Goal: Browse casually: Explore the website without a specific task or goal

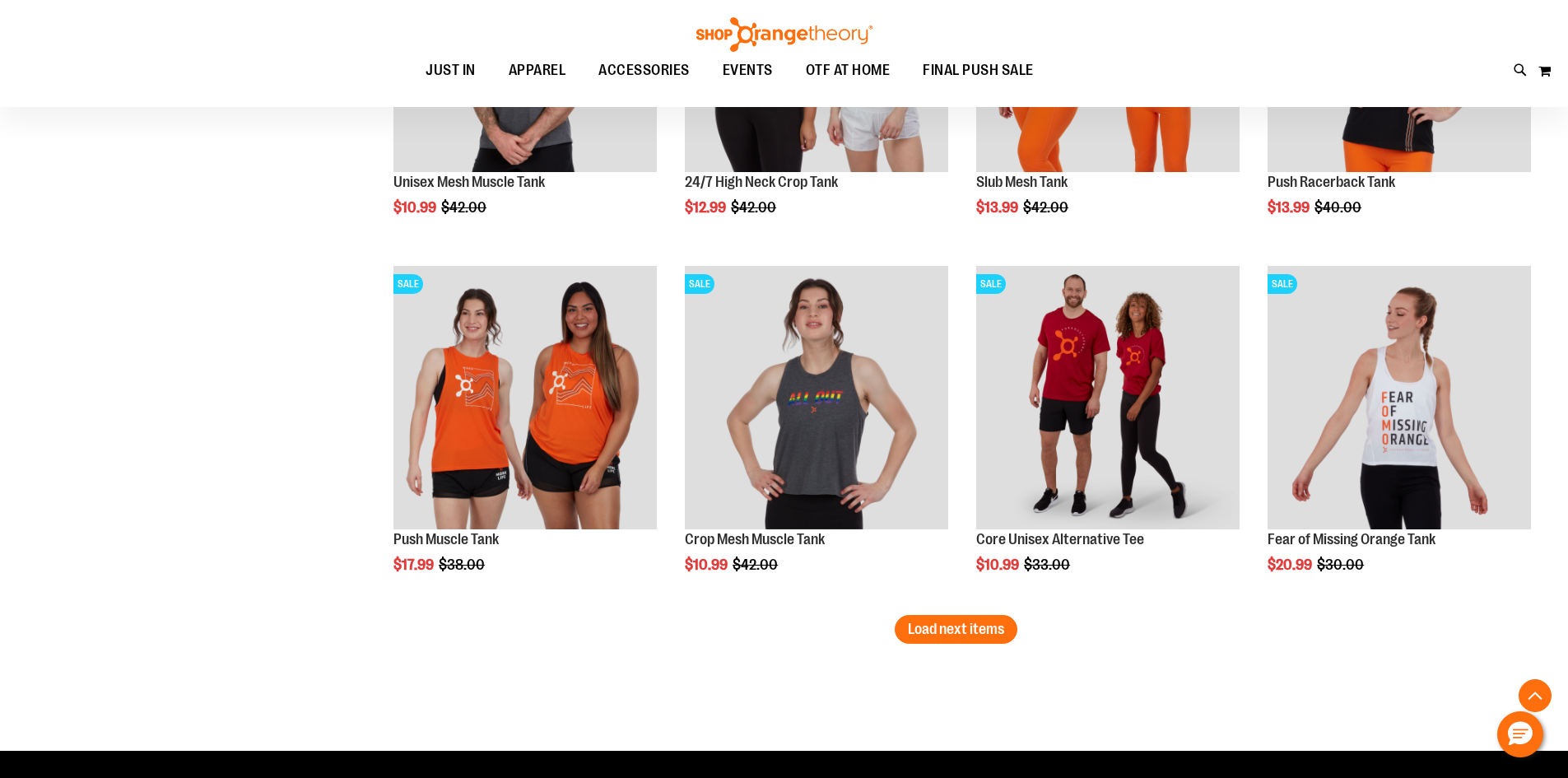
scroll to position [7231, 0]
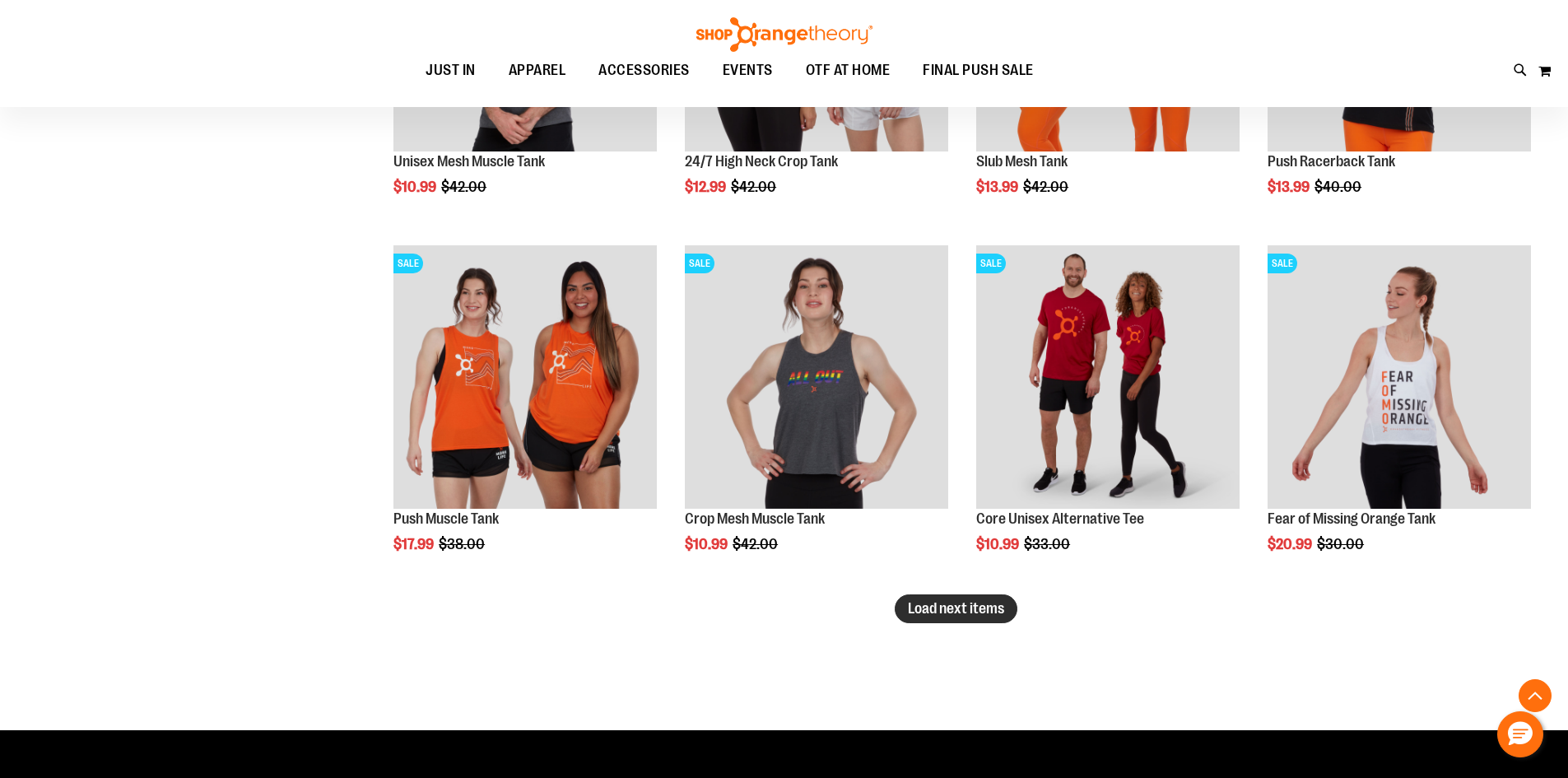
click at [920, 612] on span "Load next items" at bounding box center [956, 608] width 97 height 17
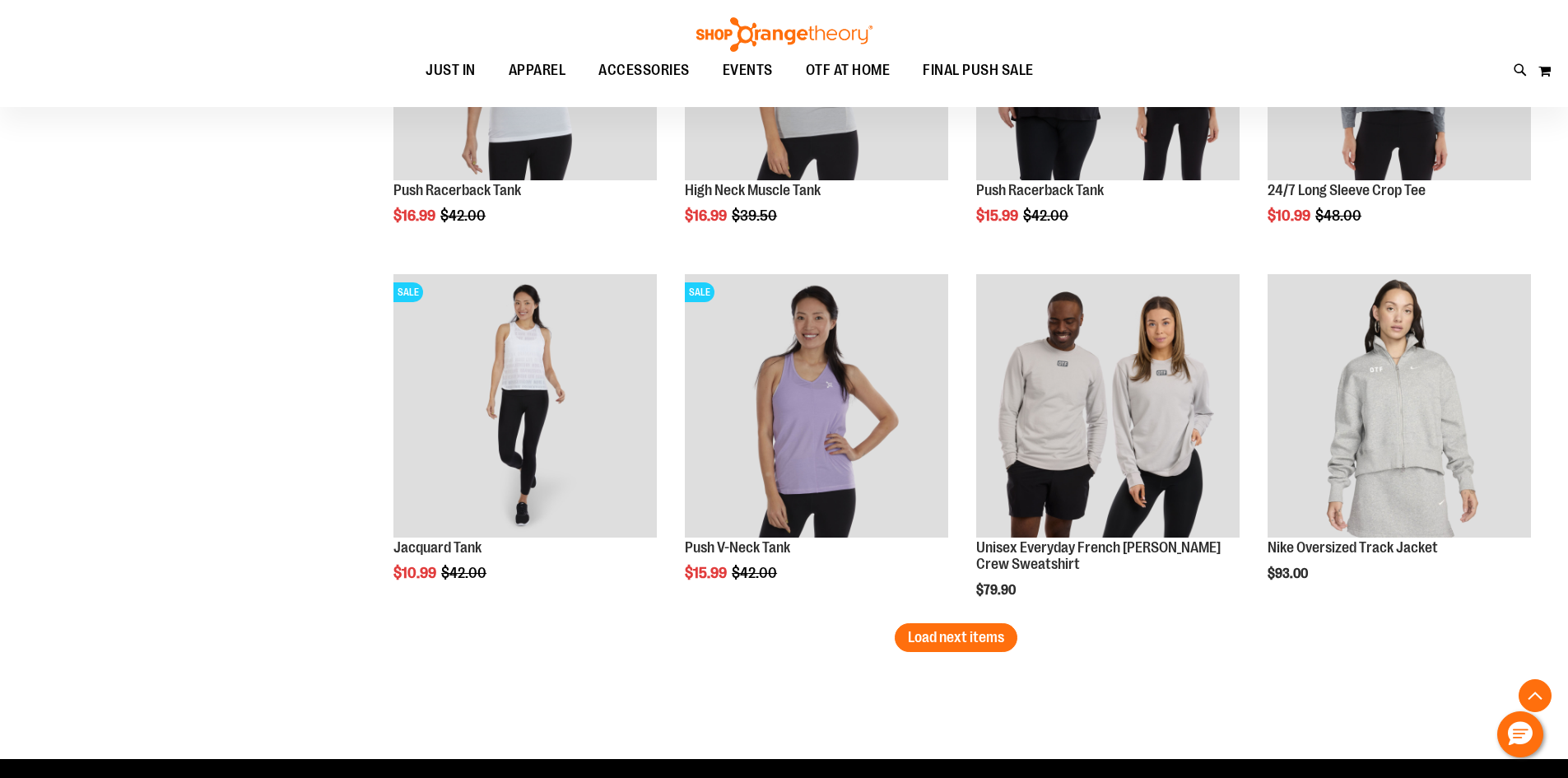
scroll to position [8301, 0]
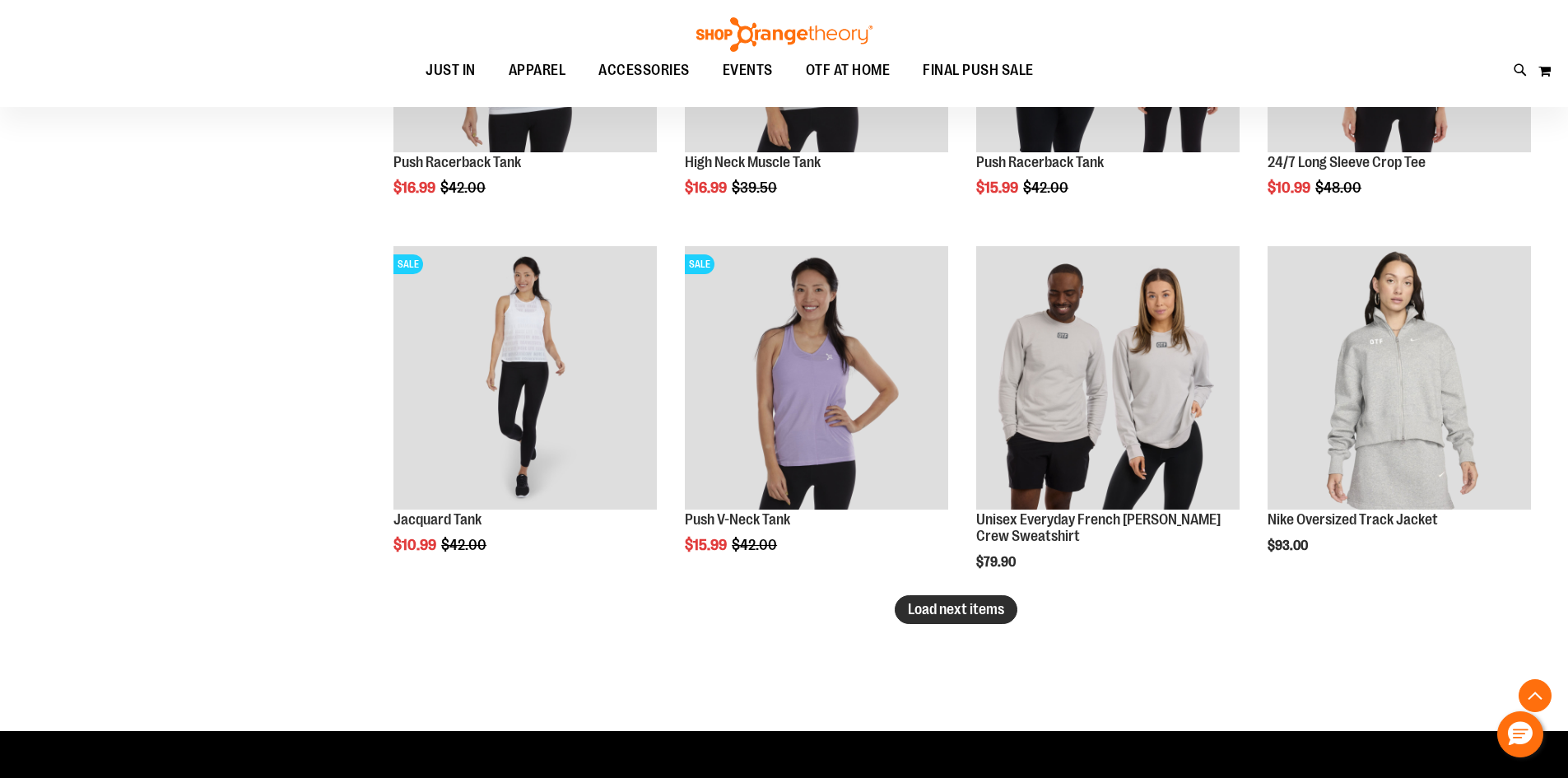
click at [934, 618] on button "Load next items" at bounding box center [956, 609] width 122 height 29
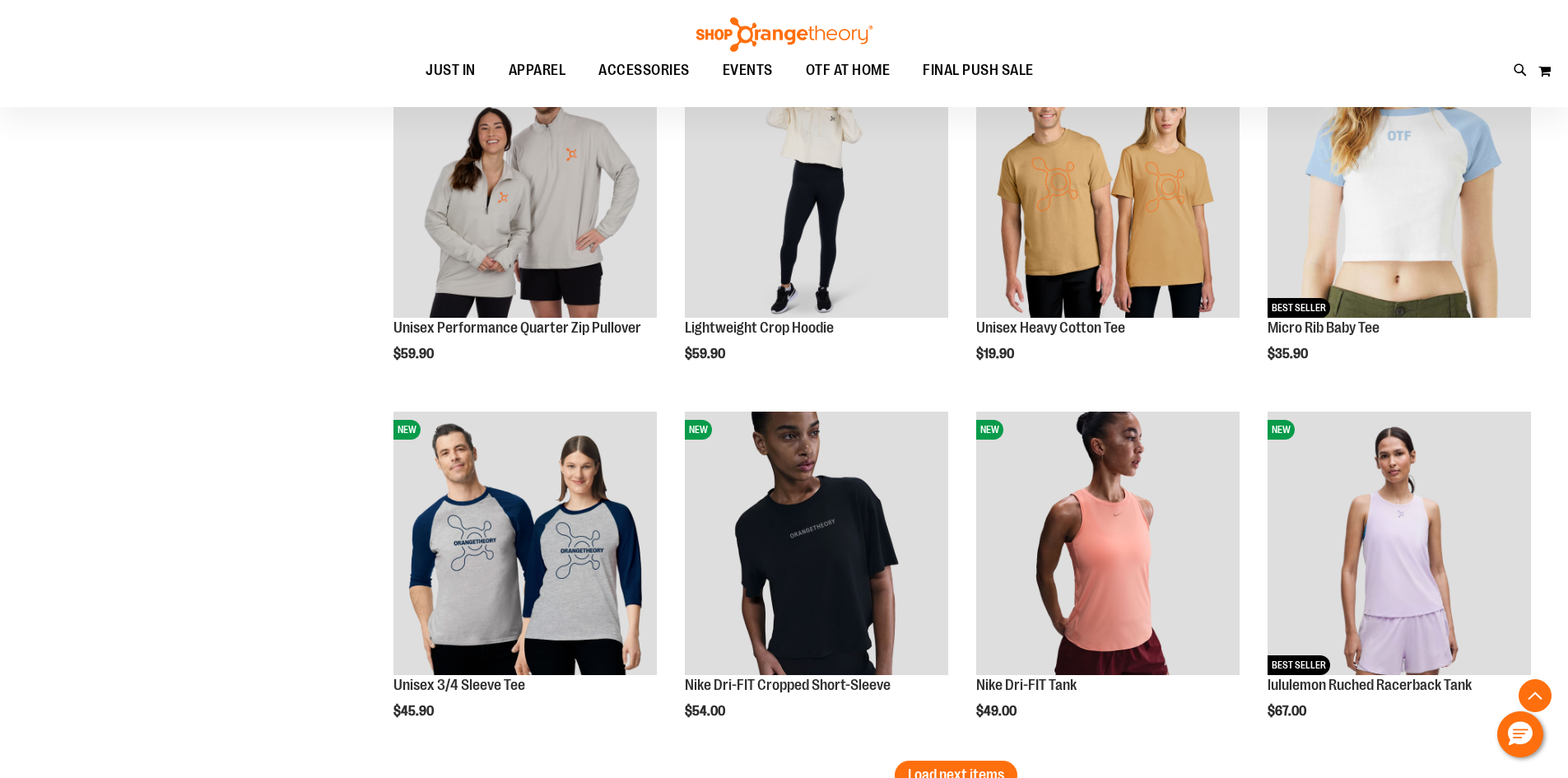
scroll to position [9289, 0]
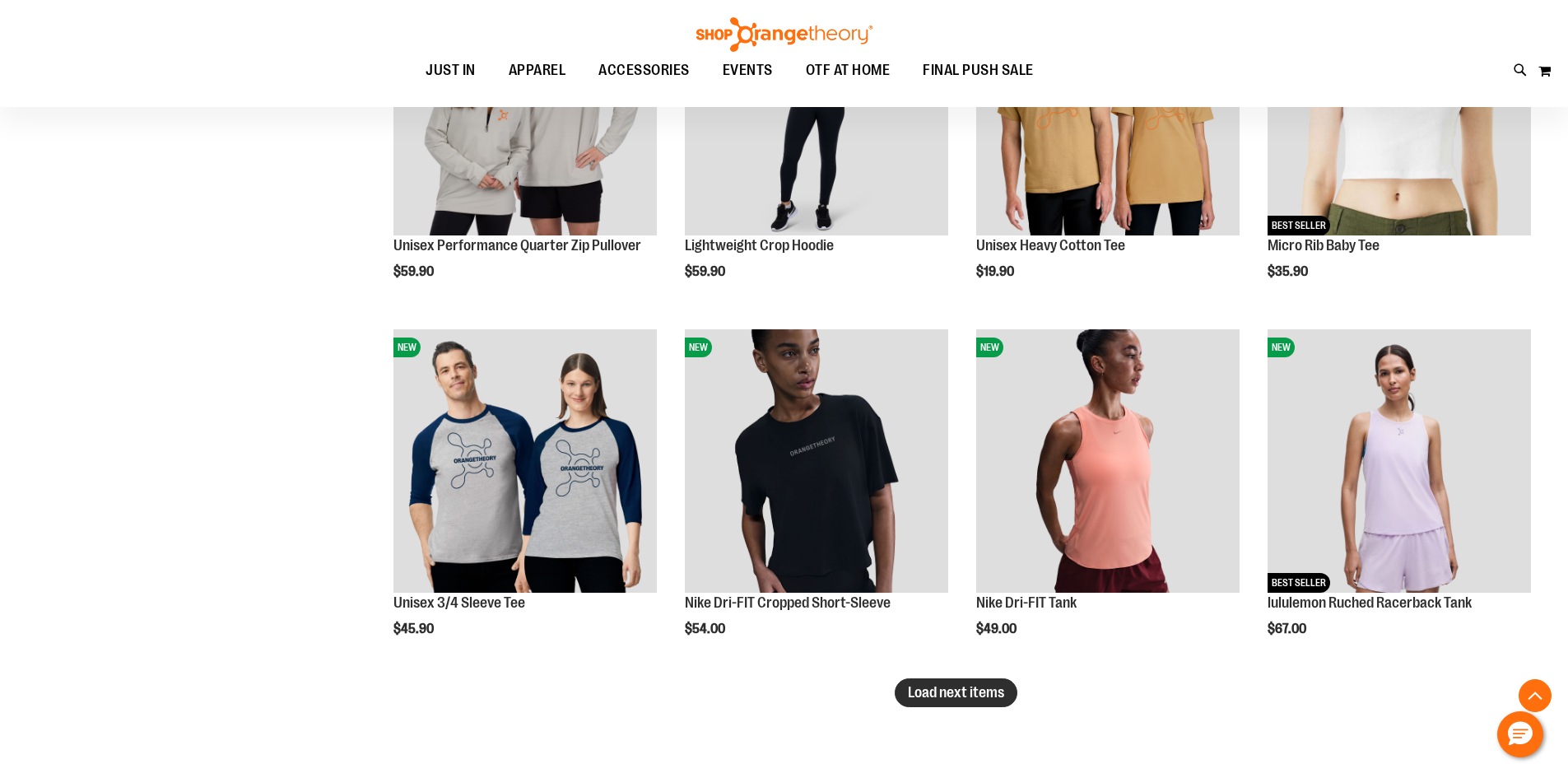
click at [960, 681] on button "Load next items" at bounding box center [956, 692] width 122 height 29
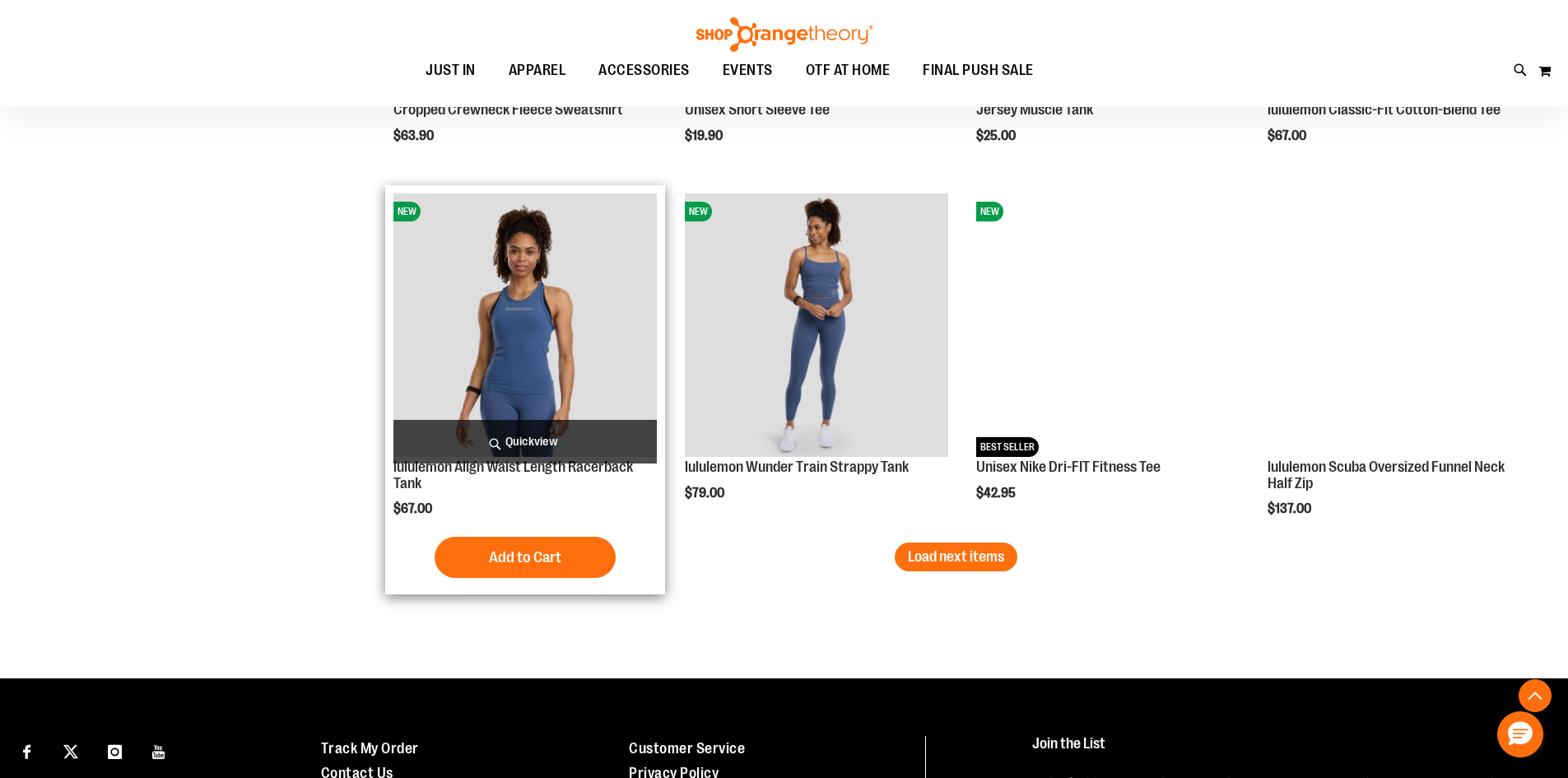
scroll to position [10524, 0]
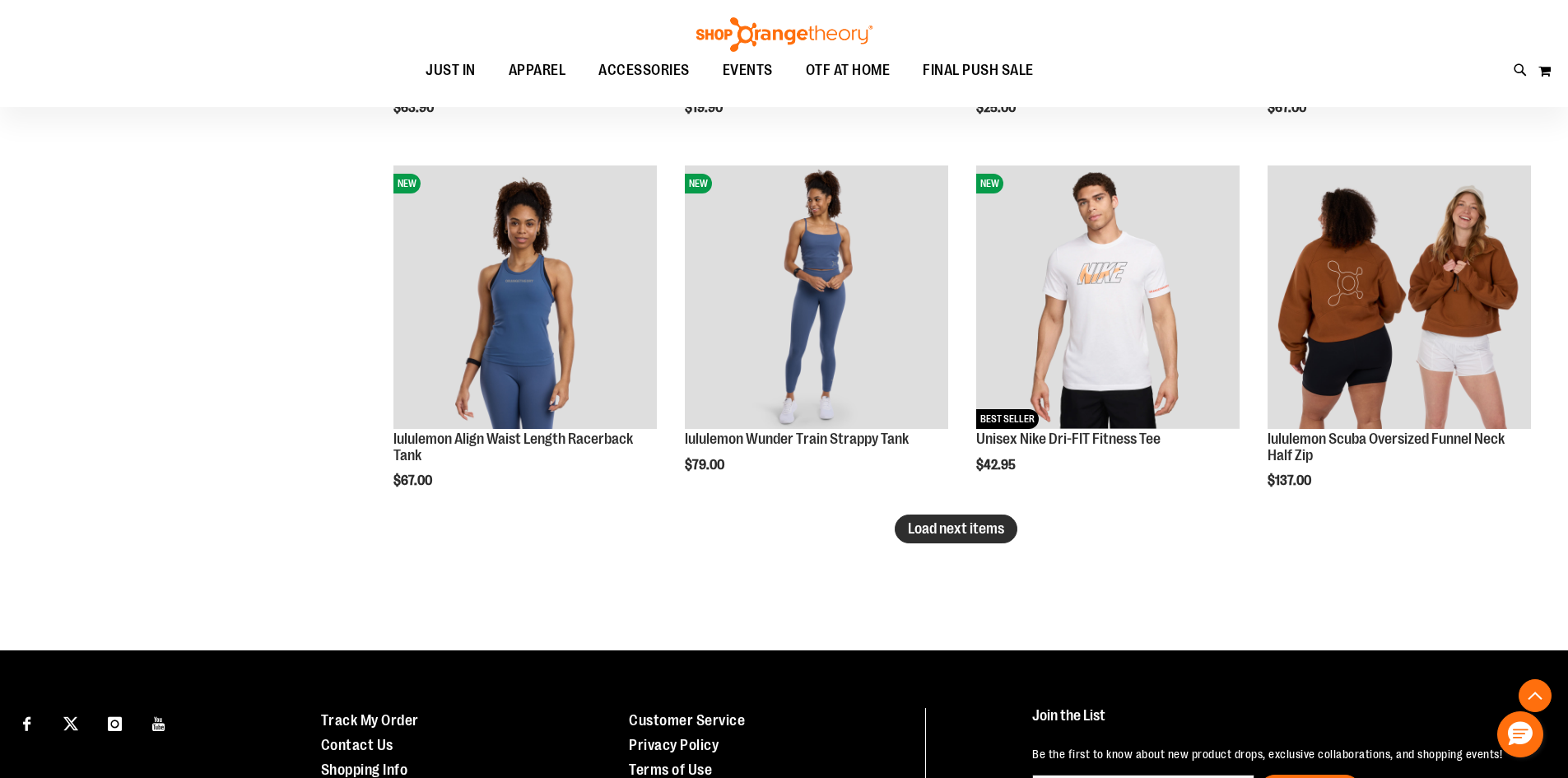
click at [954, 527] on span "Load next items" at bounding box center [956, 529] width 97 height 17
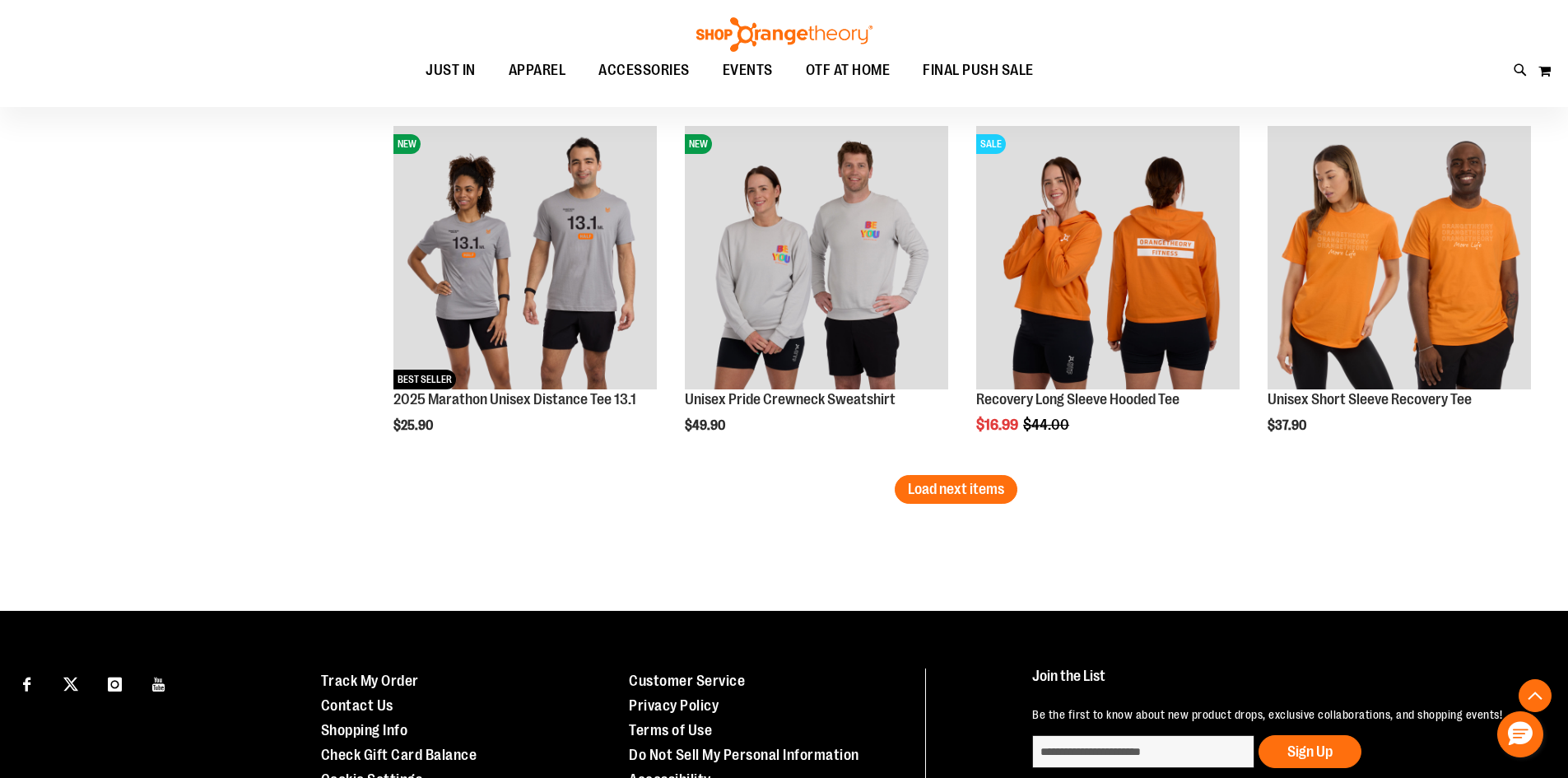
scroll to position [11677, 0]
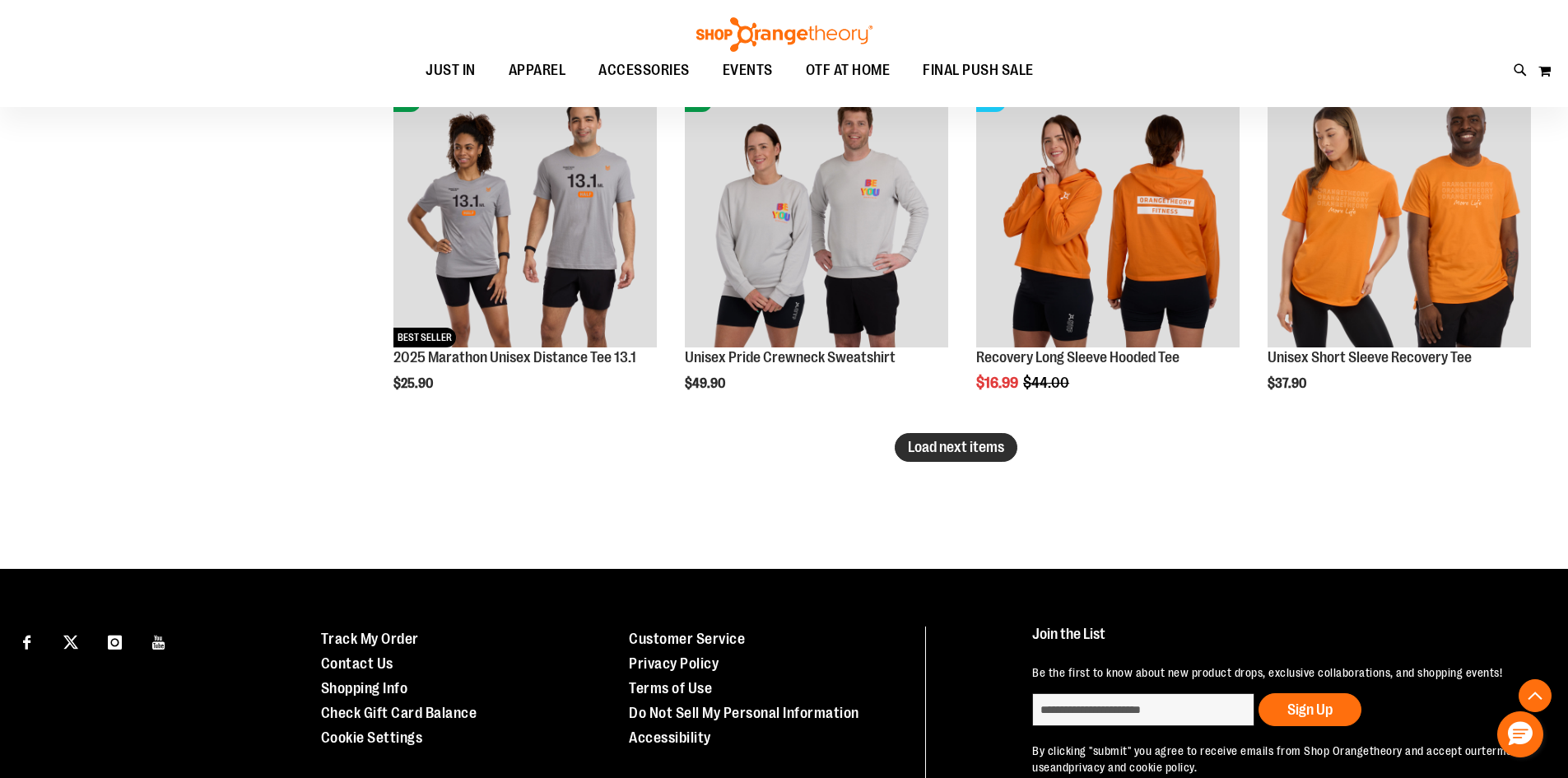
click at [930, 442] on span "Load next items" at bounding box center [956, 447] width 97 height 17
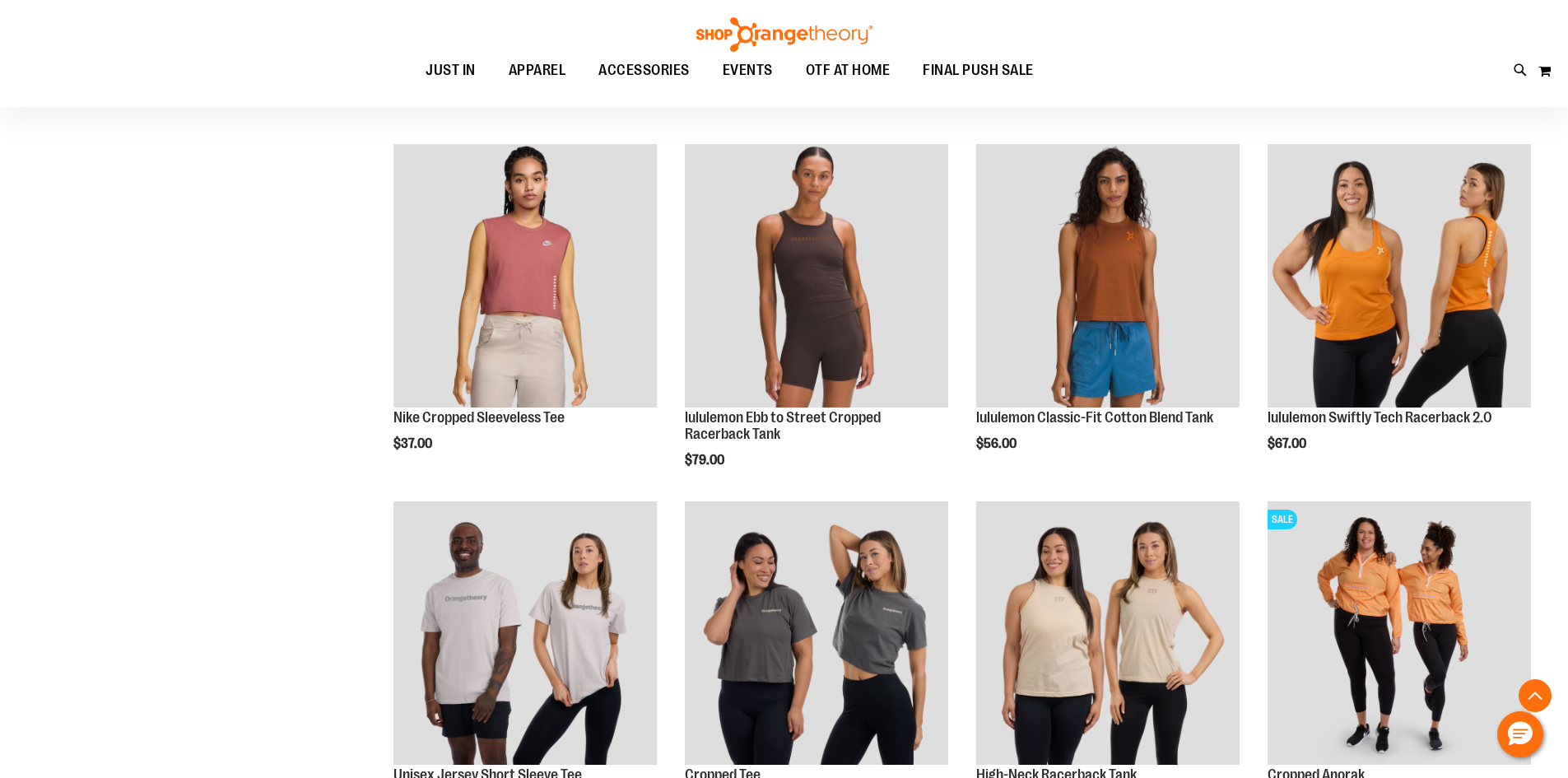
scroll to position [12336, 0]
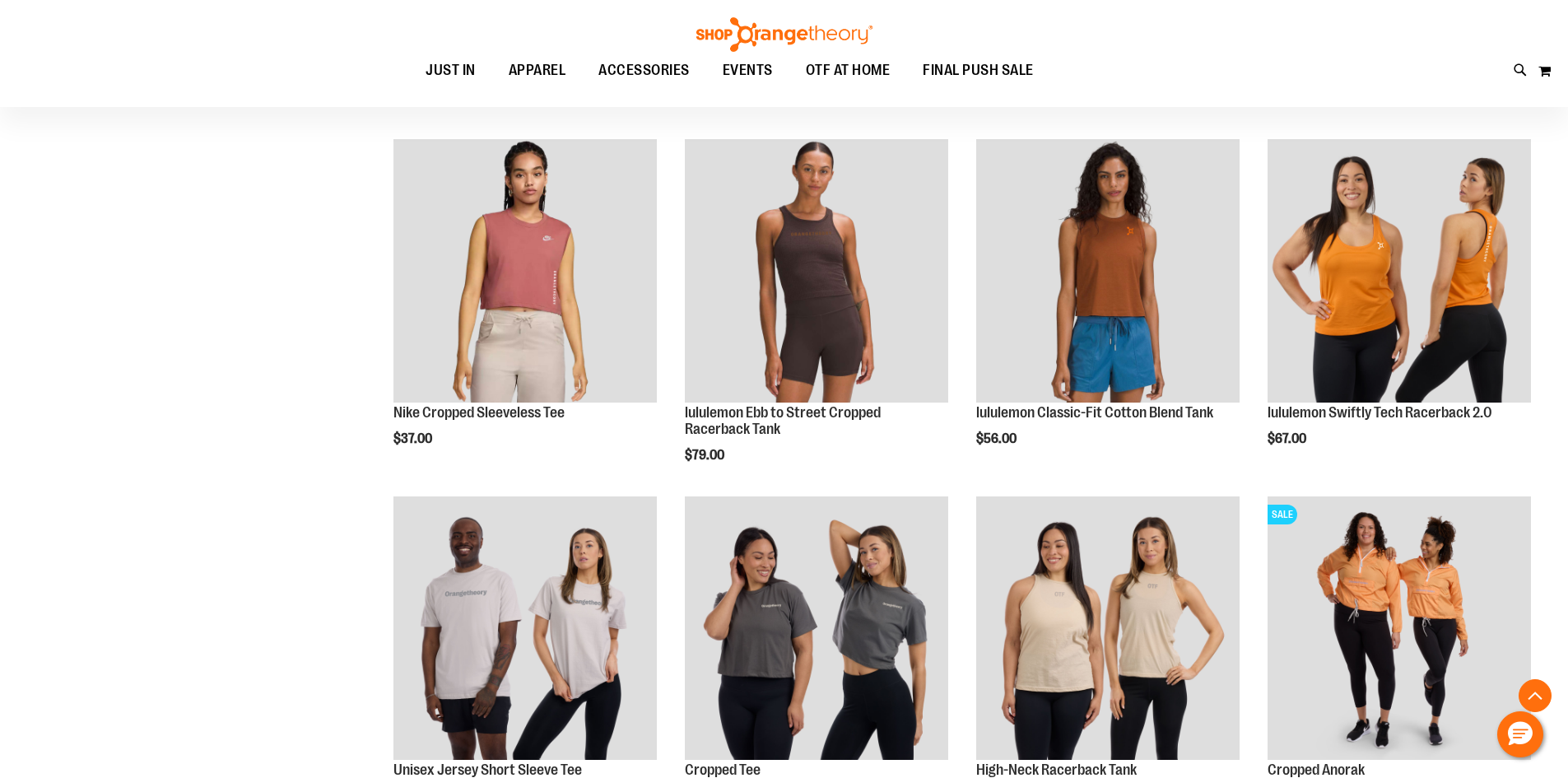
drag, startPoint x: 279, startPoint y: 302, endPoint x: 289, endPoint y: 302, distance: 10.0
drag, startPoint x: 289, startPoint y: 302, endPoint x: 295, endPoint y: 318, distance: 17.1
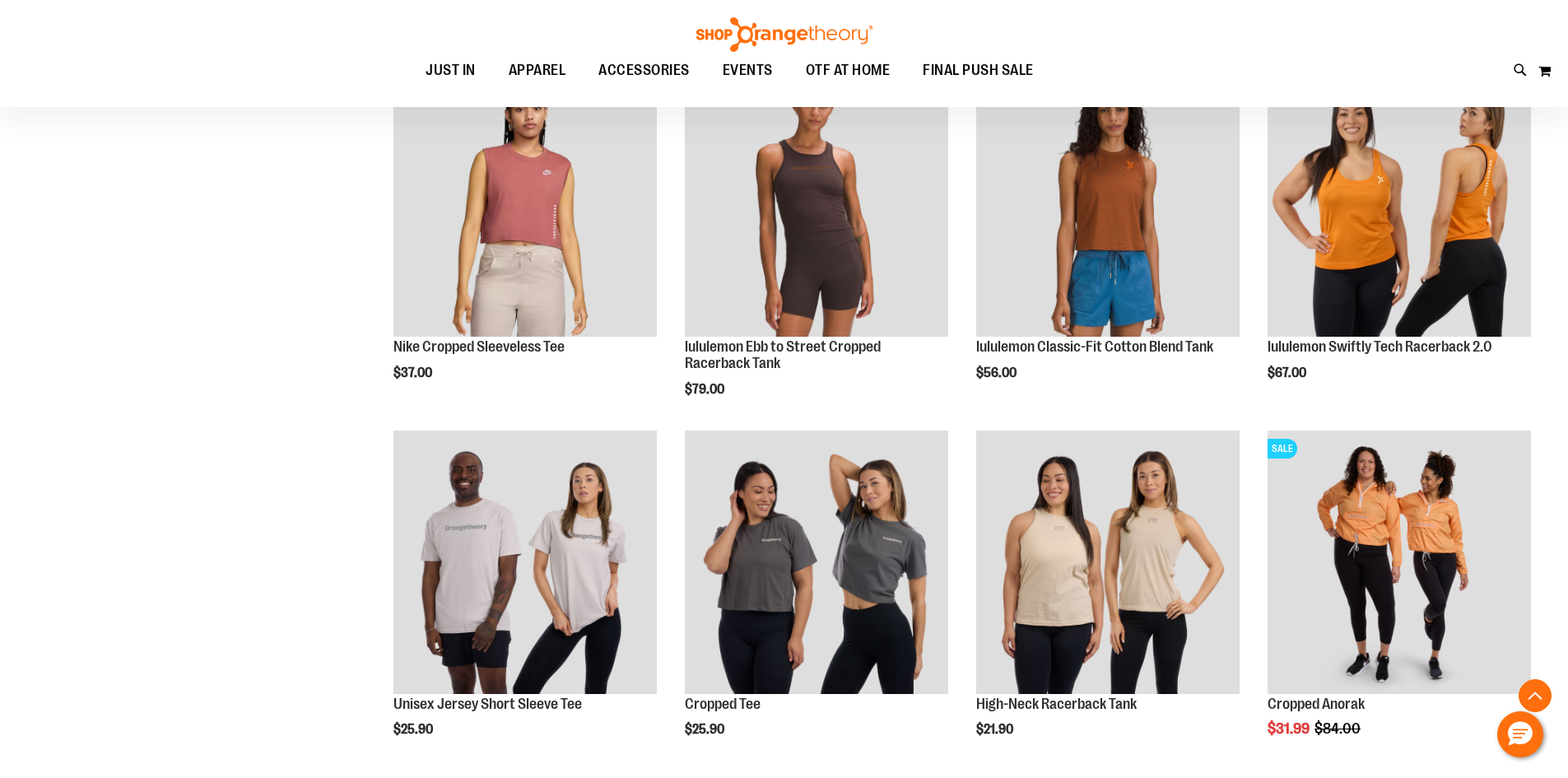
scroll to position [12665, 0]
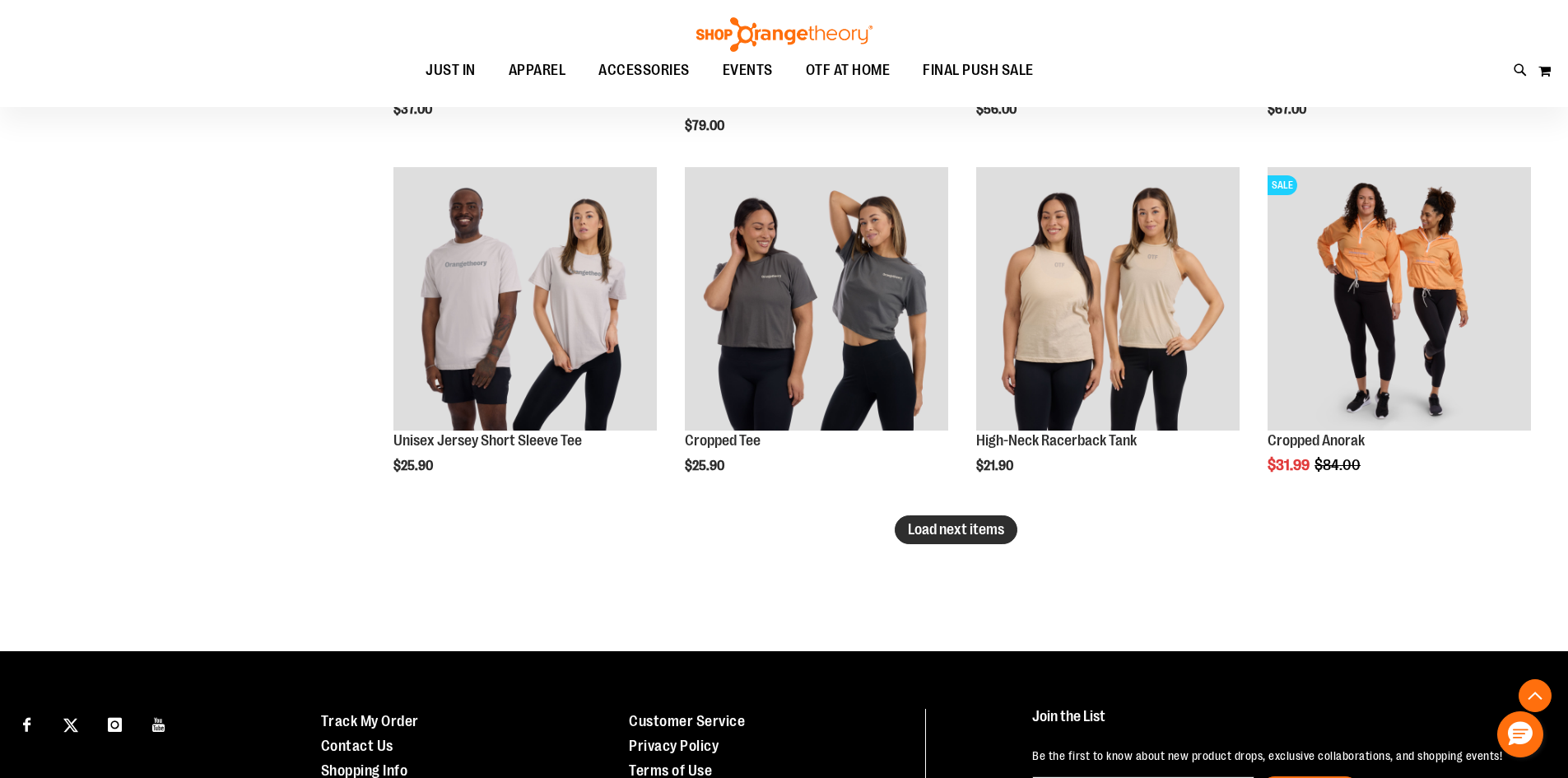
click at [945, 537] on span "Load next items" at bounding box center [956, 530] width 97 height 17
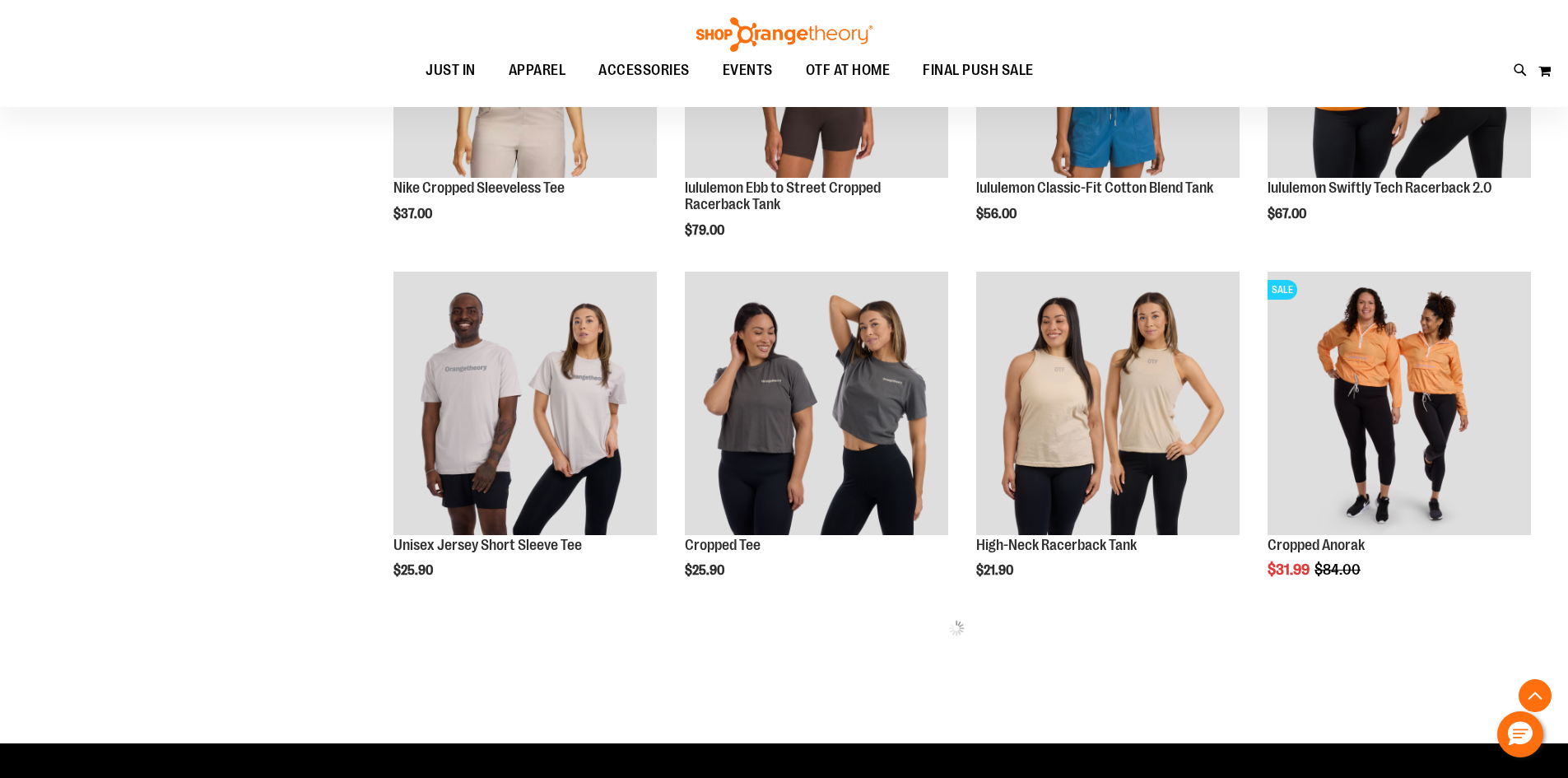
scroll to position [12586, 0]
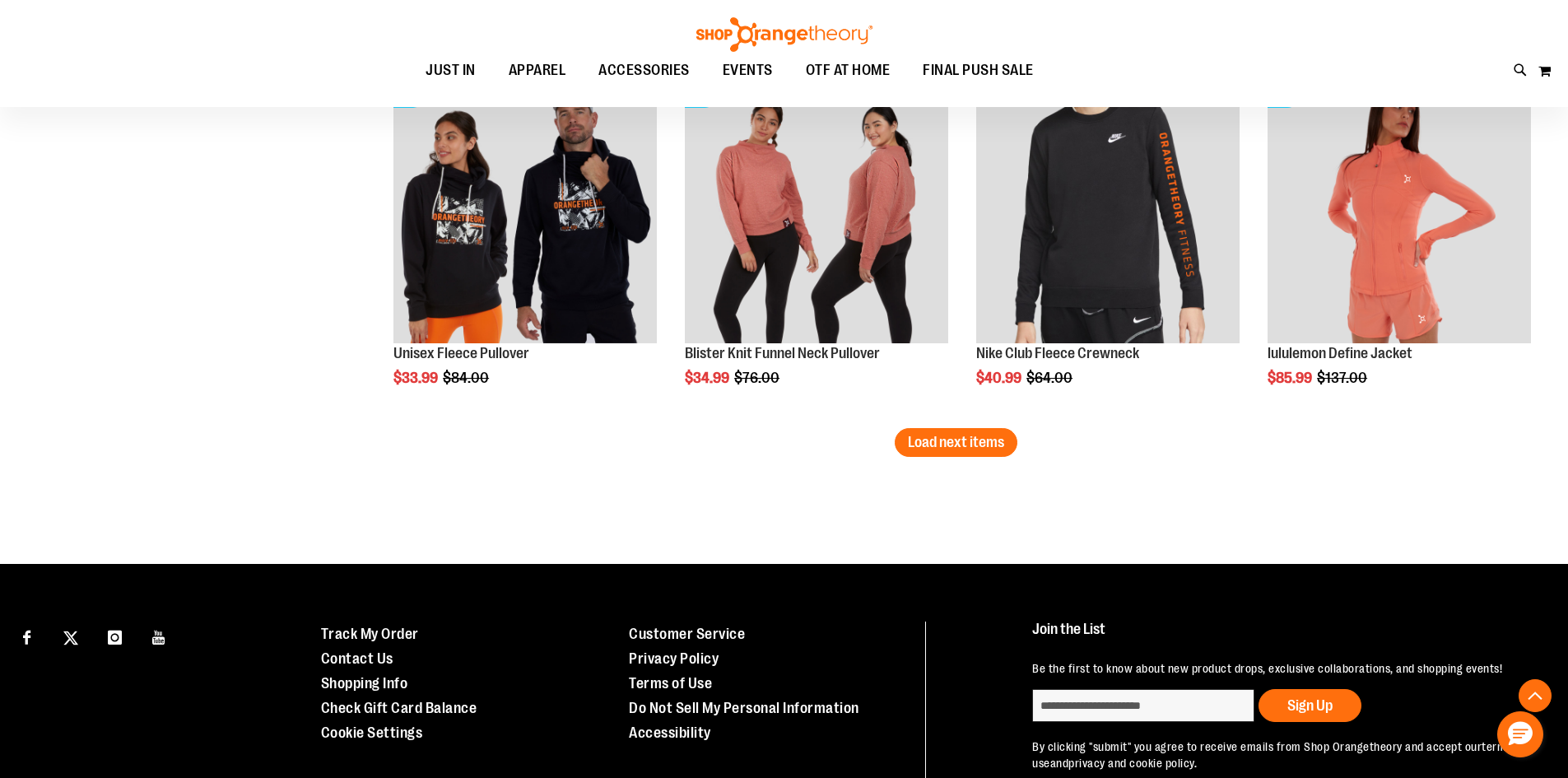
scroll to position [13822, 0]
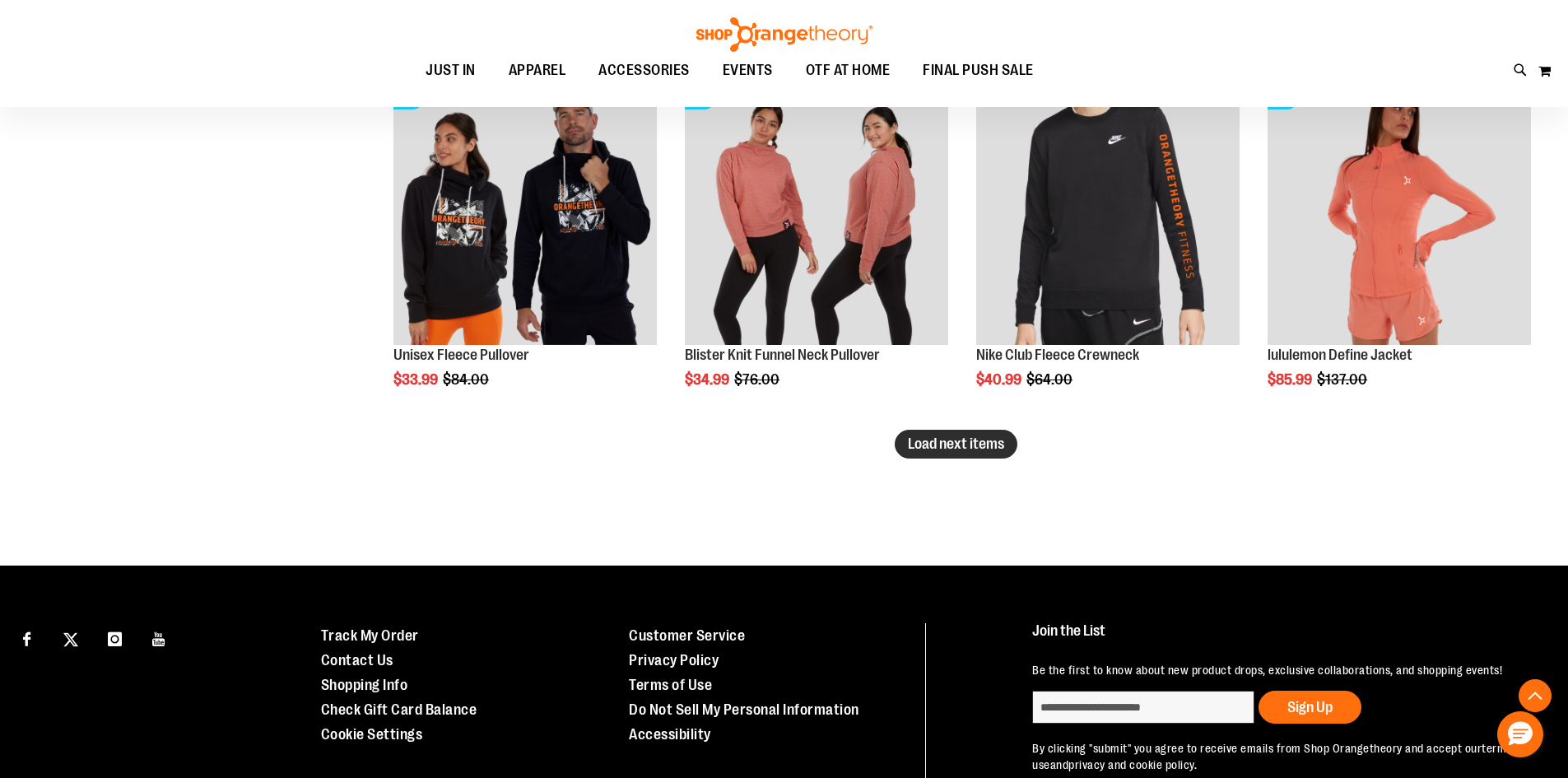
click at [922, 438] on span "Load next items" at bounding box center [956, 444] width 97 height 17
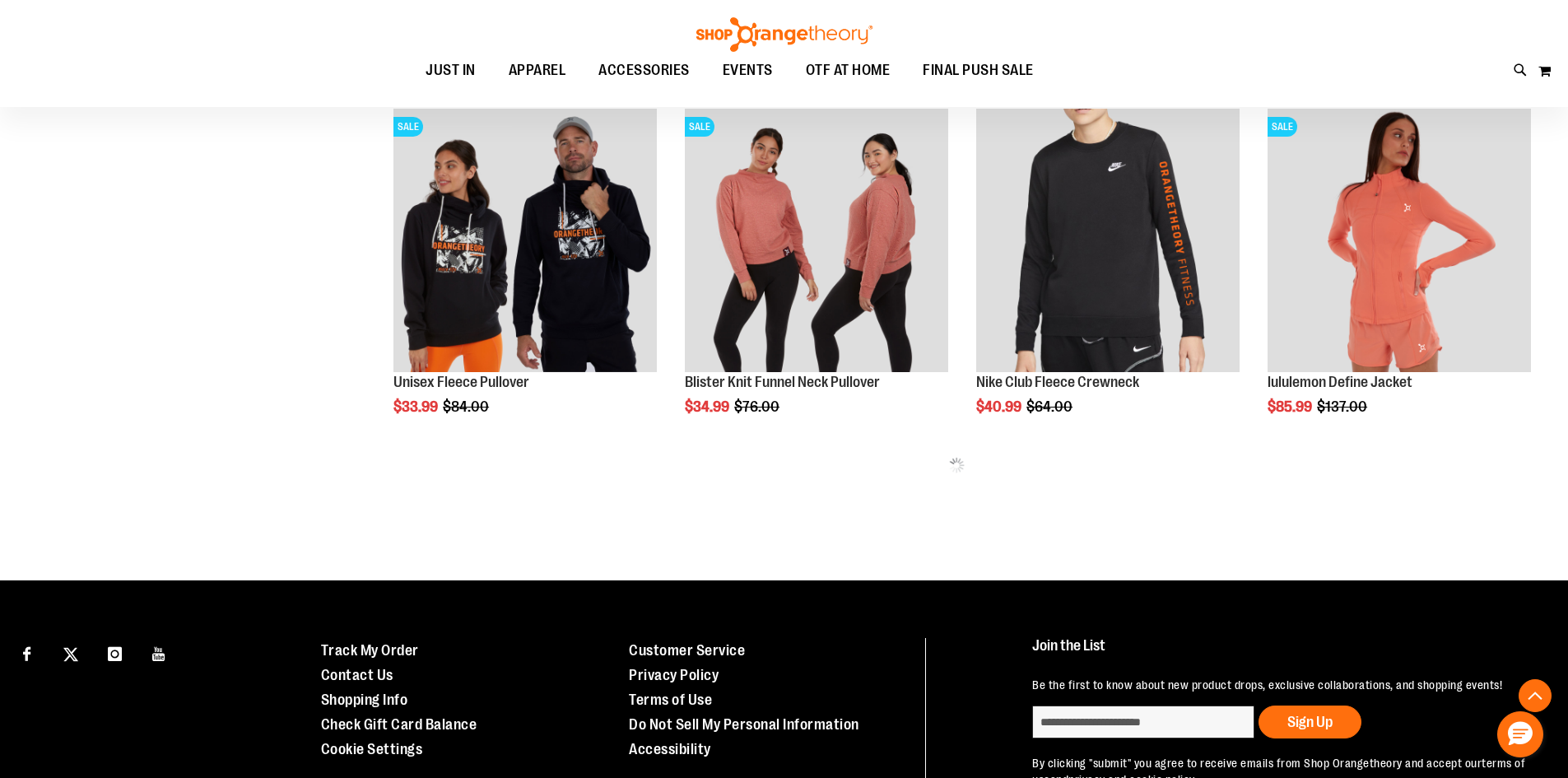
scroll to position [13815, 0]
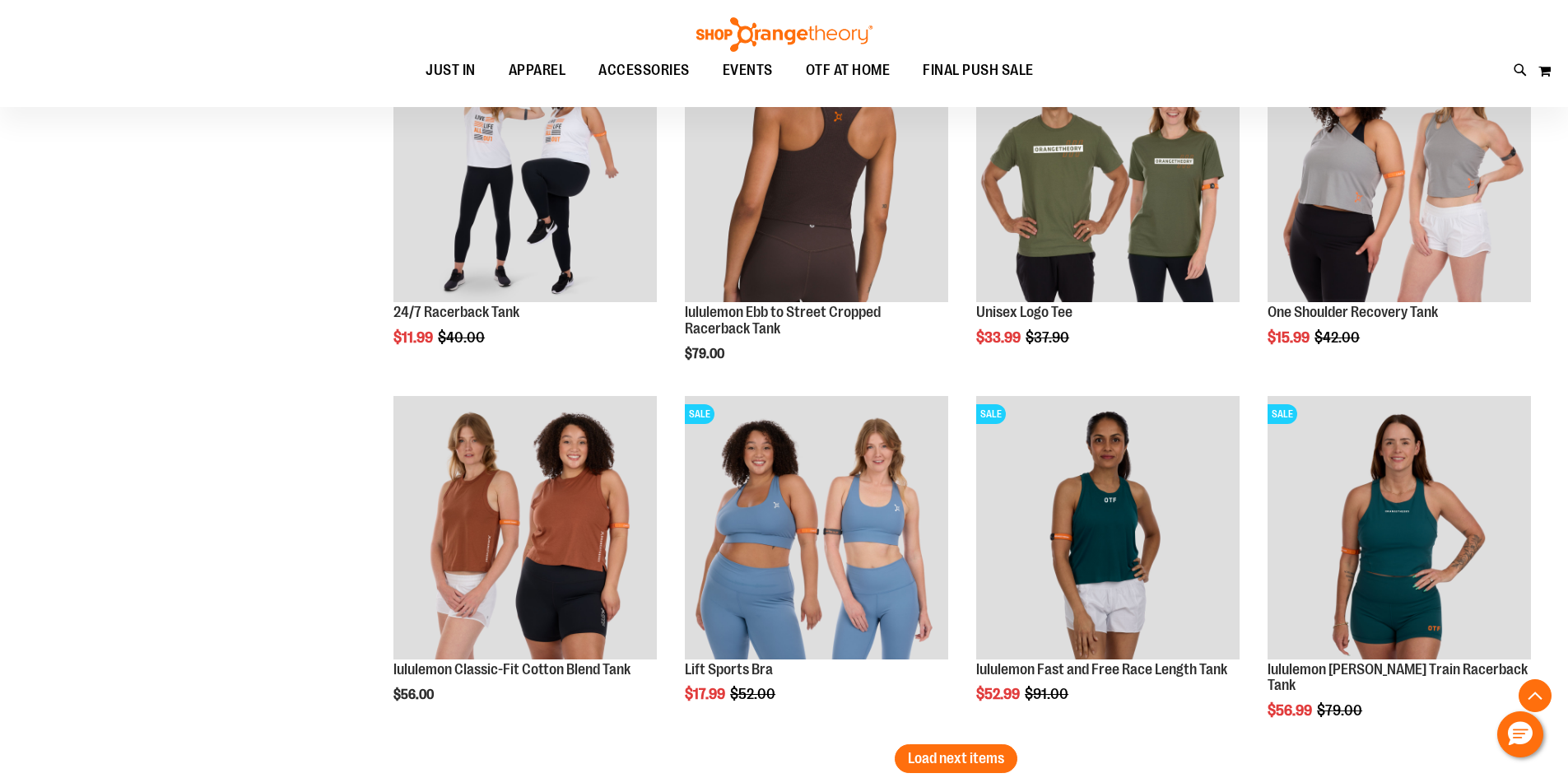
scroll to position [14638, 0]
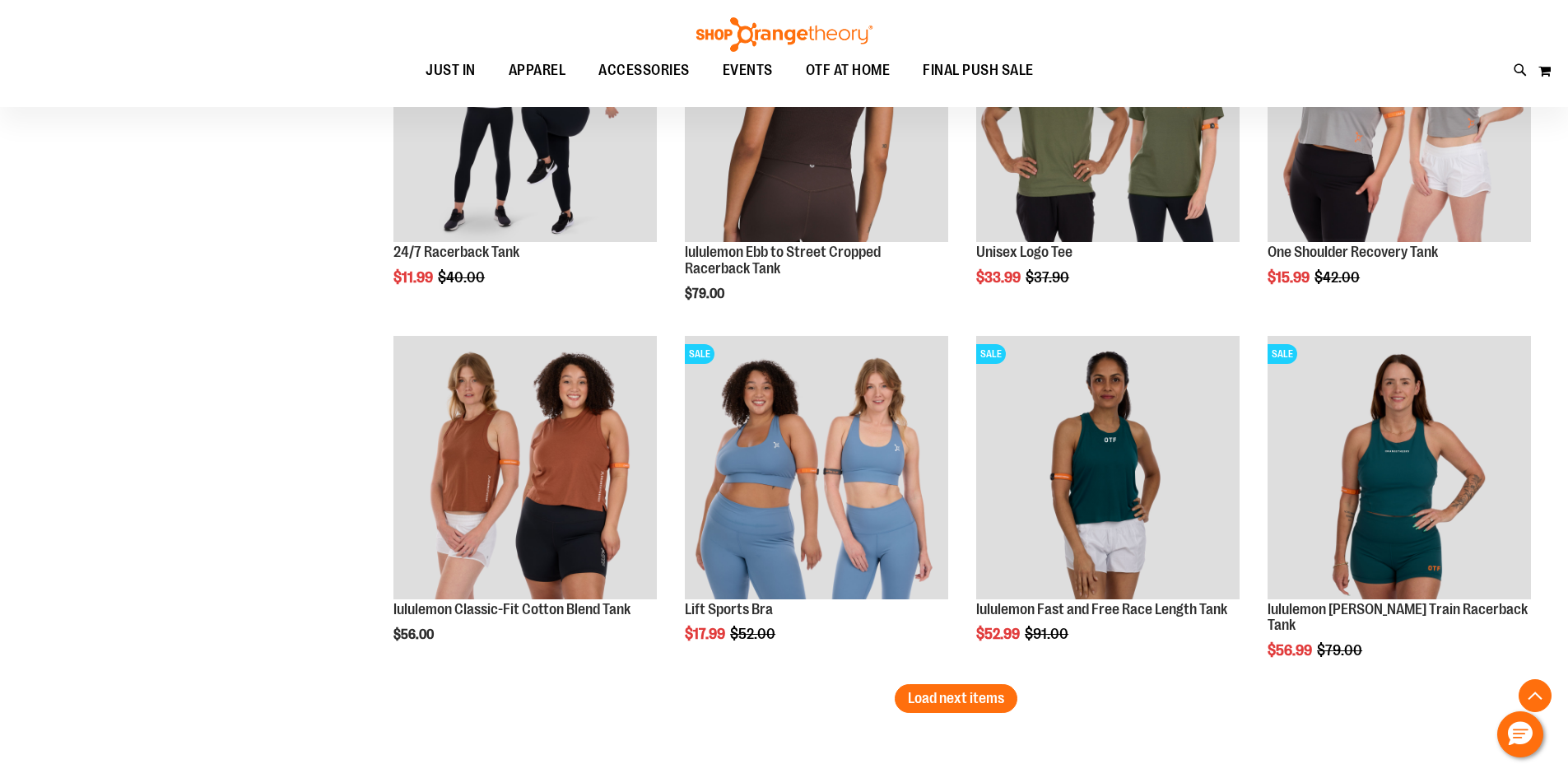
drag, startPoint x: 915, startPoint y: 713, endPoint x: 903, endPoint y: 713, distance: 12.0
click at [915, 713] on button "Load next items" at bounding box center [956, 698] width 122 height 29
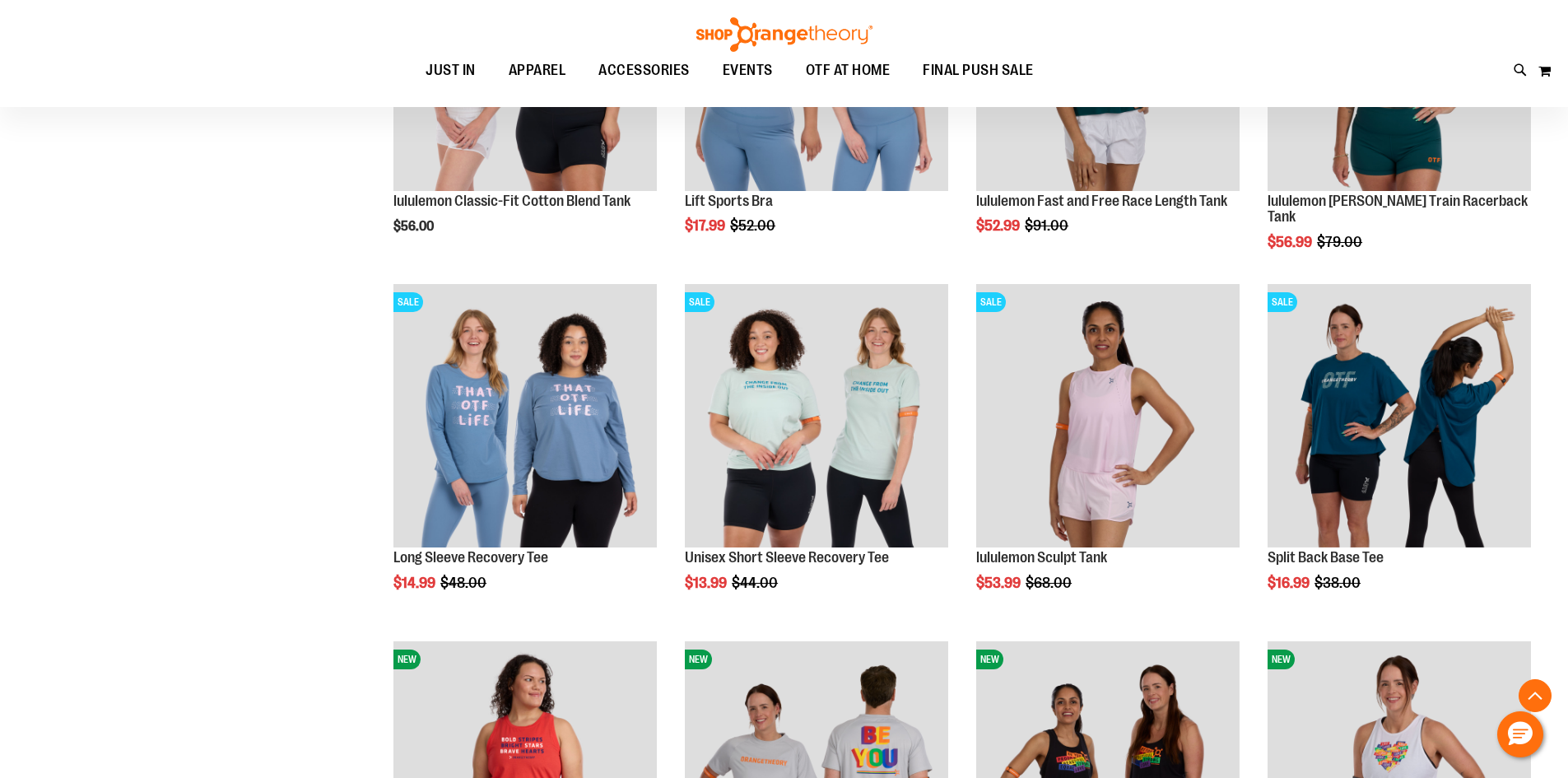
scroll to position [15132, 0]
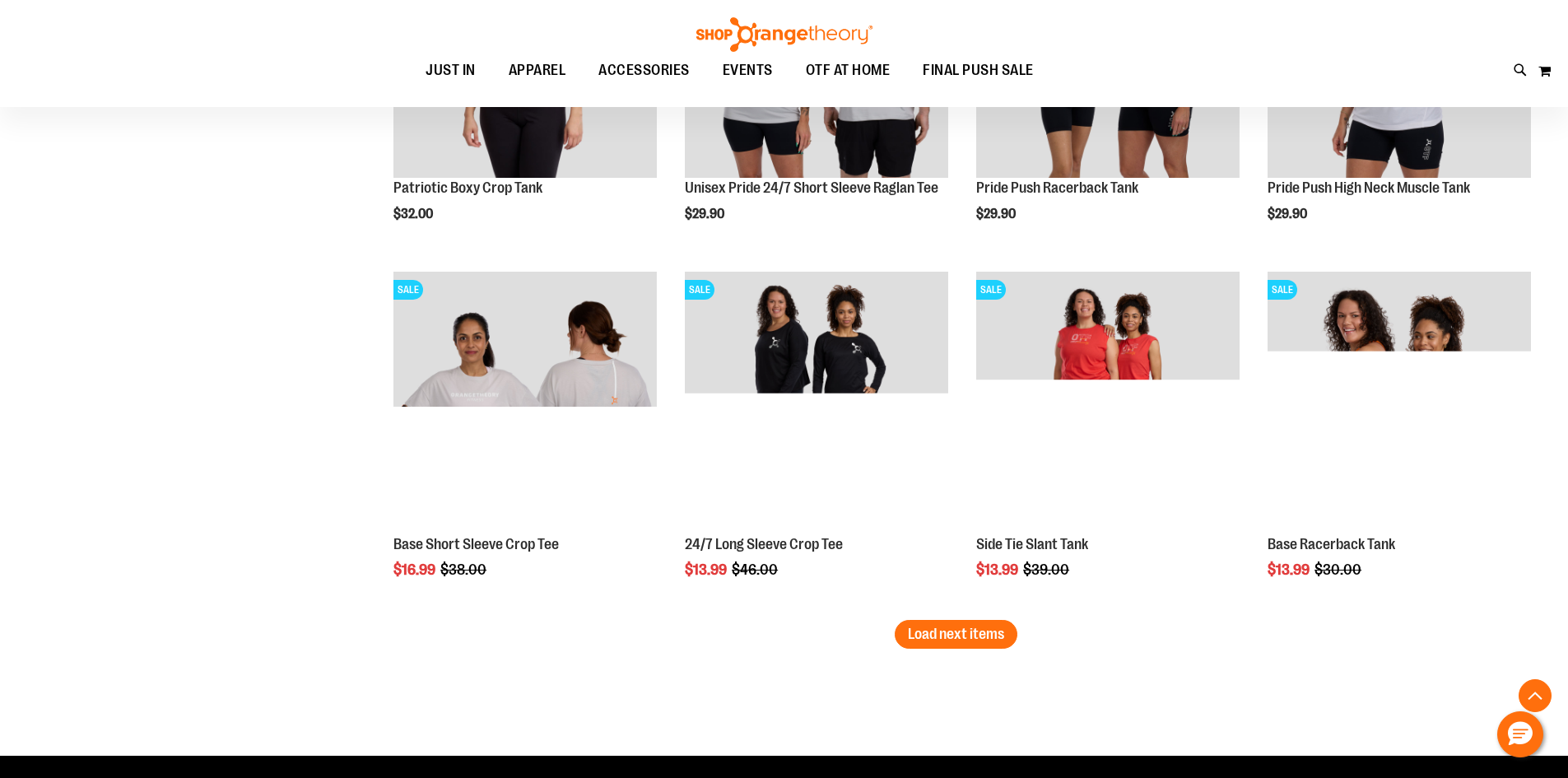
scroll to position [15791, 0]
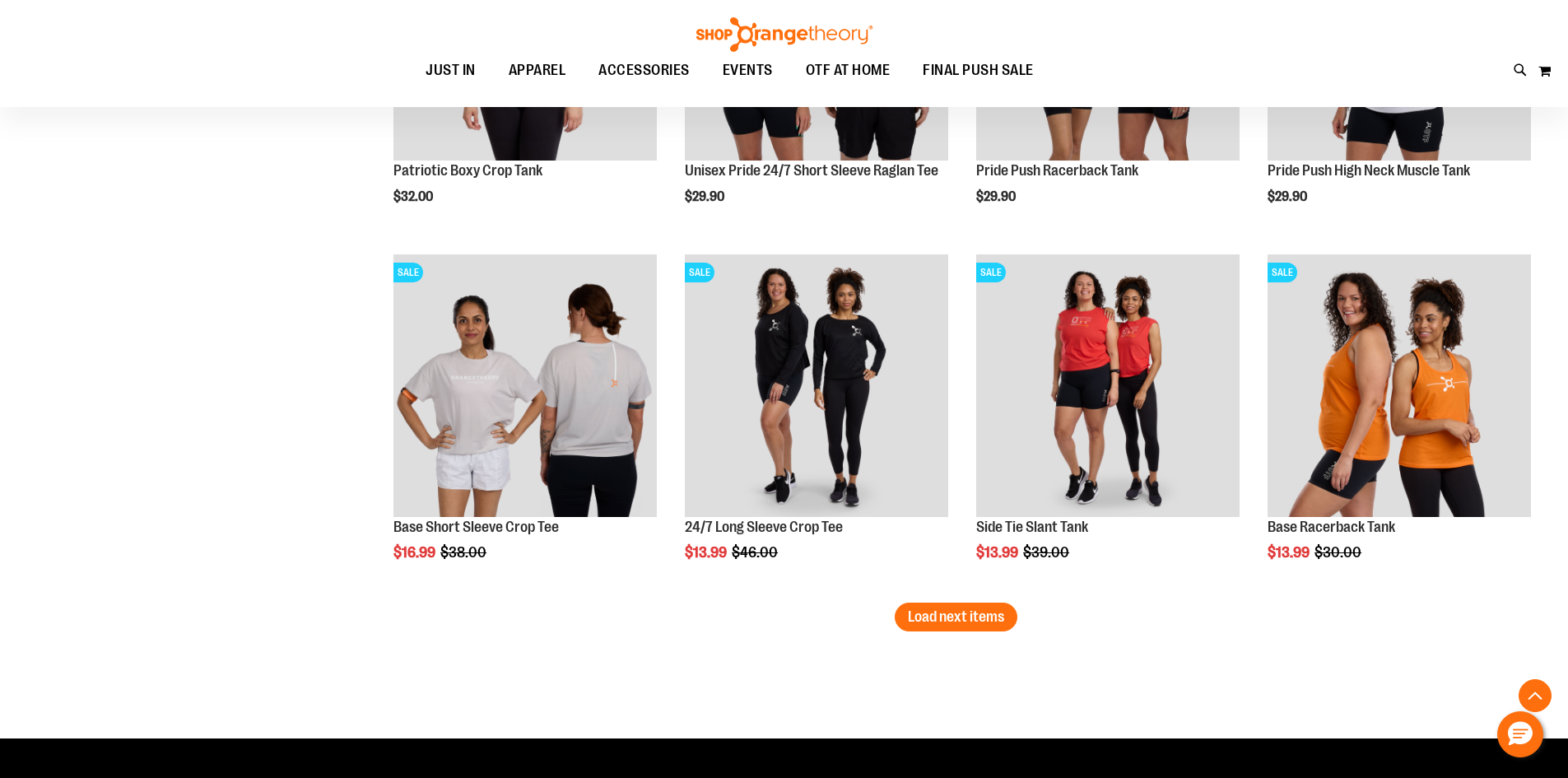
drag, startPoint x: 981, startPoint y: 611, endPoint x: 106, endPoint y: 404, distance: 899.2
click at [981, 611] on span "Load next items" at bounding box center [956, 616] width 97 height 17
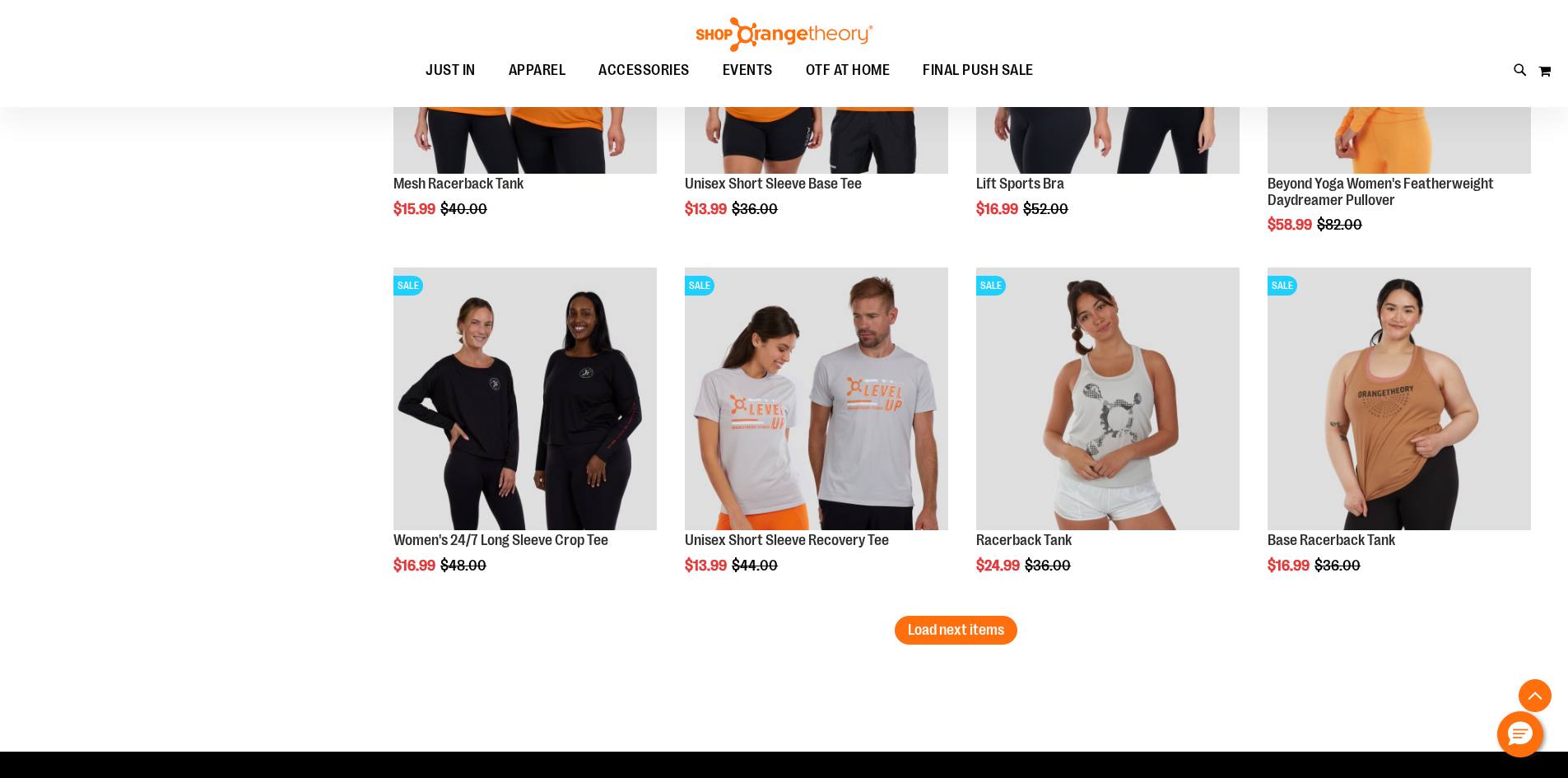
scroll to position [16861, 0]
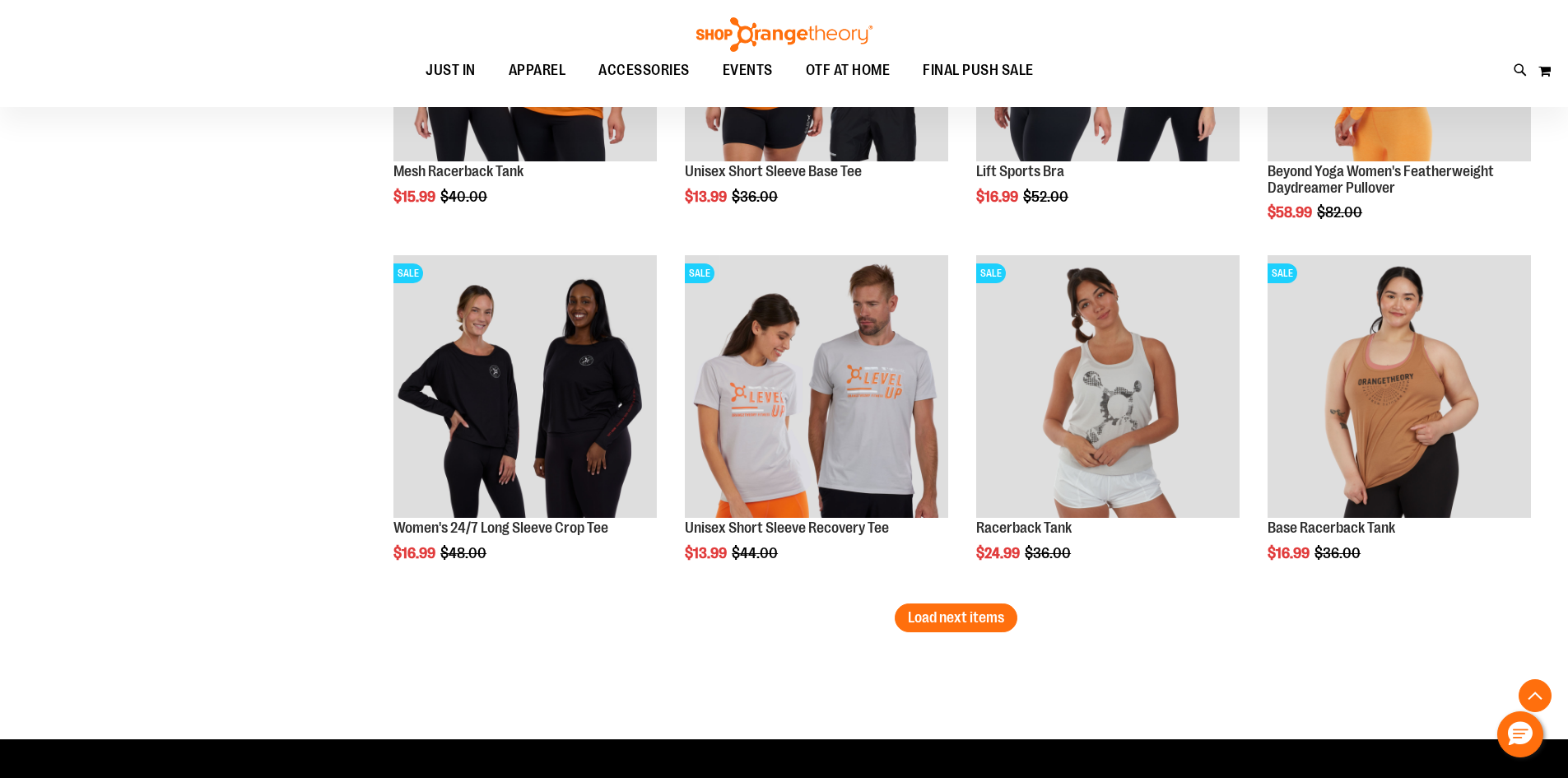
drag, startPoint x: 980, startPoint y: 615, endPoint x: 939, endPoint y: 610, distance: 41.3
click at [976, 615] on span "Load next items" at bounding box center [956, 617] width 97 height 17
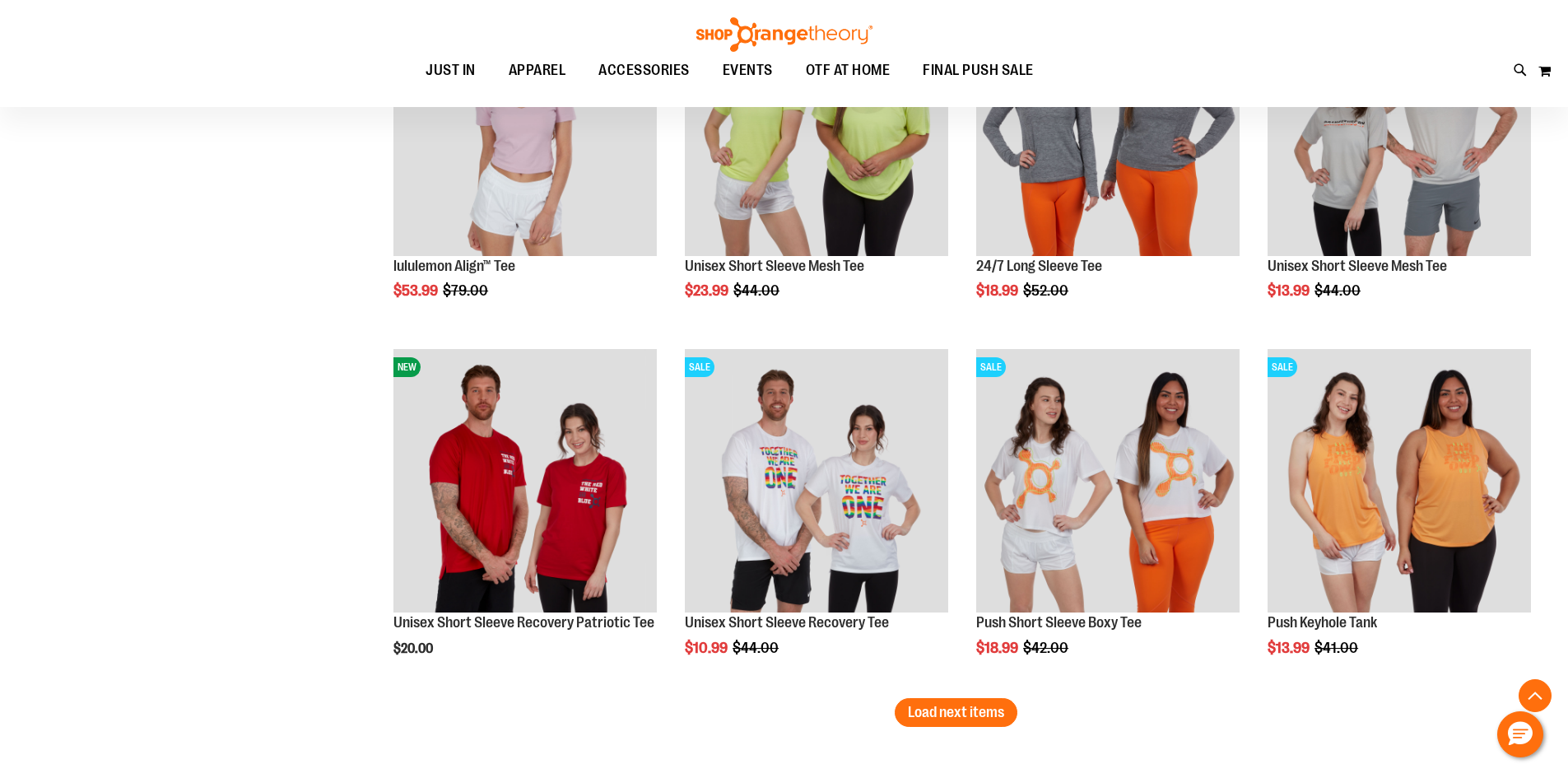
scroll to position [17931, 0]
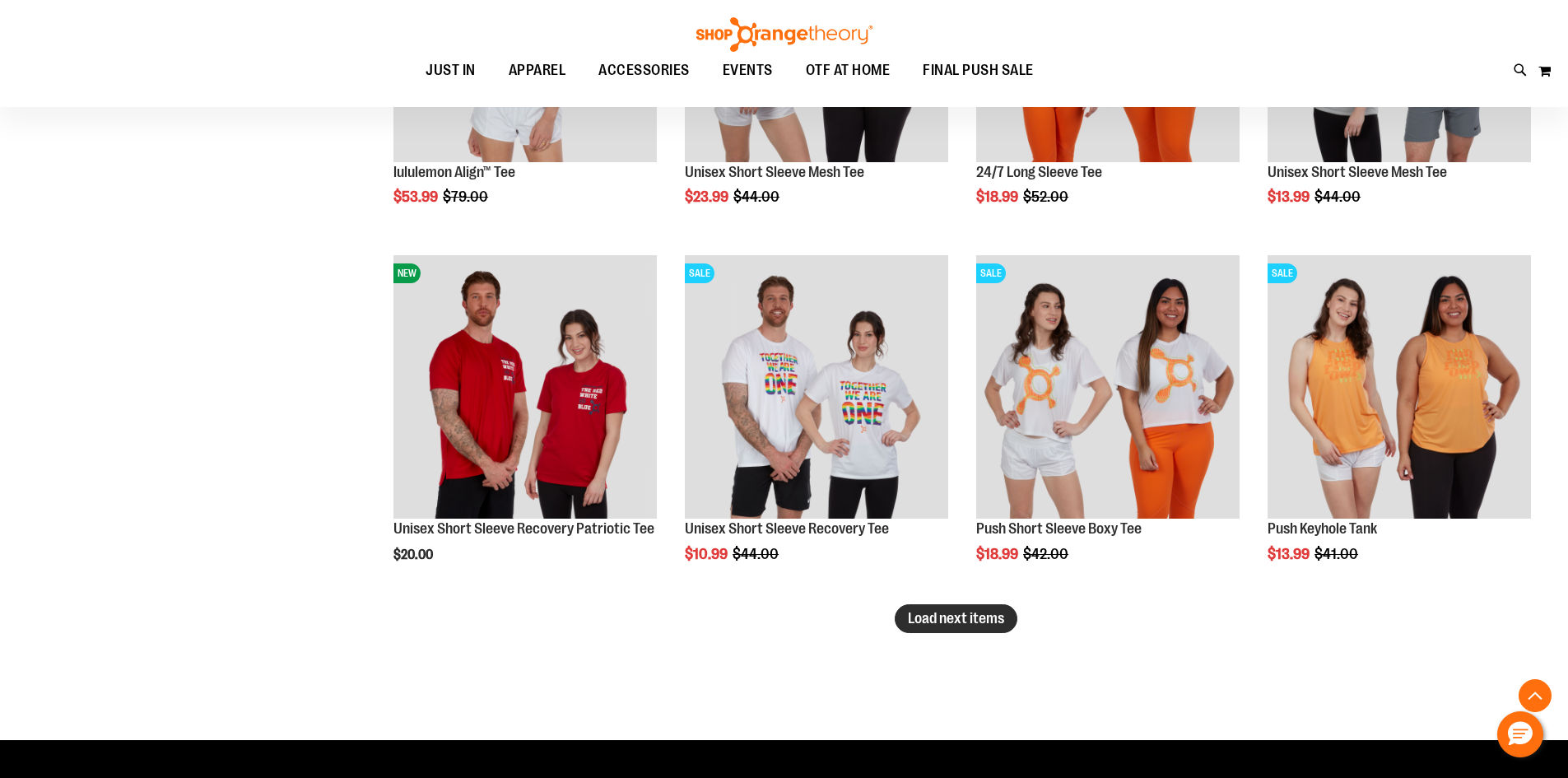
click at [943, 616] on span "Load next items" at bounding box center [956, 618] width 97 height 17
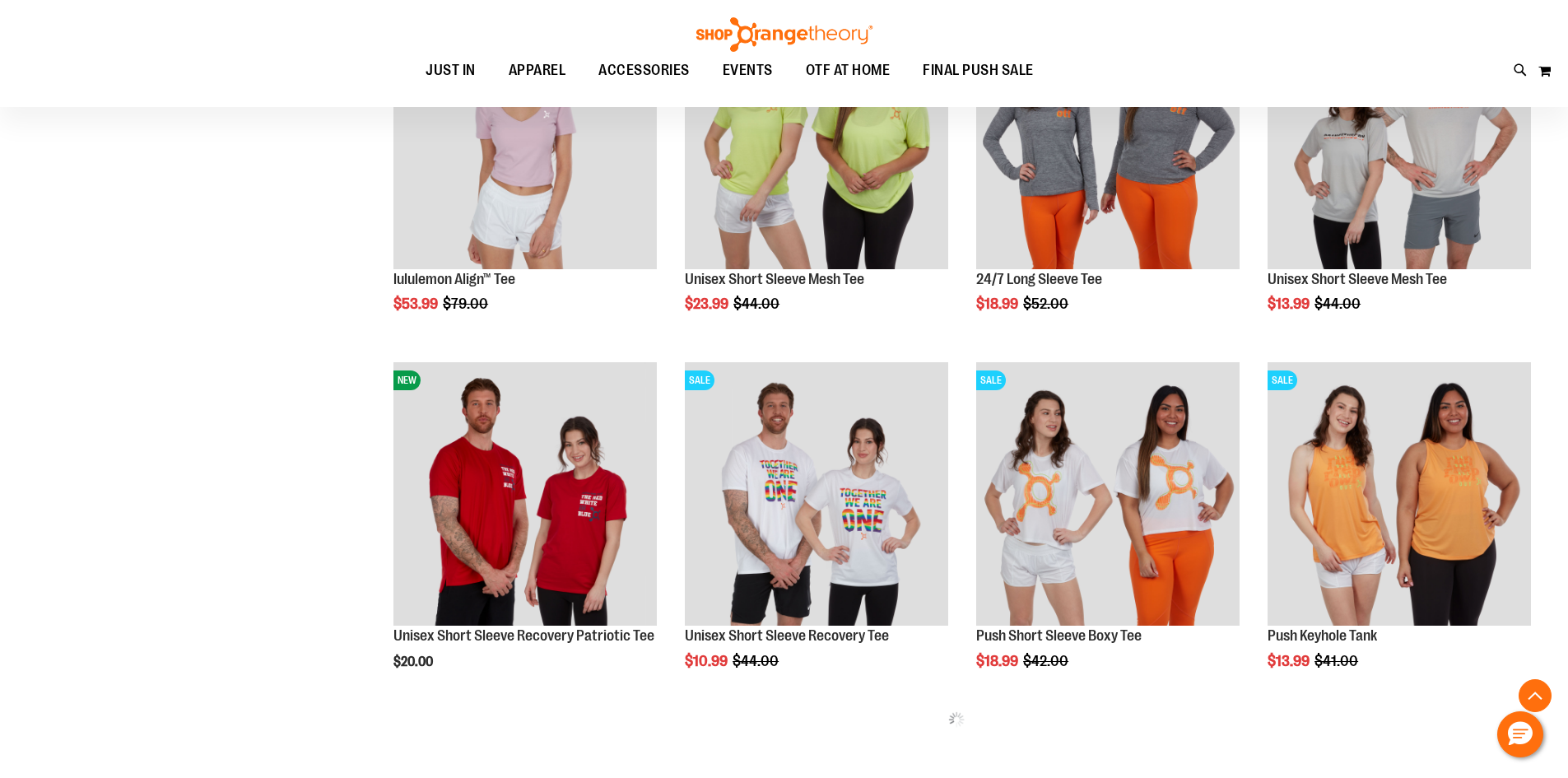
scroll to position [17849, 0]
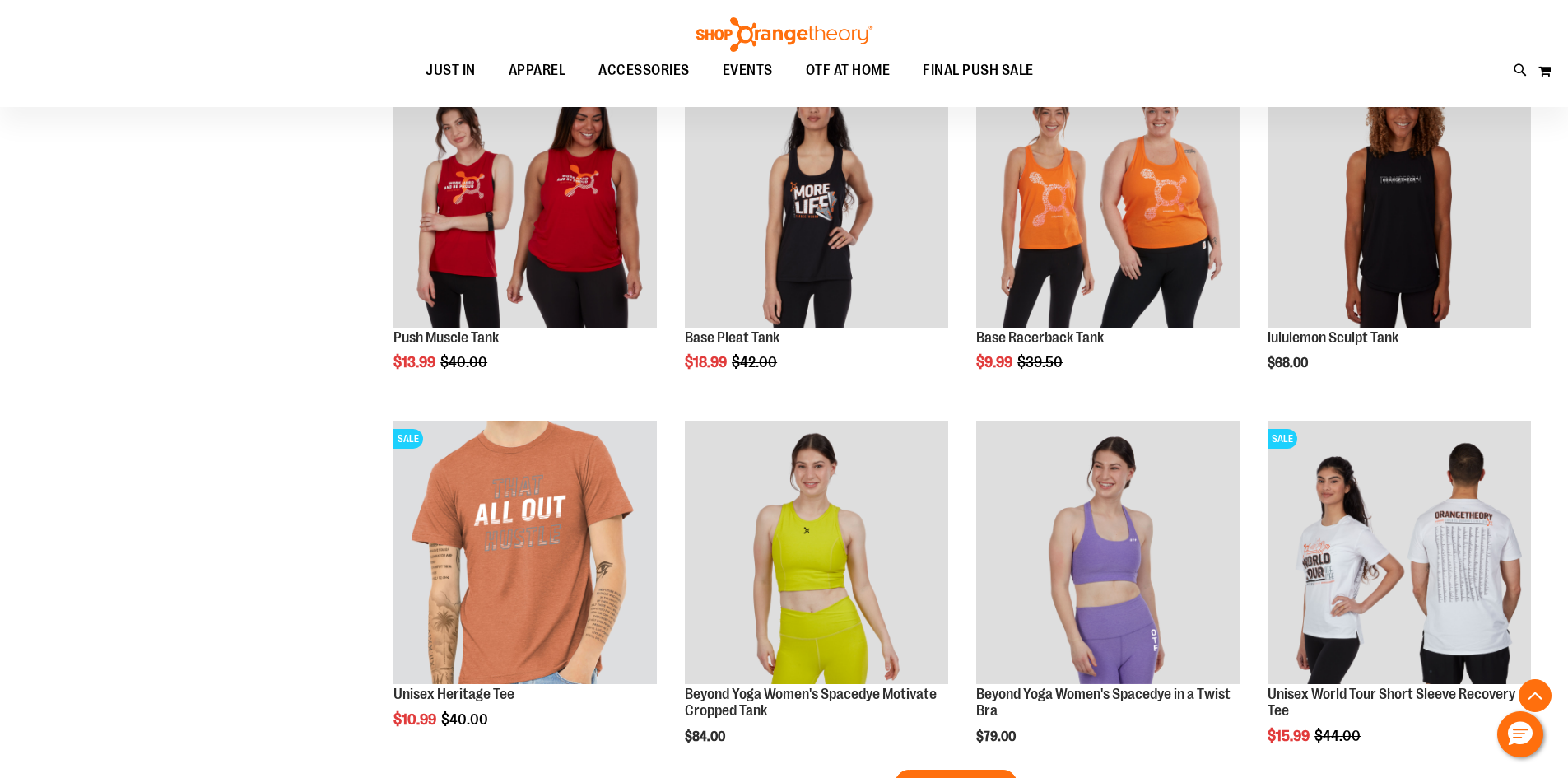
scroll to position [19001, 0]
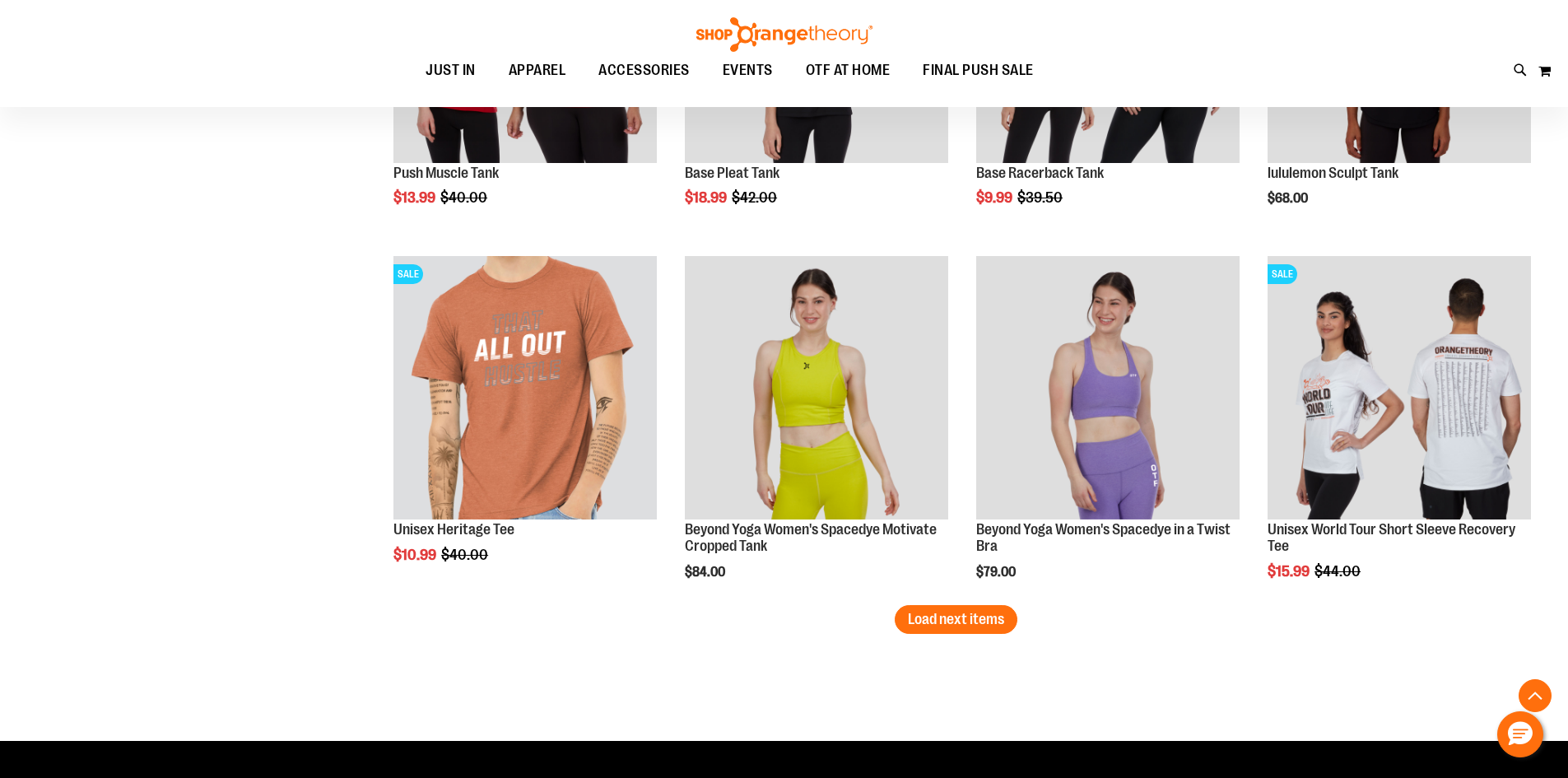
drag, startPoint x: 947, startPoint y: 614, endPoint x: 0, endPoint y: 205, distance: 1031.5
click at [947, 614] on span "Load next items" at bounding box center [956, 619] width 97 height 17
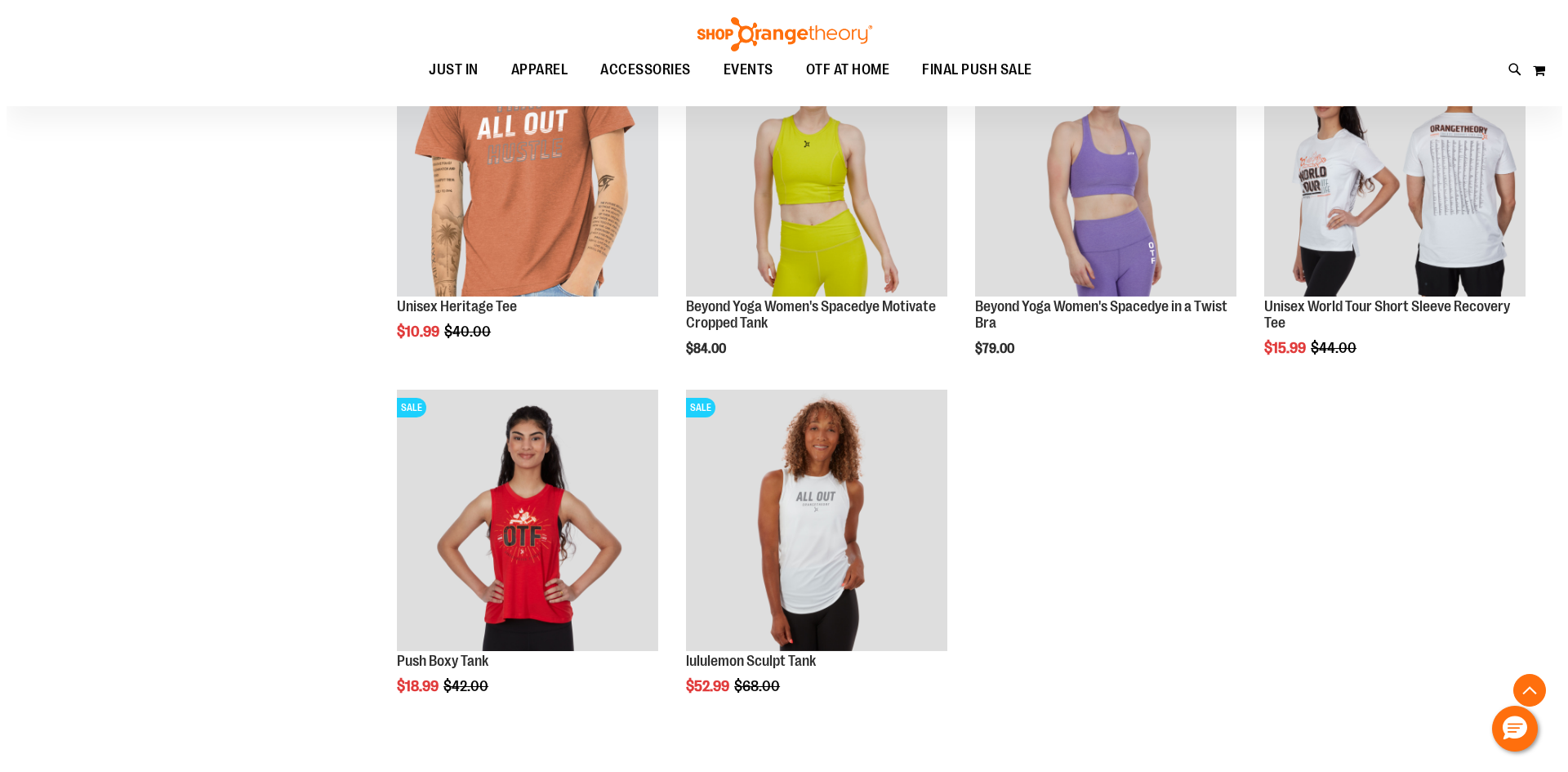
scroll to position [19100, 0]
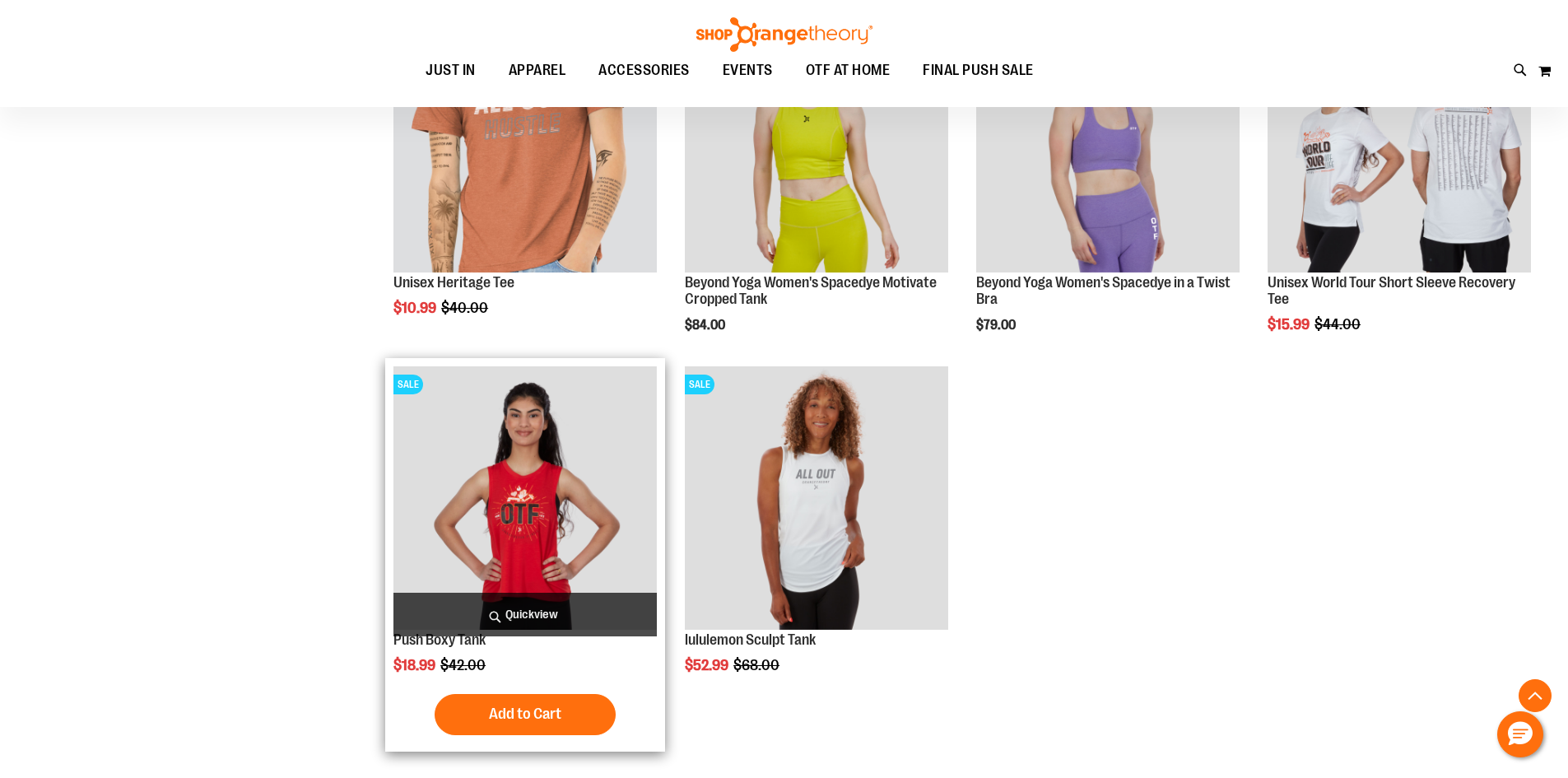
click at [506, 608] on span "Quickview" at bounding box center [524, 614] width 263 height 43
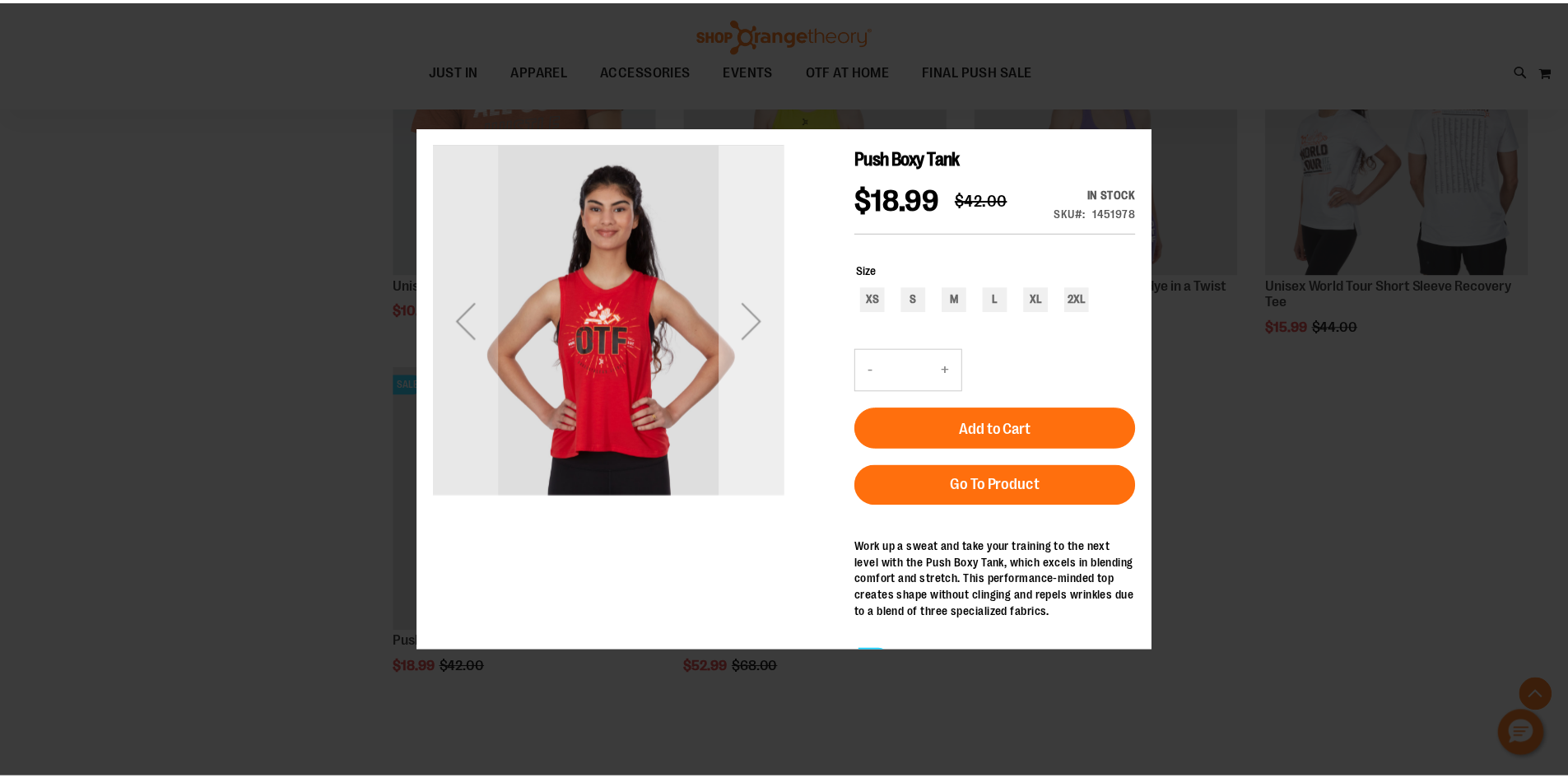
scroll to position [0, 0]
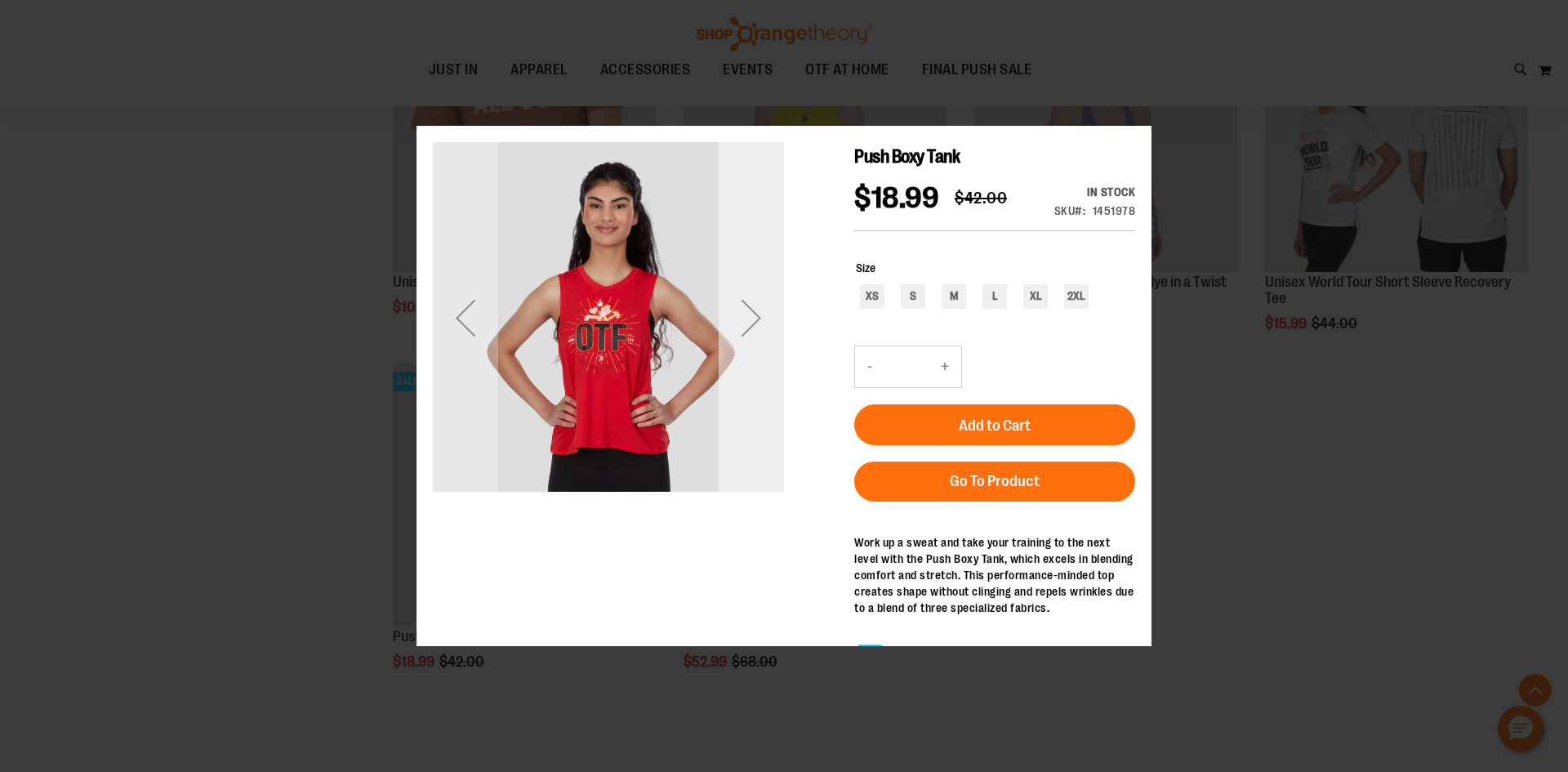
click at [752, 335] on div "Next" at bounding box center [751, 317] width 66 height 66
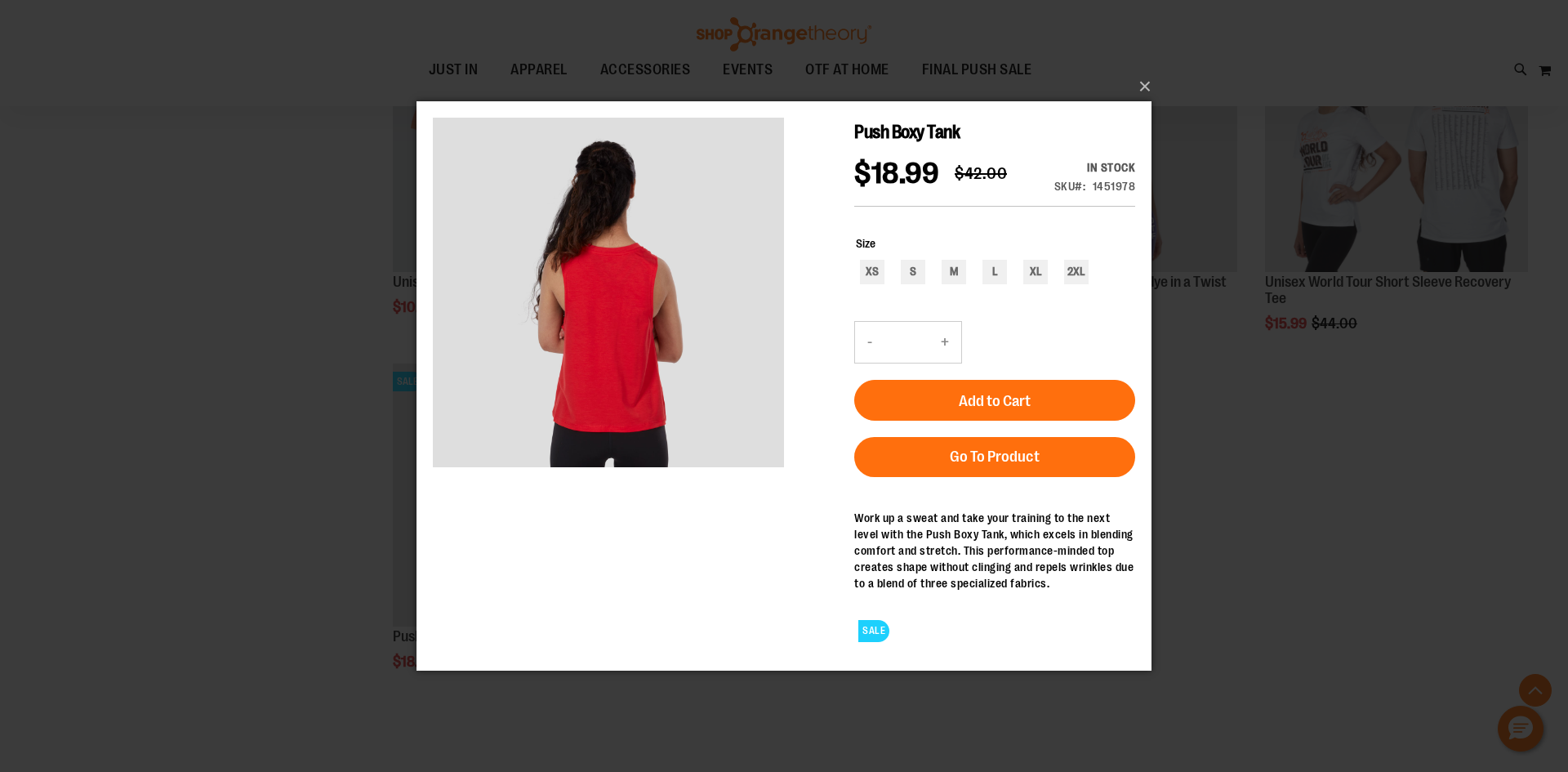
click at [382, 268] on div "×" at bounding box center [784, 386] width 1568 height 772
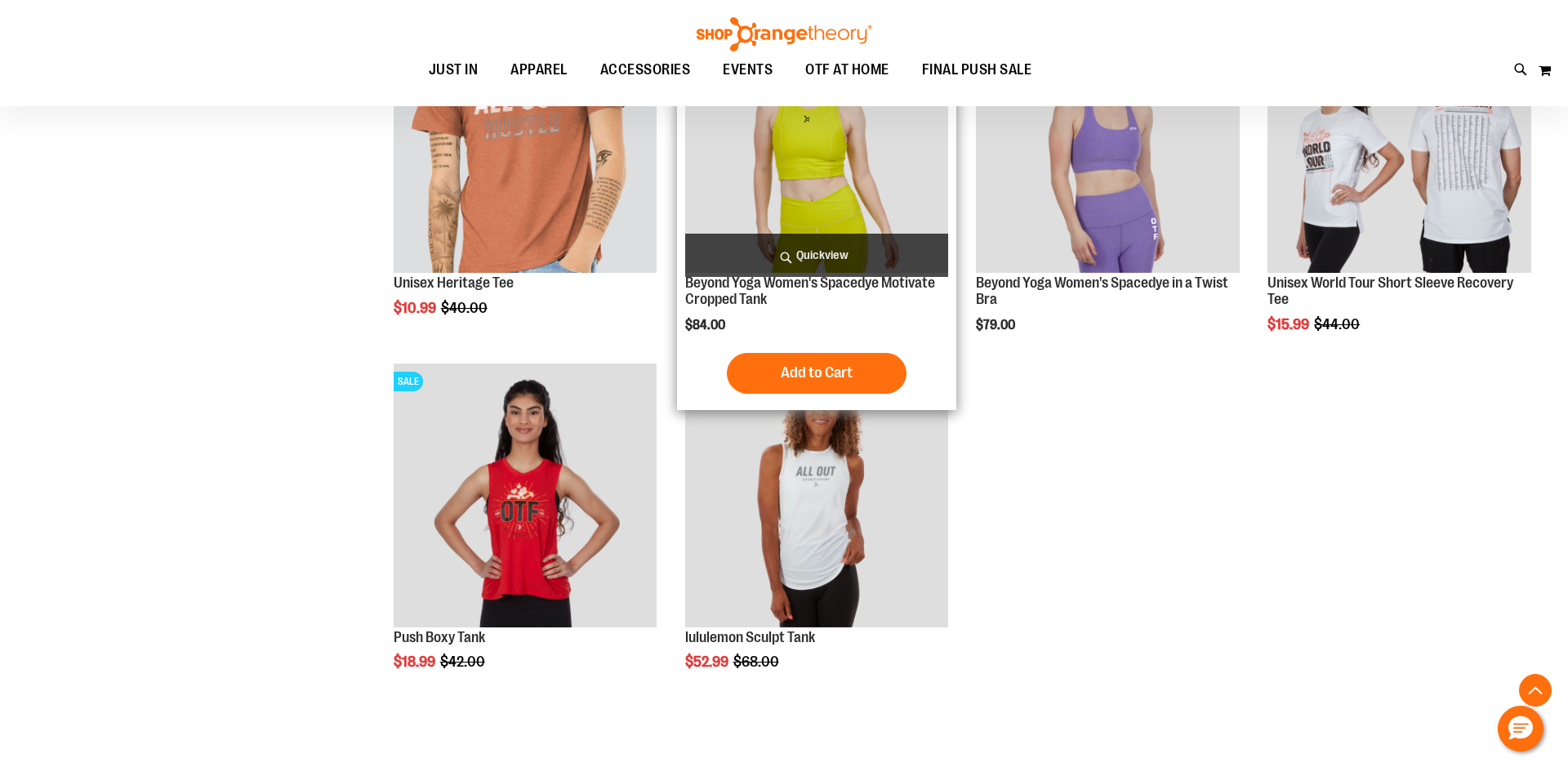
drag, startPoint x: 382, startPoint y: 268, endPoint x: 774, endPoint y: 162, distance: 406.1
click at [385, 269] on div "SALE Unisex Heritage Tee $10.99 Regular Price $40.00 Quickview Add to Cart In s…" at bounding box center [525, 179] width 280 height 356
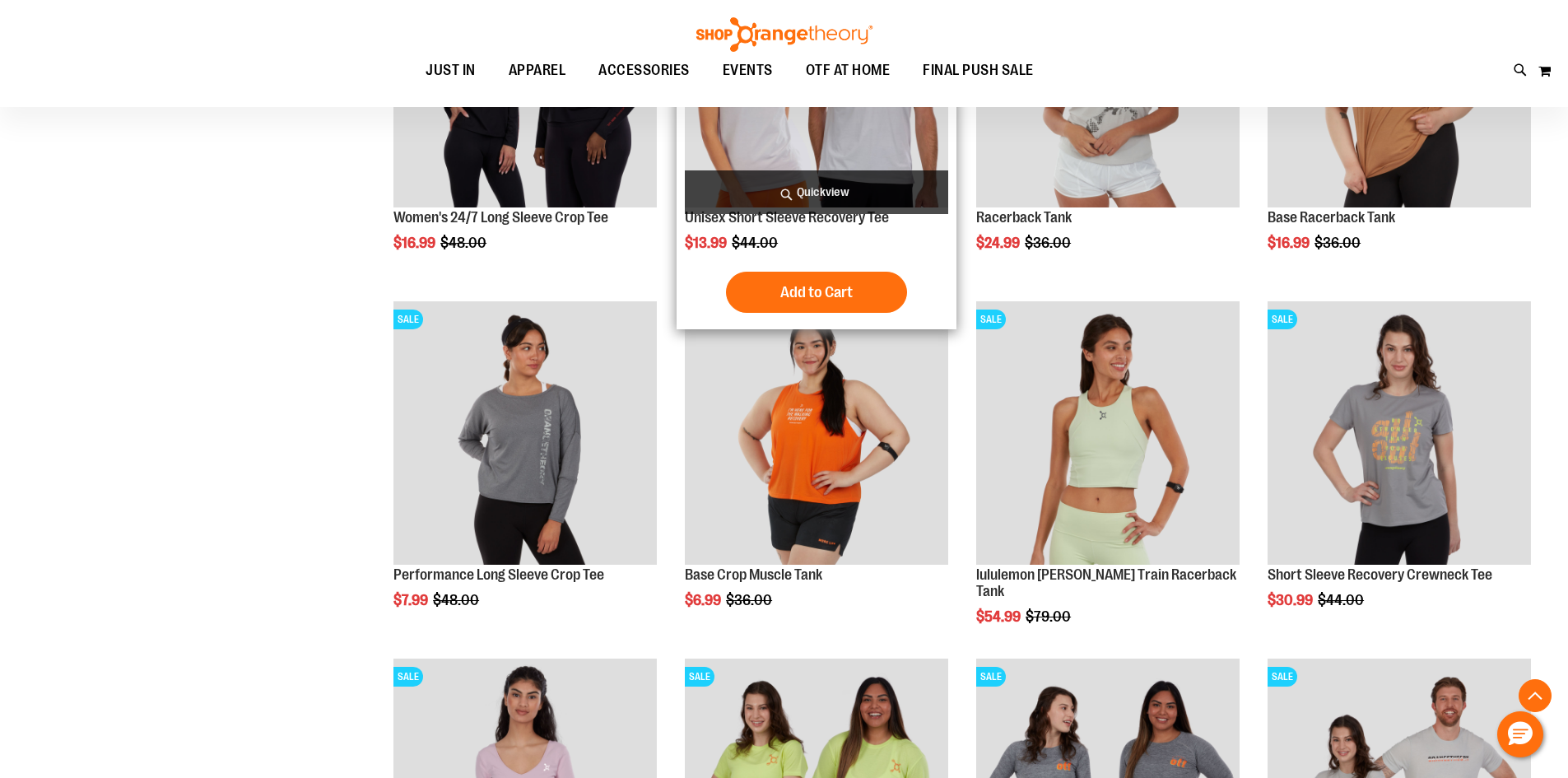
scroll to position [17025, 0]
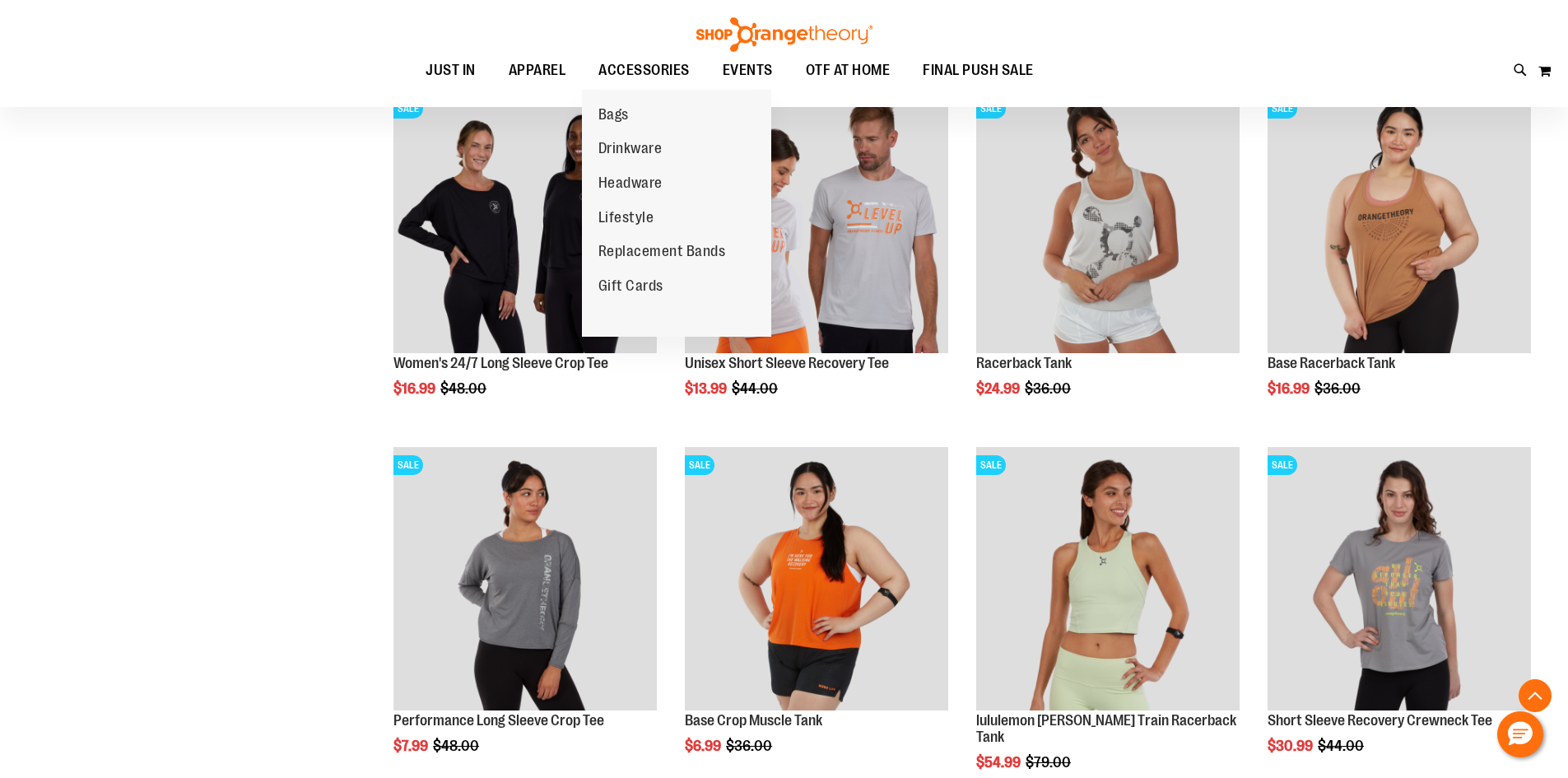
drag, startPoint x: 622, startPoint y: 72, endPoint x: 622, endPoint y: 91, distance: 19.0
click at [622, 90] on li "ACCESSORIES ACCESSORIES Bags Drinkware Headware Lifestyle Replacement Bands Gif…" at bounding box center [644, 71] width 124 height 37
click at [622, 67] on span "ACCESSORIES" at bounding box center [644, 71] width 92 height 37
click at [629, 66] on span "ACCESSORIES" at bounding box center [644, 71] width 92 height 37
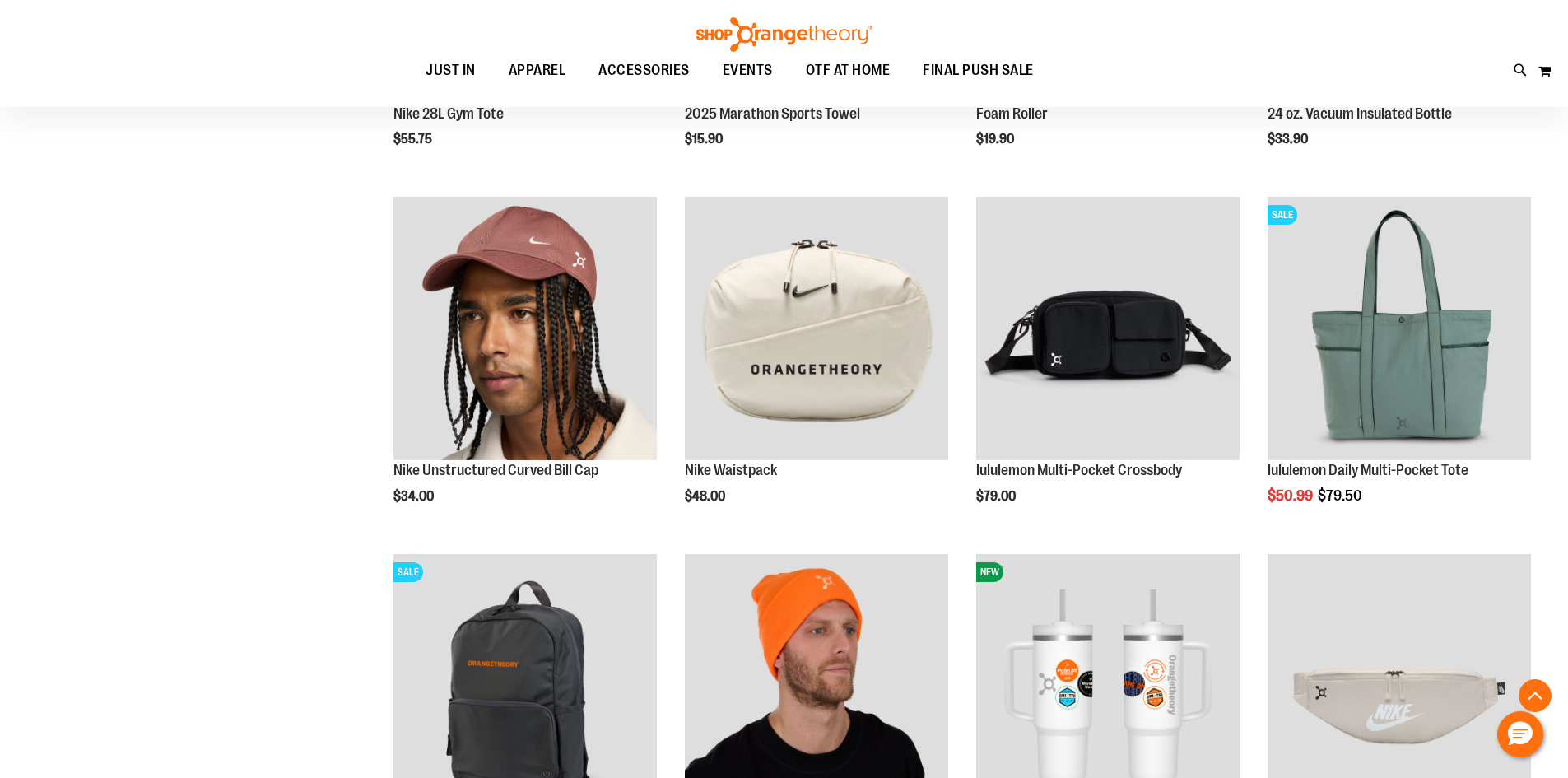
scroll to position [1235, 0]
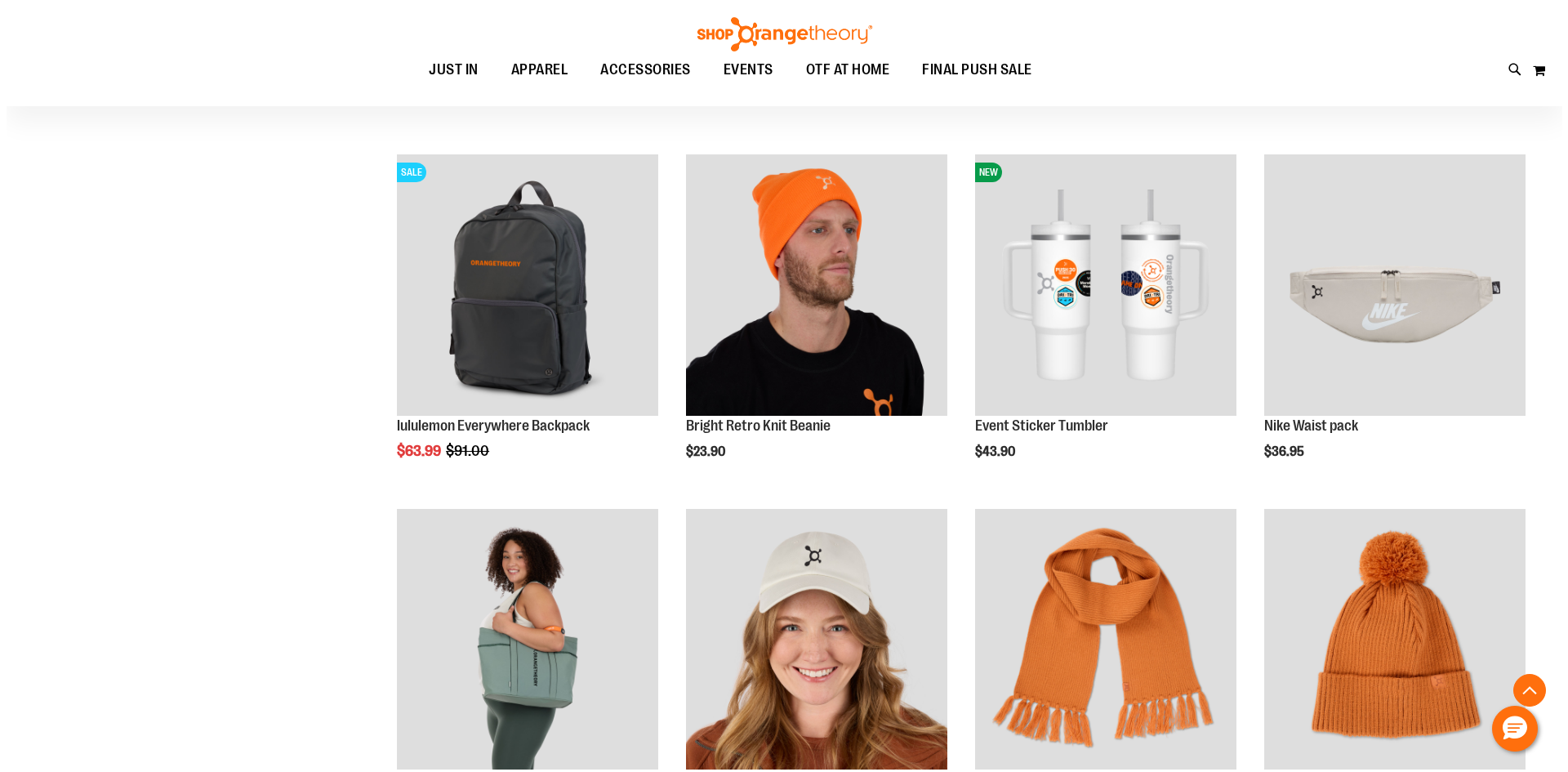
scroll to position [1633, 0]
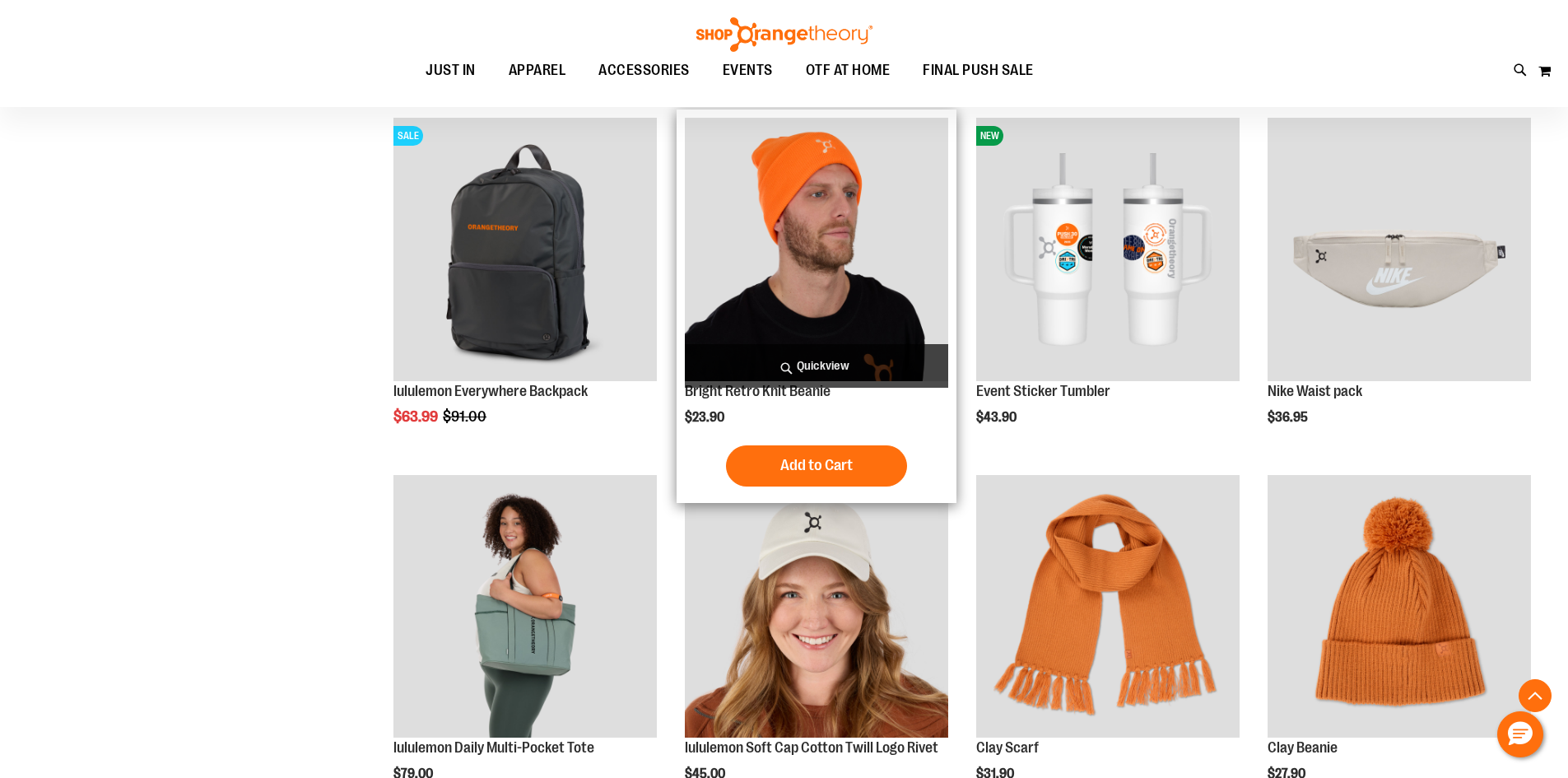
click at [846, 372] on span "Quickview" at bounding box center [816, 366] width 263 height 43
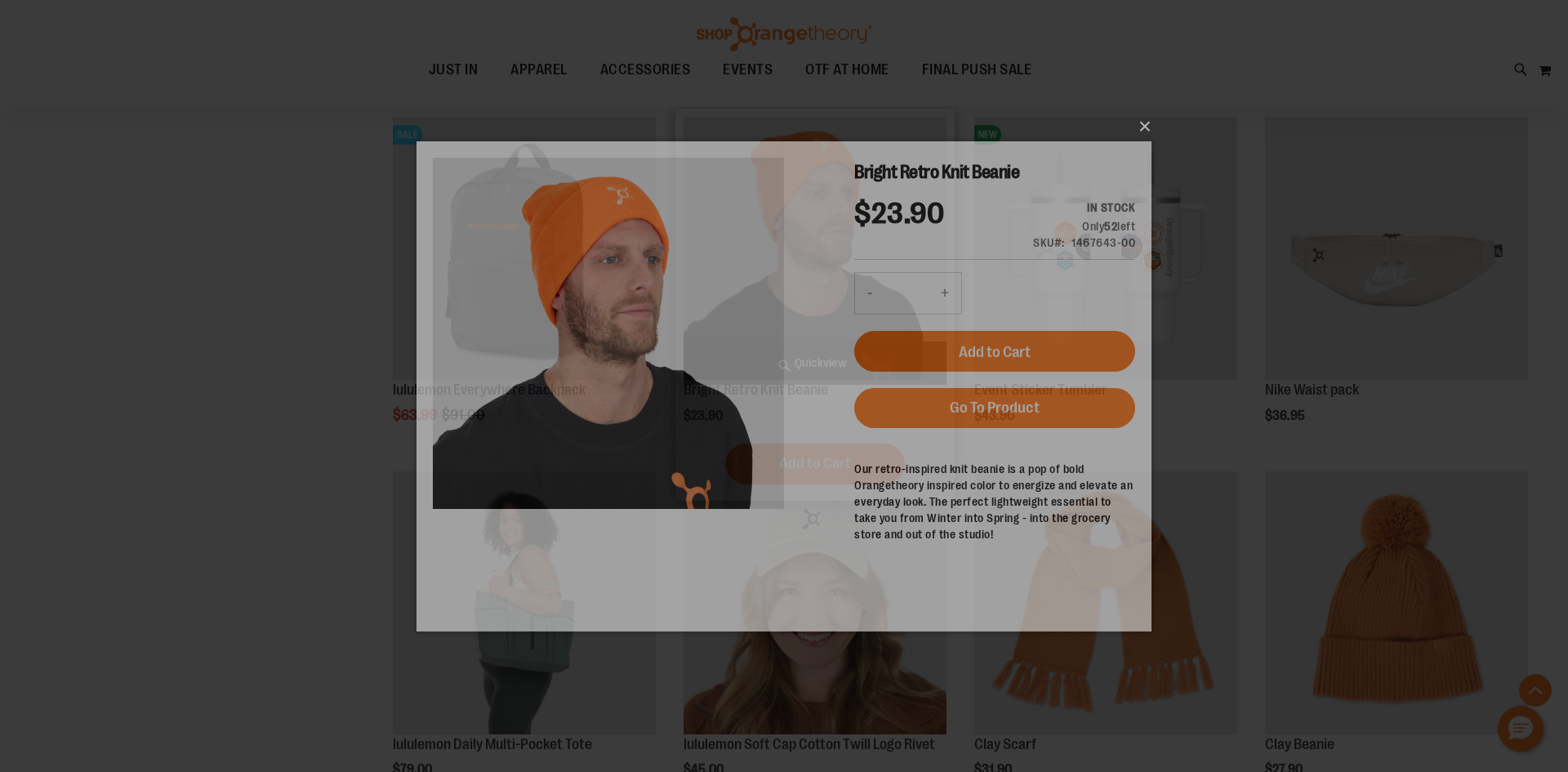
scroll to position [0, 0]
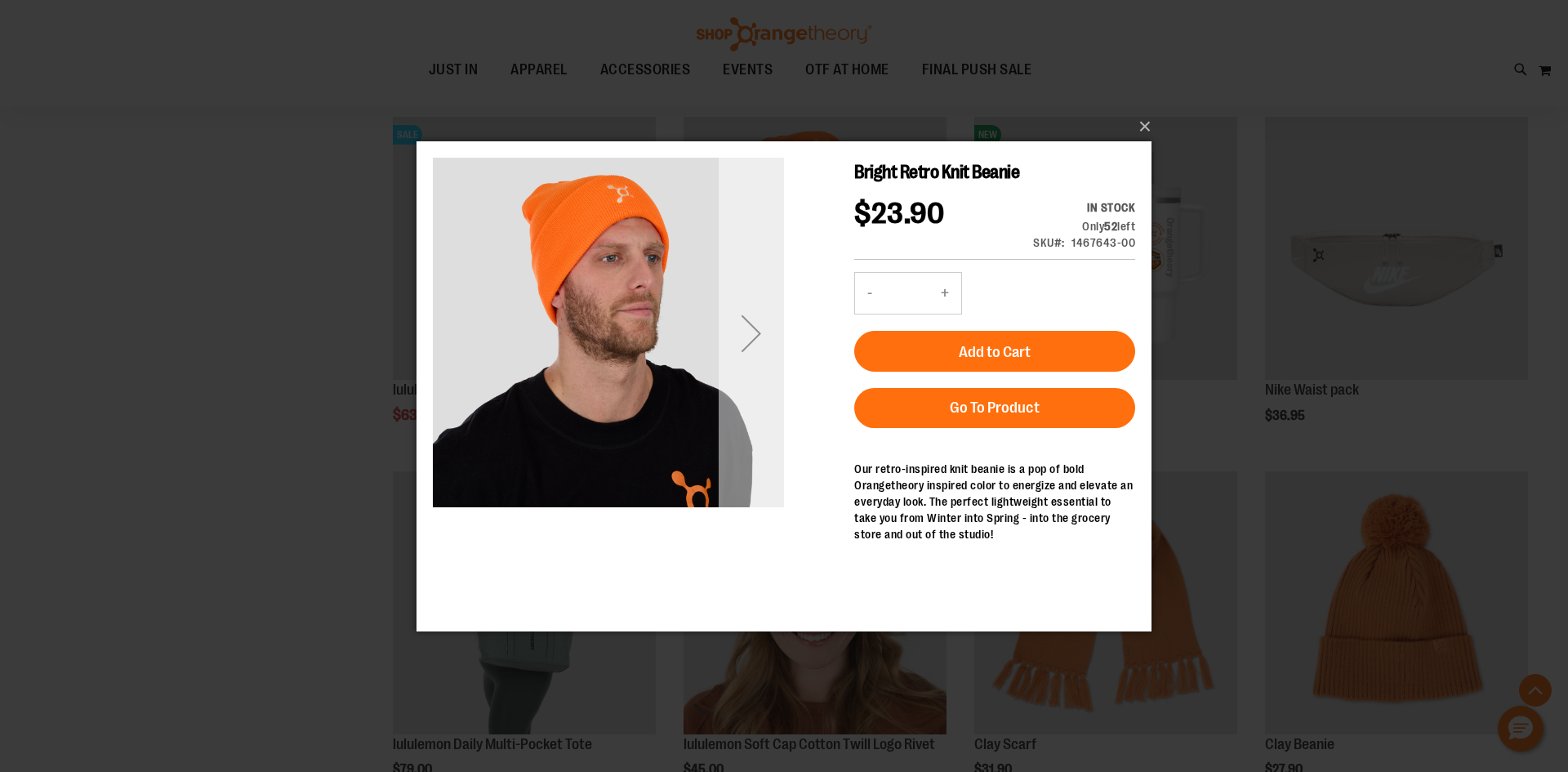
click at [730, 320] on div "Next" at bounding box center [751, 332] width 66 height 66
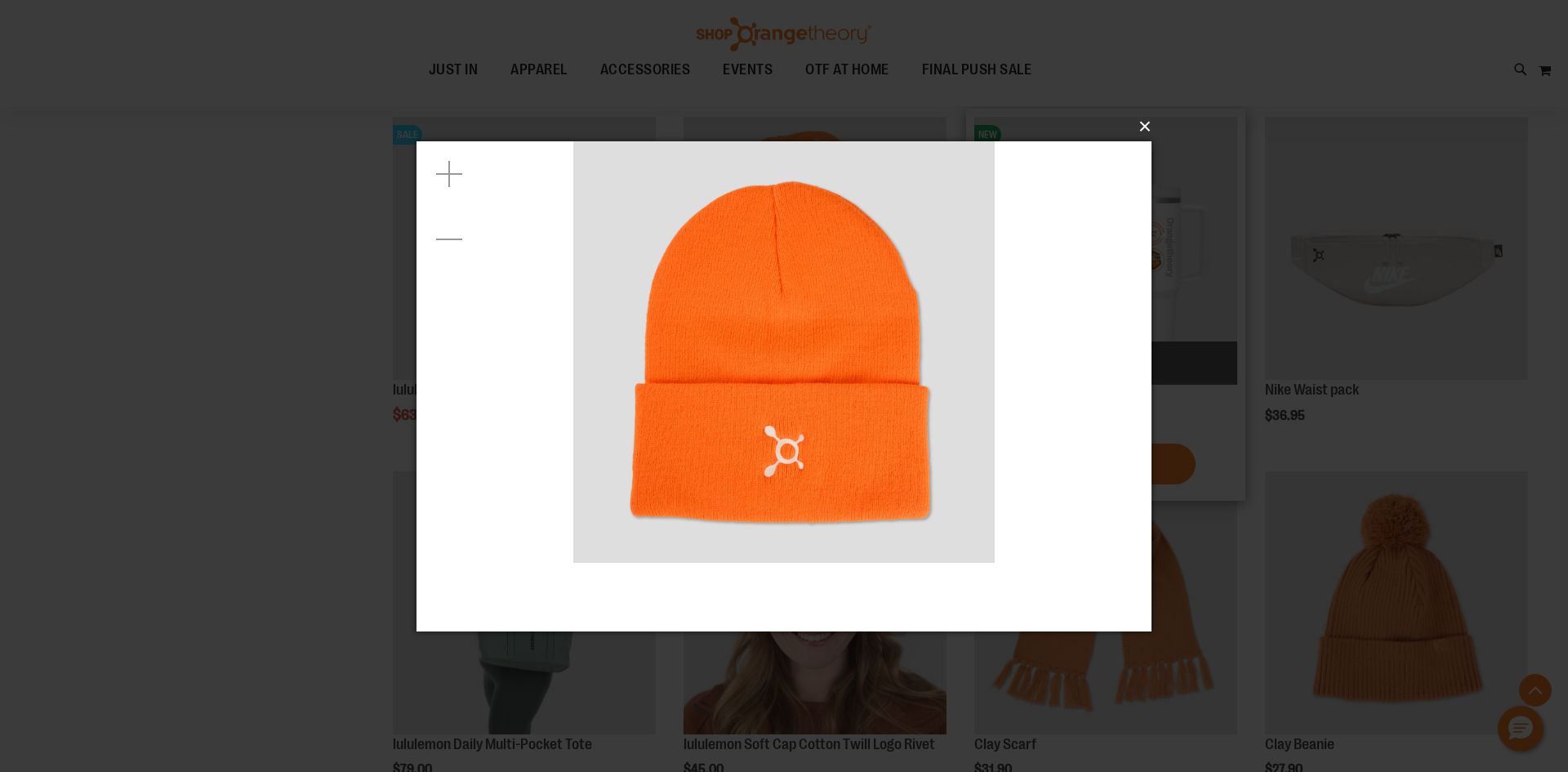
click at [1150, 114] on button "×" at bounding box center [788, 126] width 735 height 36
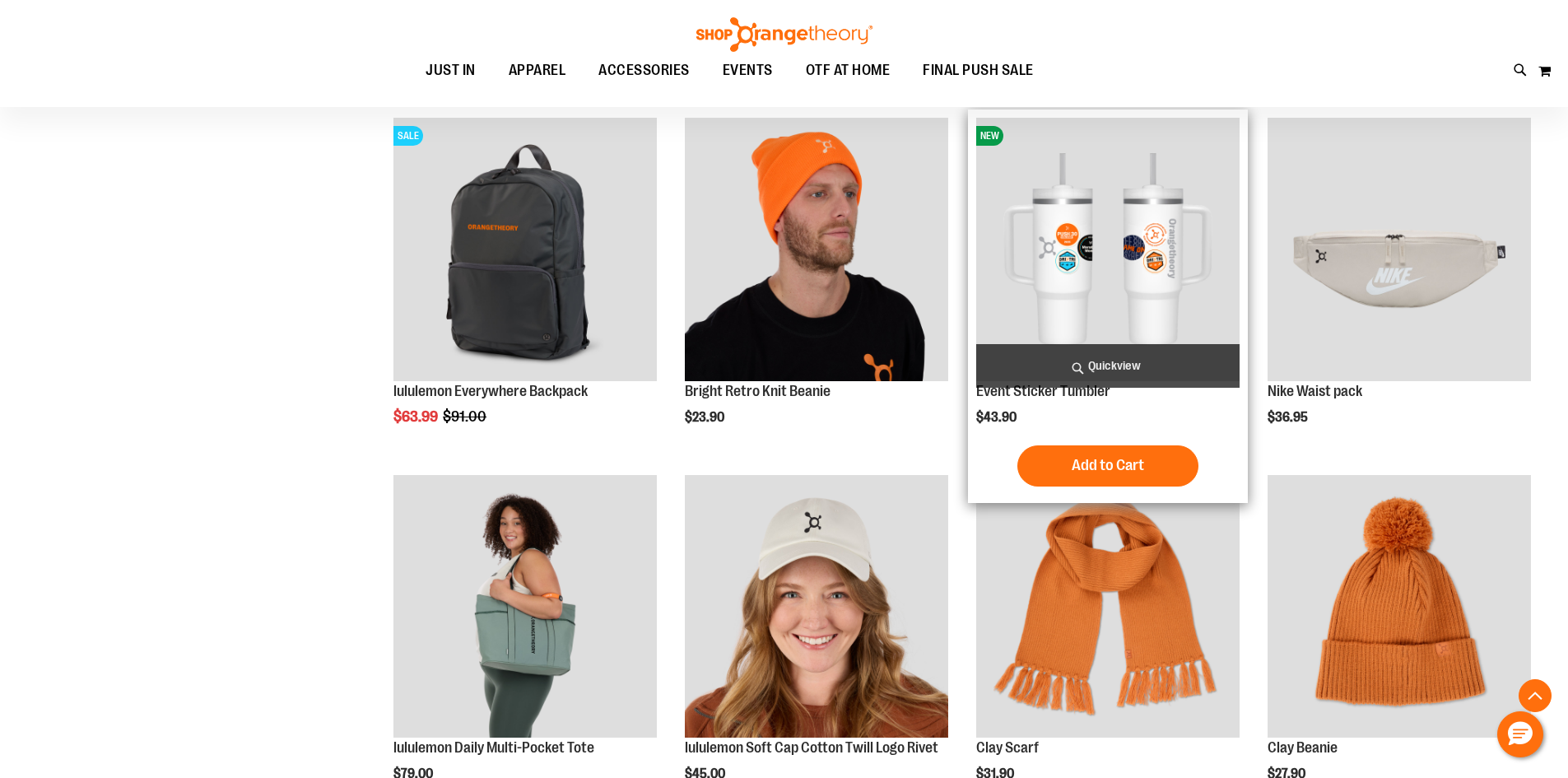
click at [1108, 367] on span "Quickview" at bounding box center [1107, 366] width 263 height 43
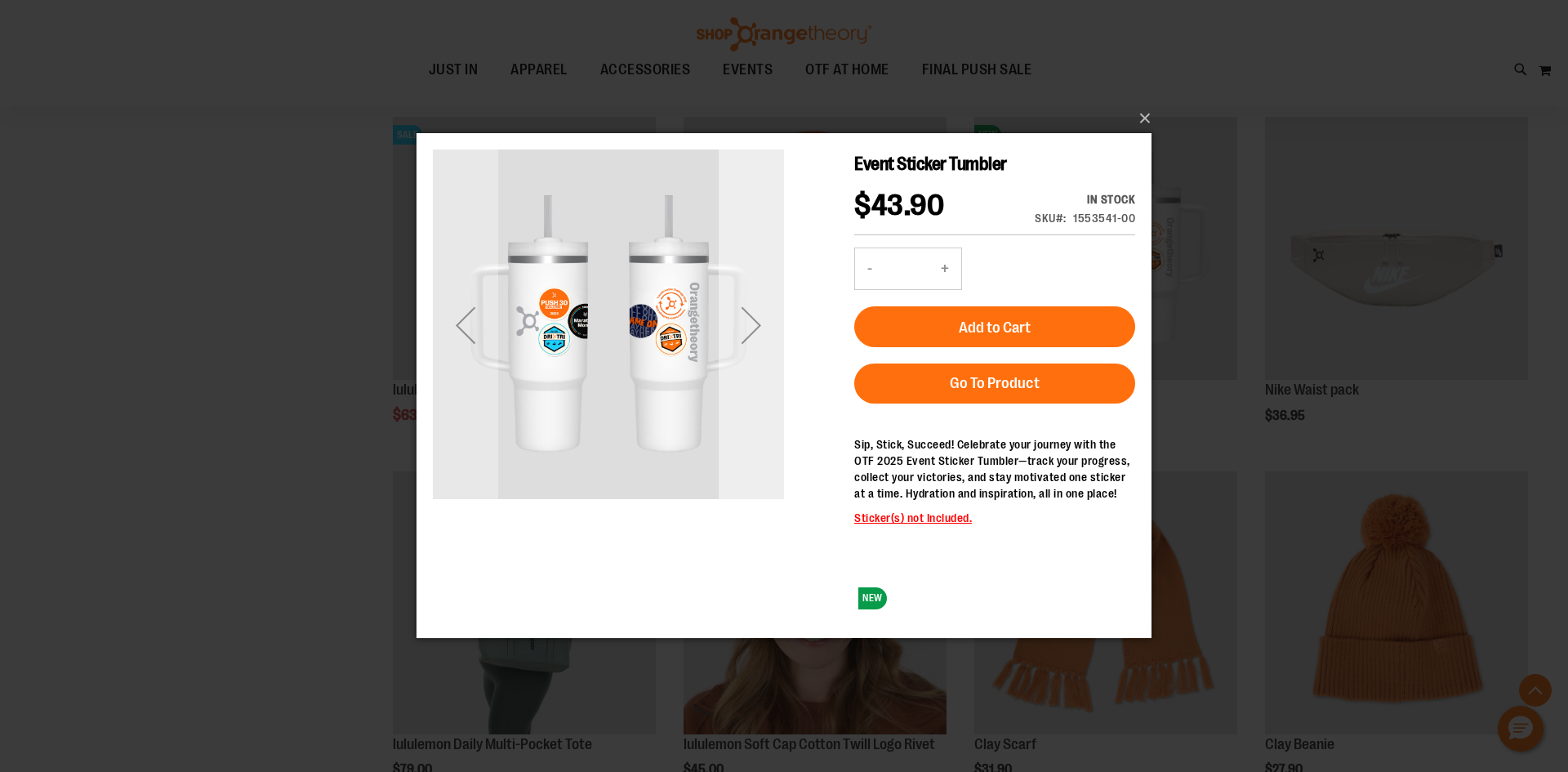
click at [751, 340] on div "Next" at bounding box center [751, 325] width 66 height 66
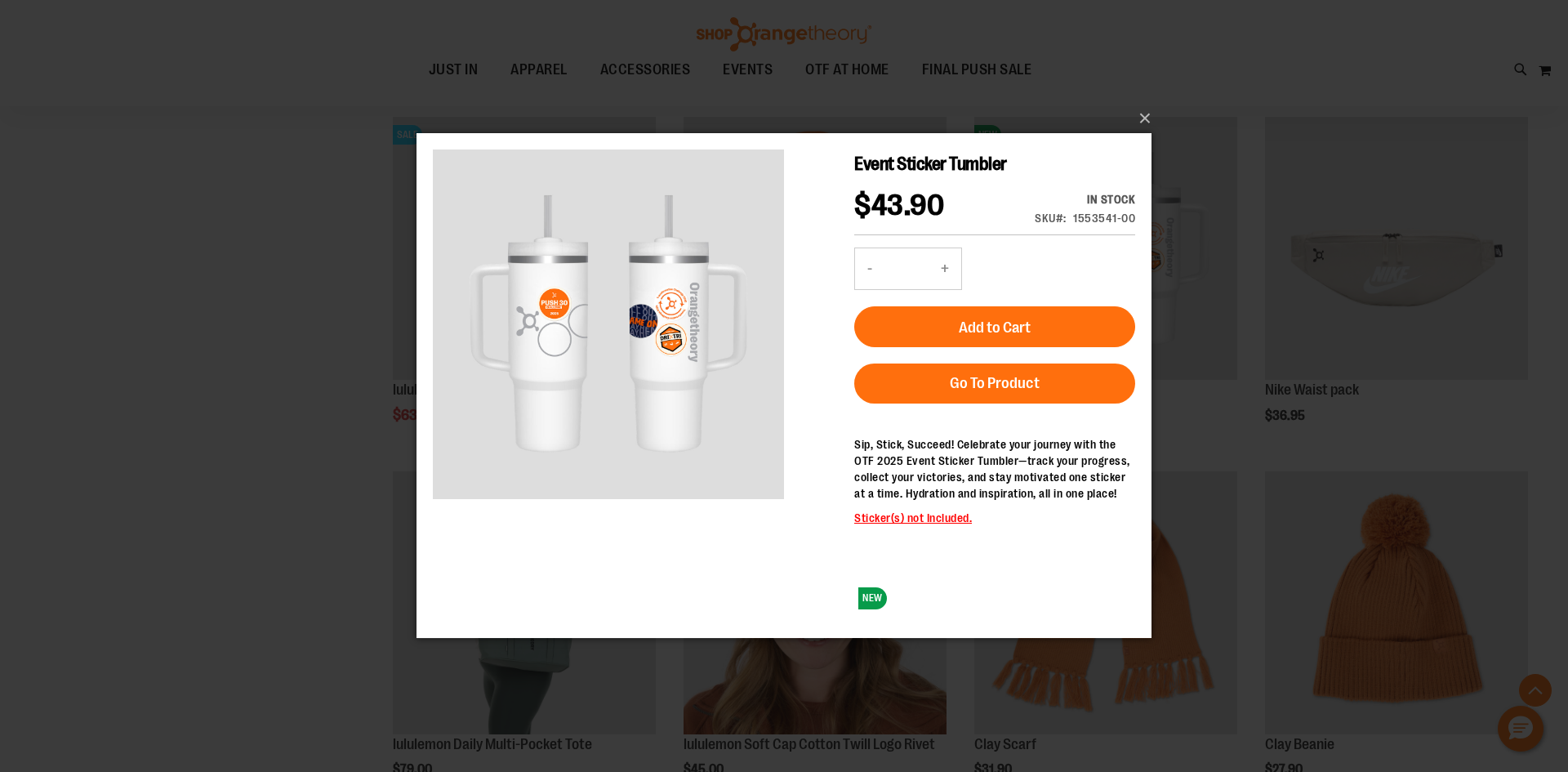
click at [102, 225] on div "×" at bounding box center [784, 386] width 1568 height 772
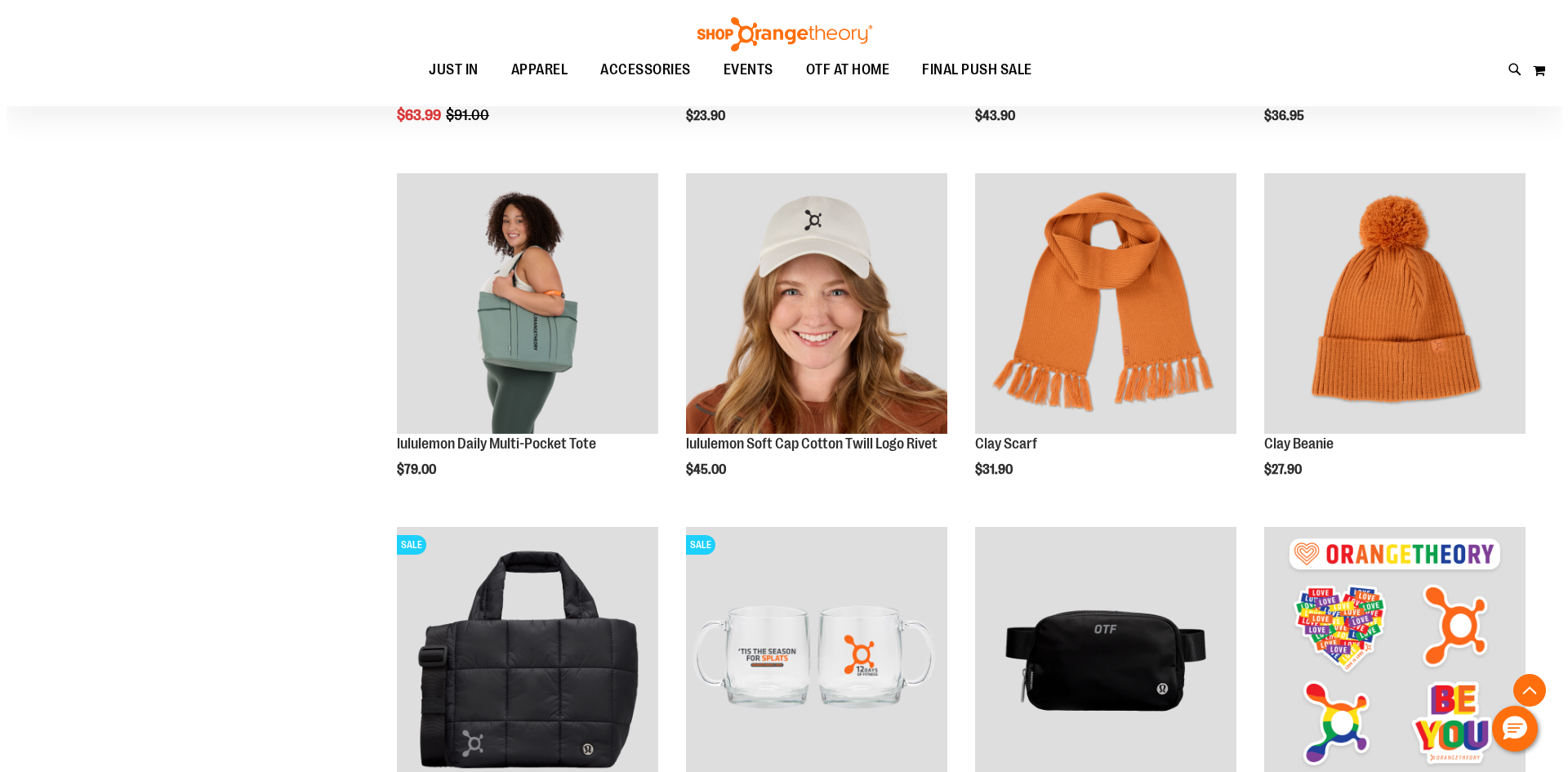
scroll to position [1960, 0]
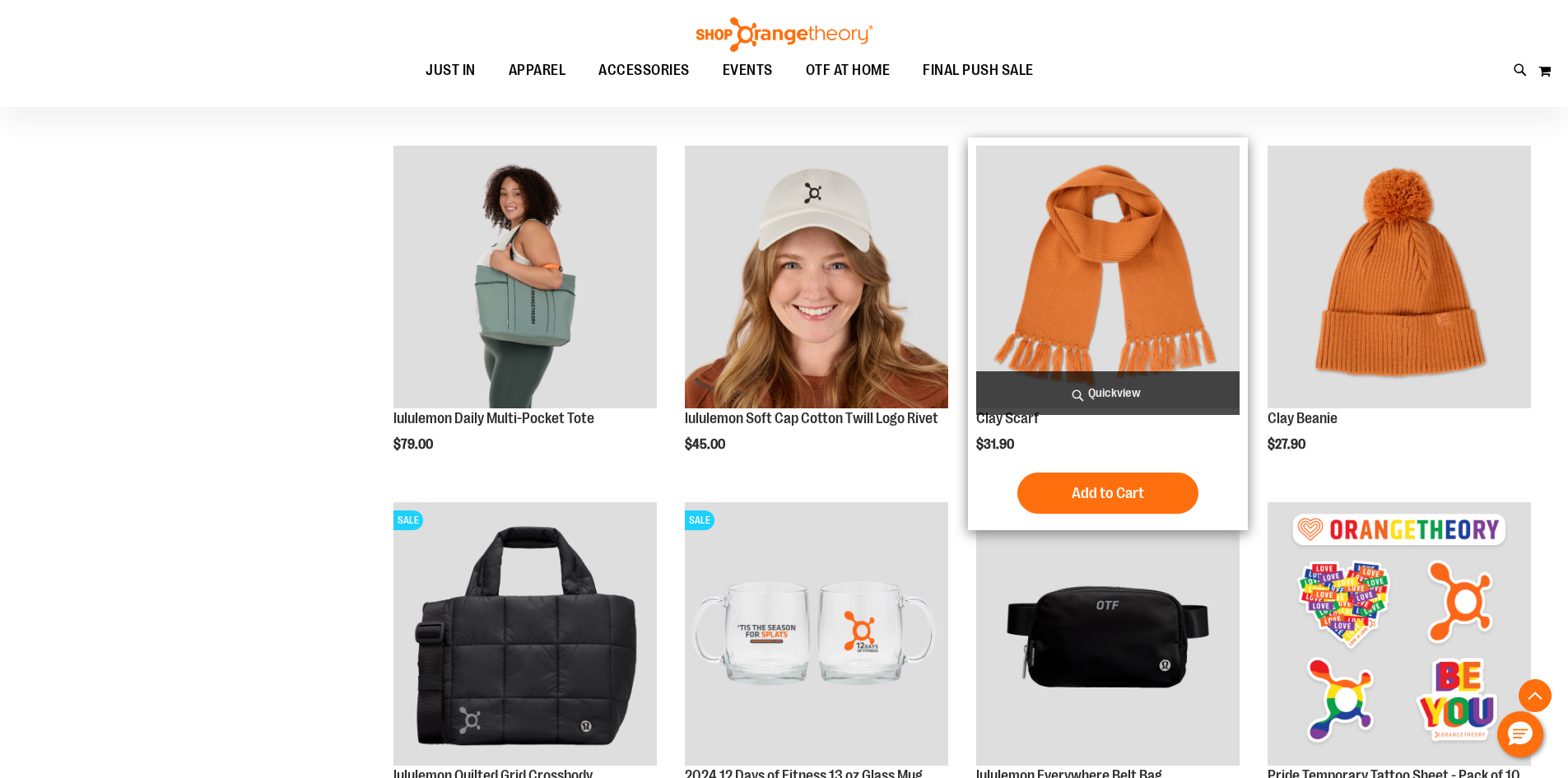
click at [1180, 390] on span "Quickview" at bounding box center [1107, 393] width 263 height 43
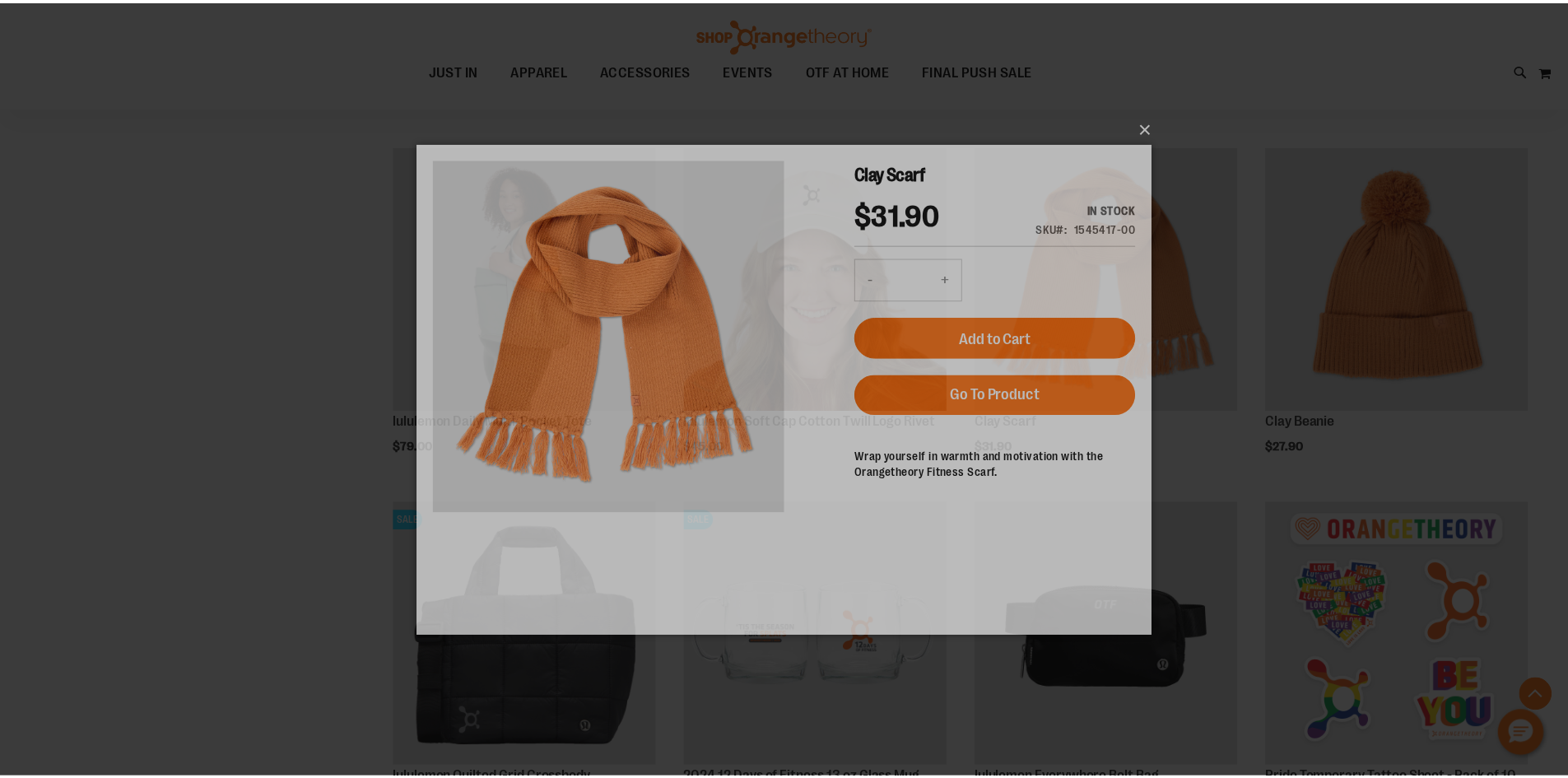
scroll to position [0, 0]
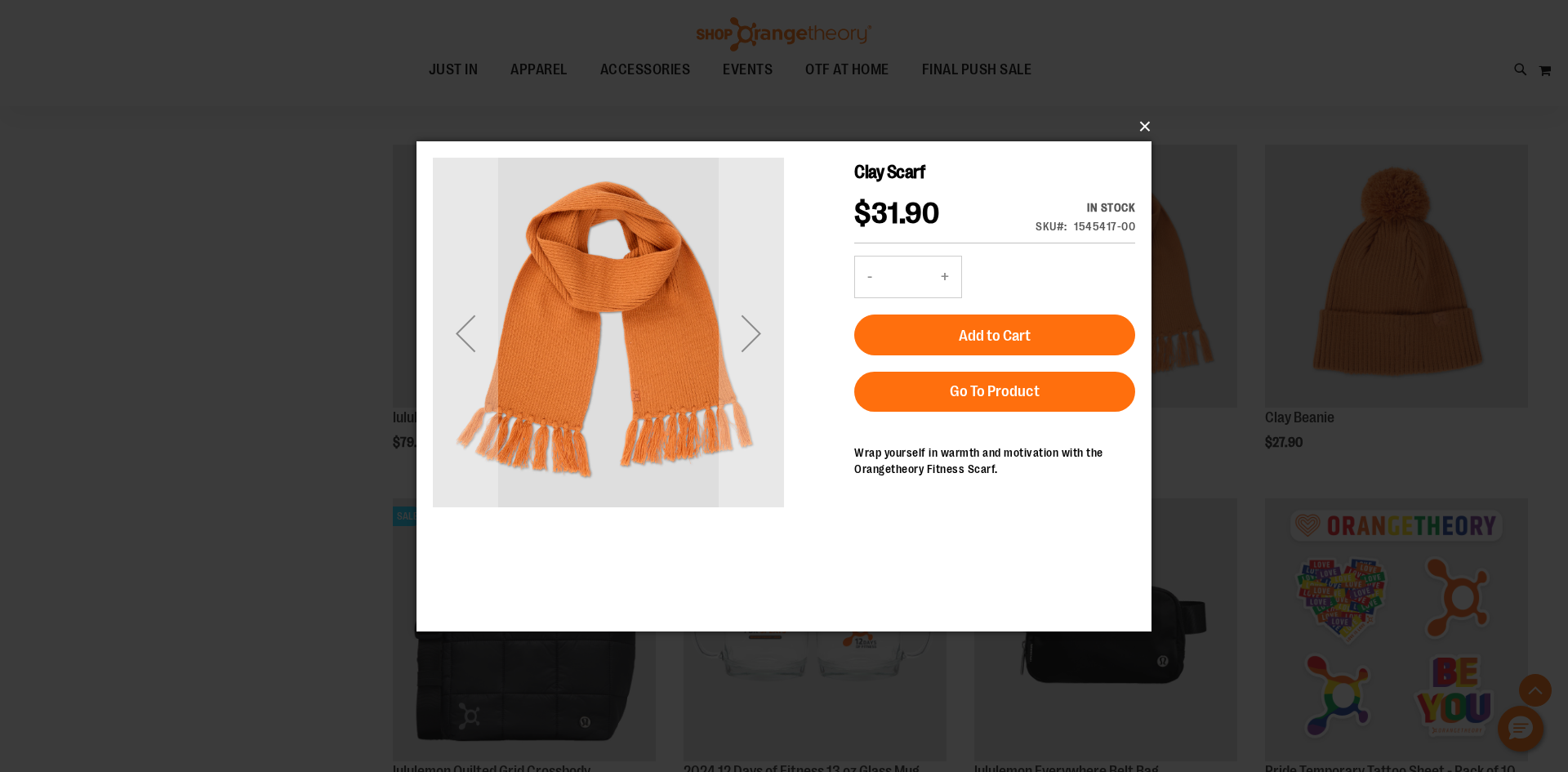
click at [1142, 127] on button "×" at bounding box center [788, 126] width 735 height 36
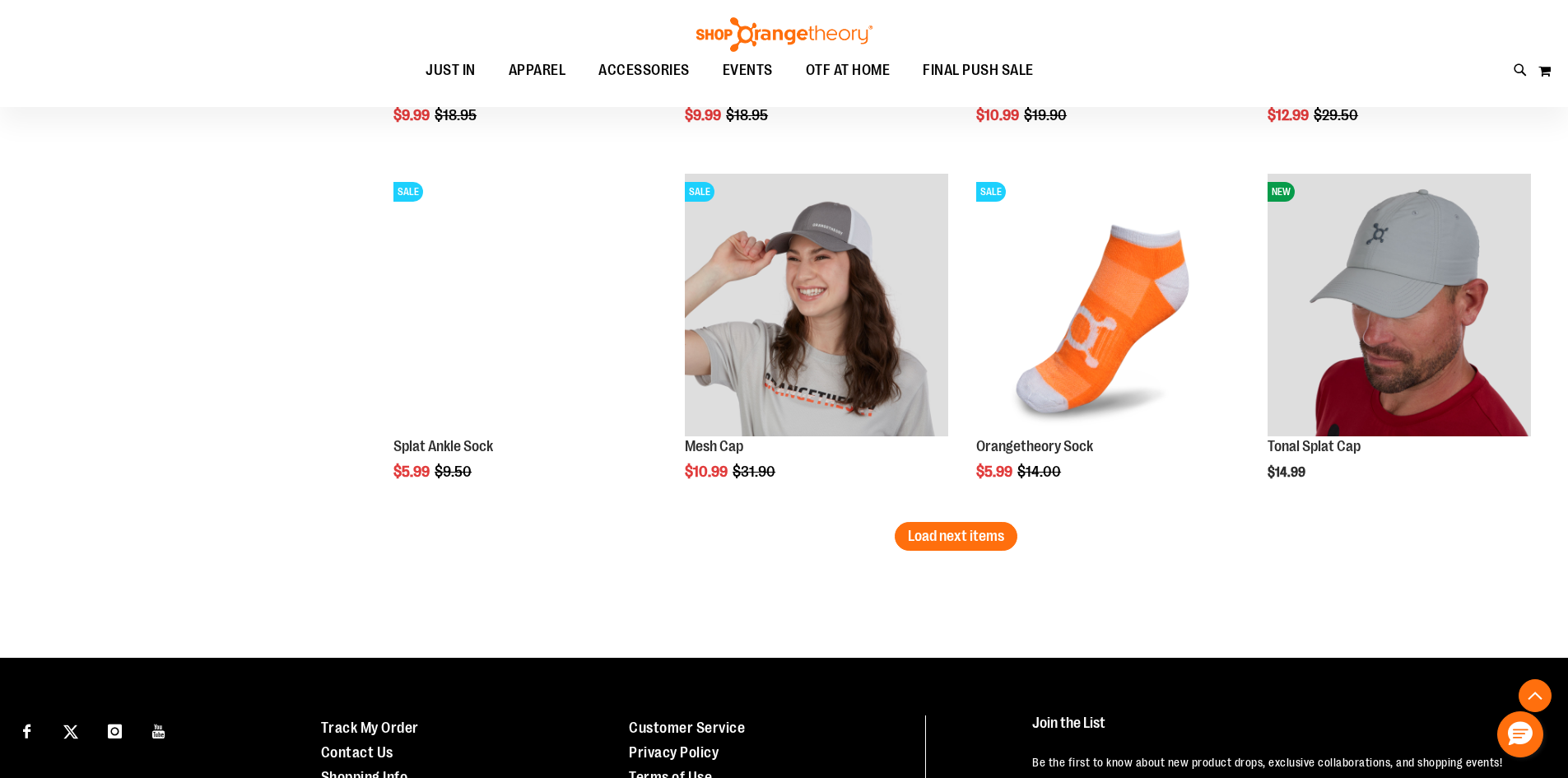
scroll to position [3046, 0]
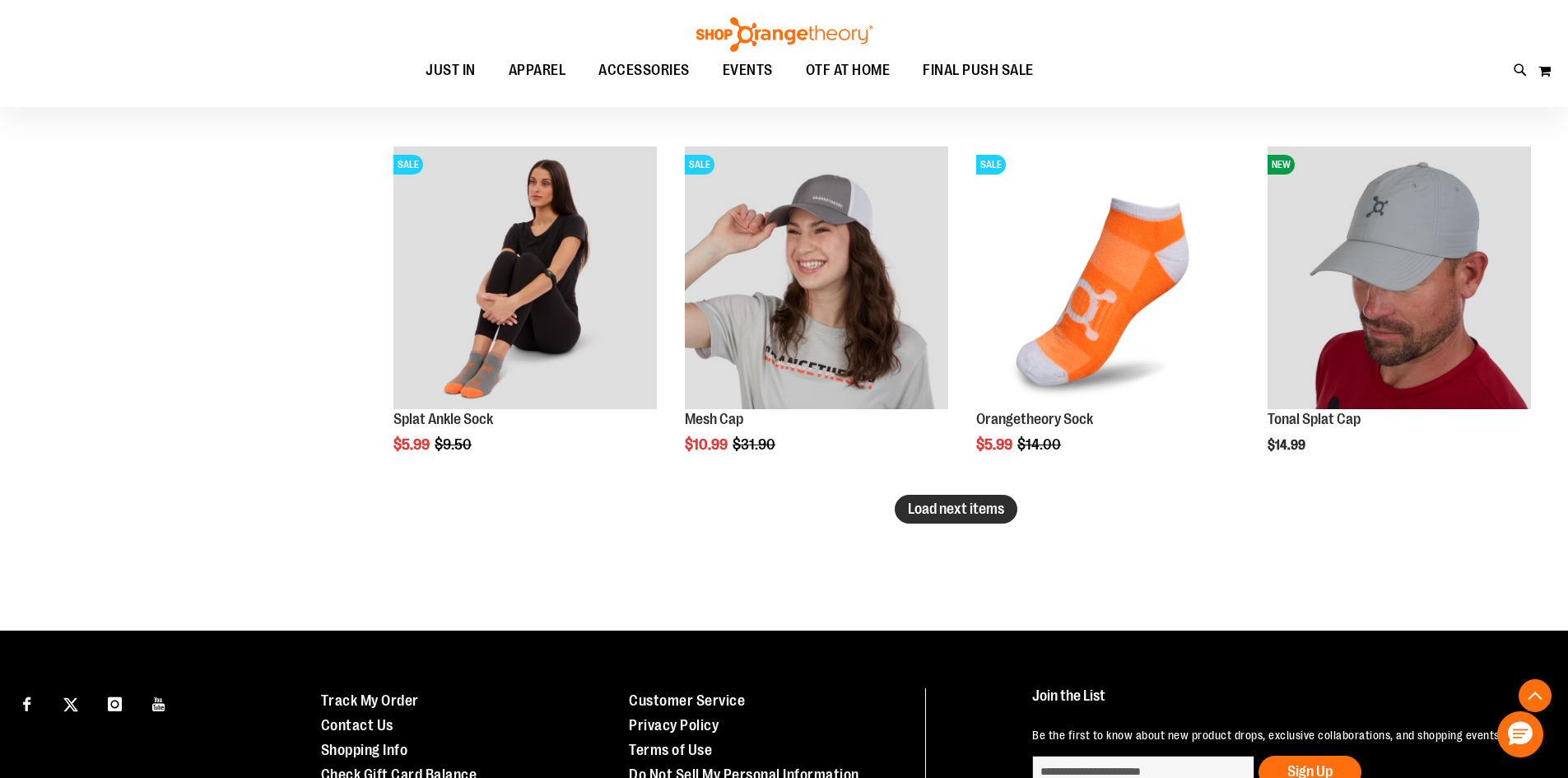
click at [1003, 520] on button "Load next items" at bounding box center [956, 509] width 122 height 29
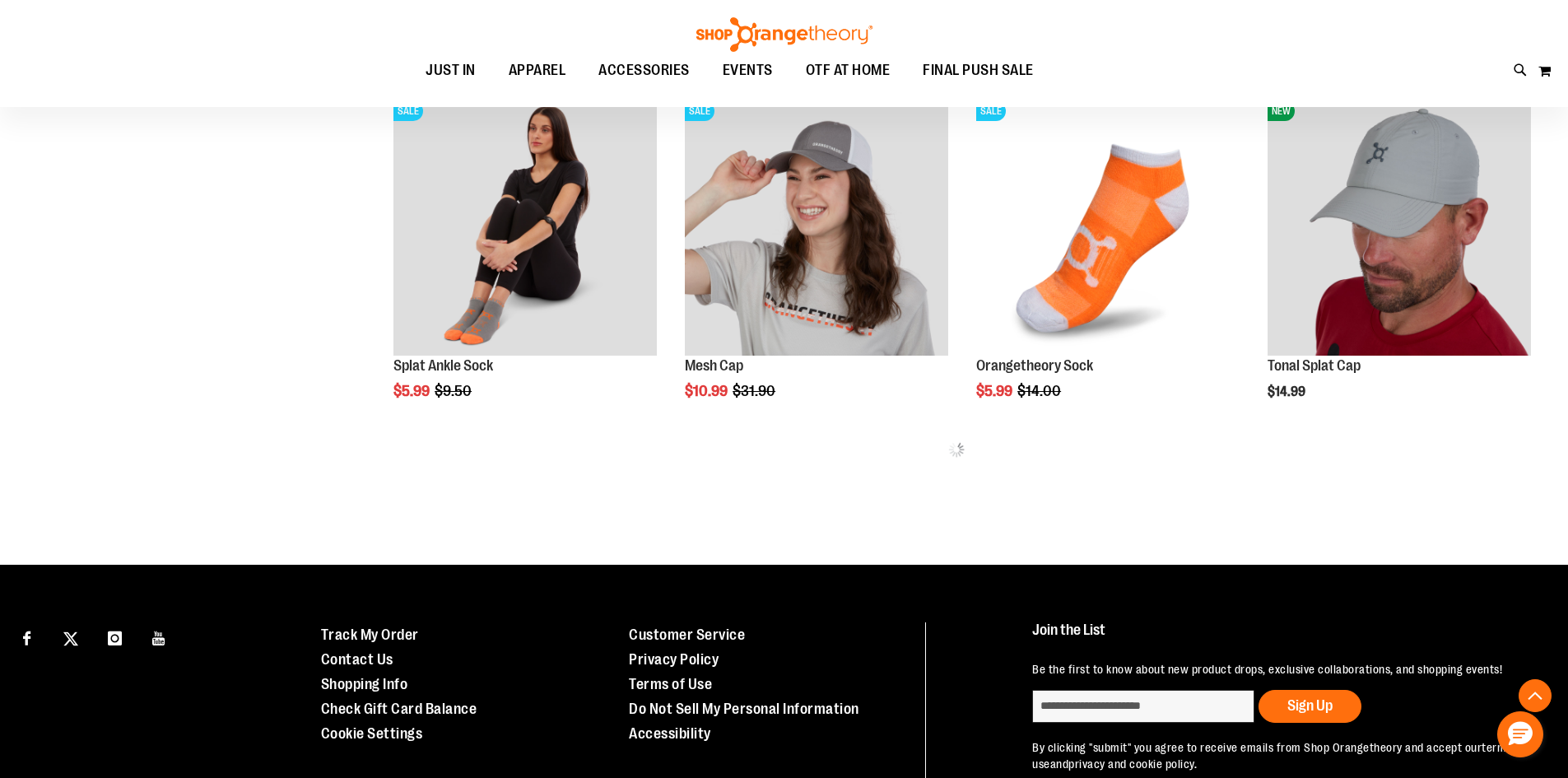
scroll to position [3128, 0]
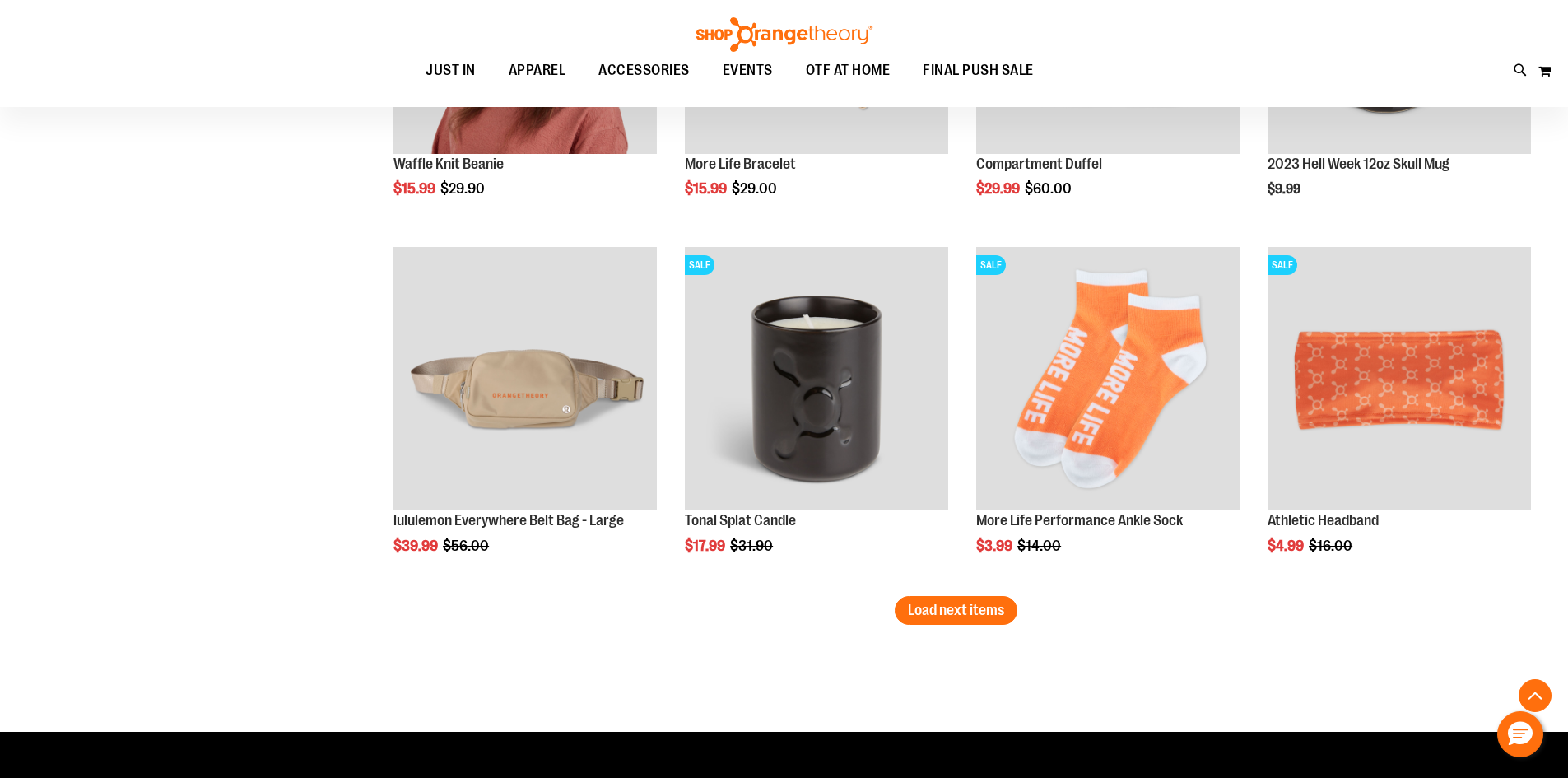
scroll to position [4034, 0]
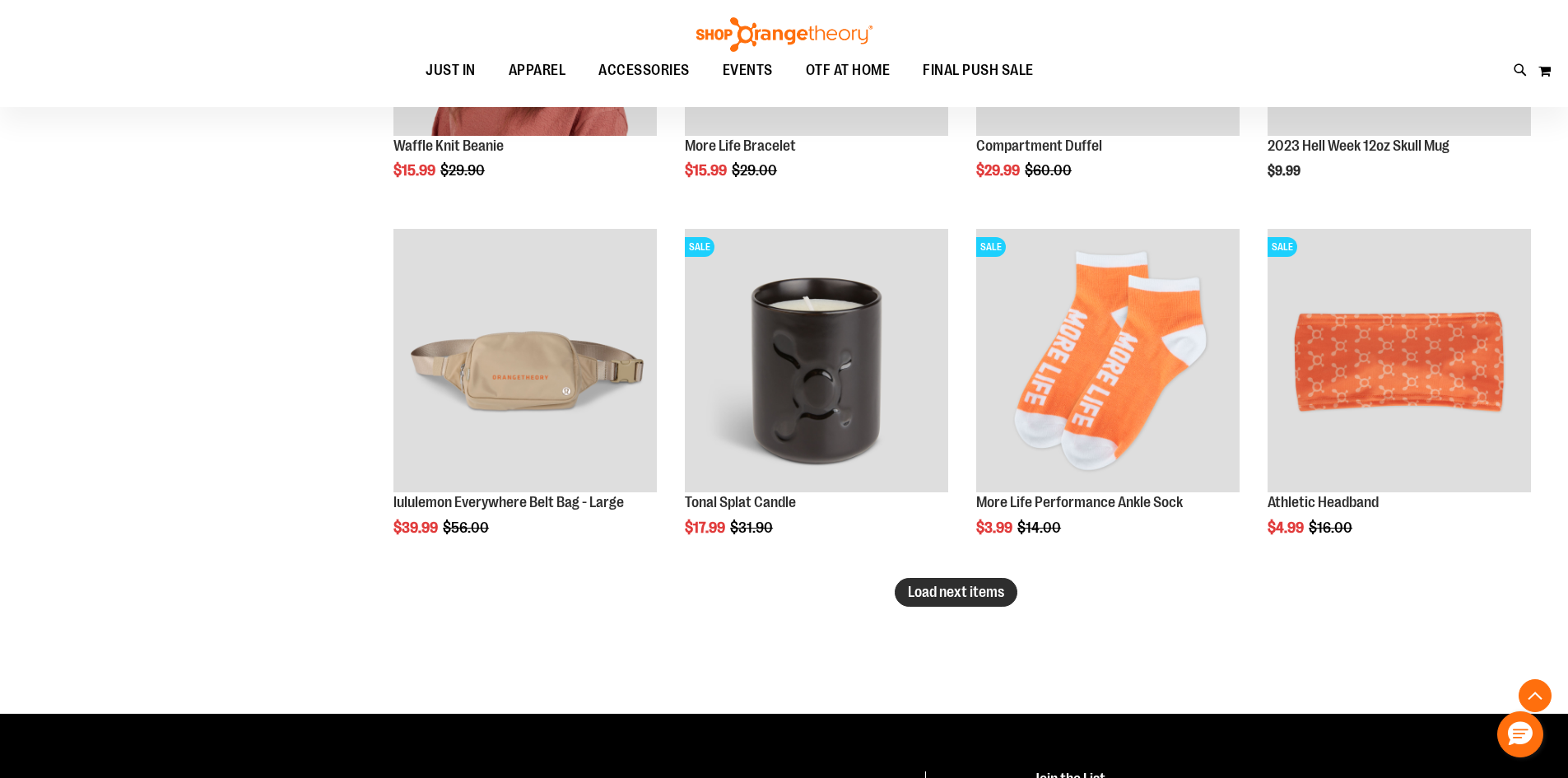
click at [922, 600] on span "Load next items" at bounding box center [956, 592] width 97 height 17
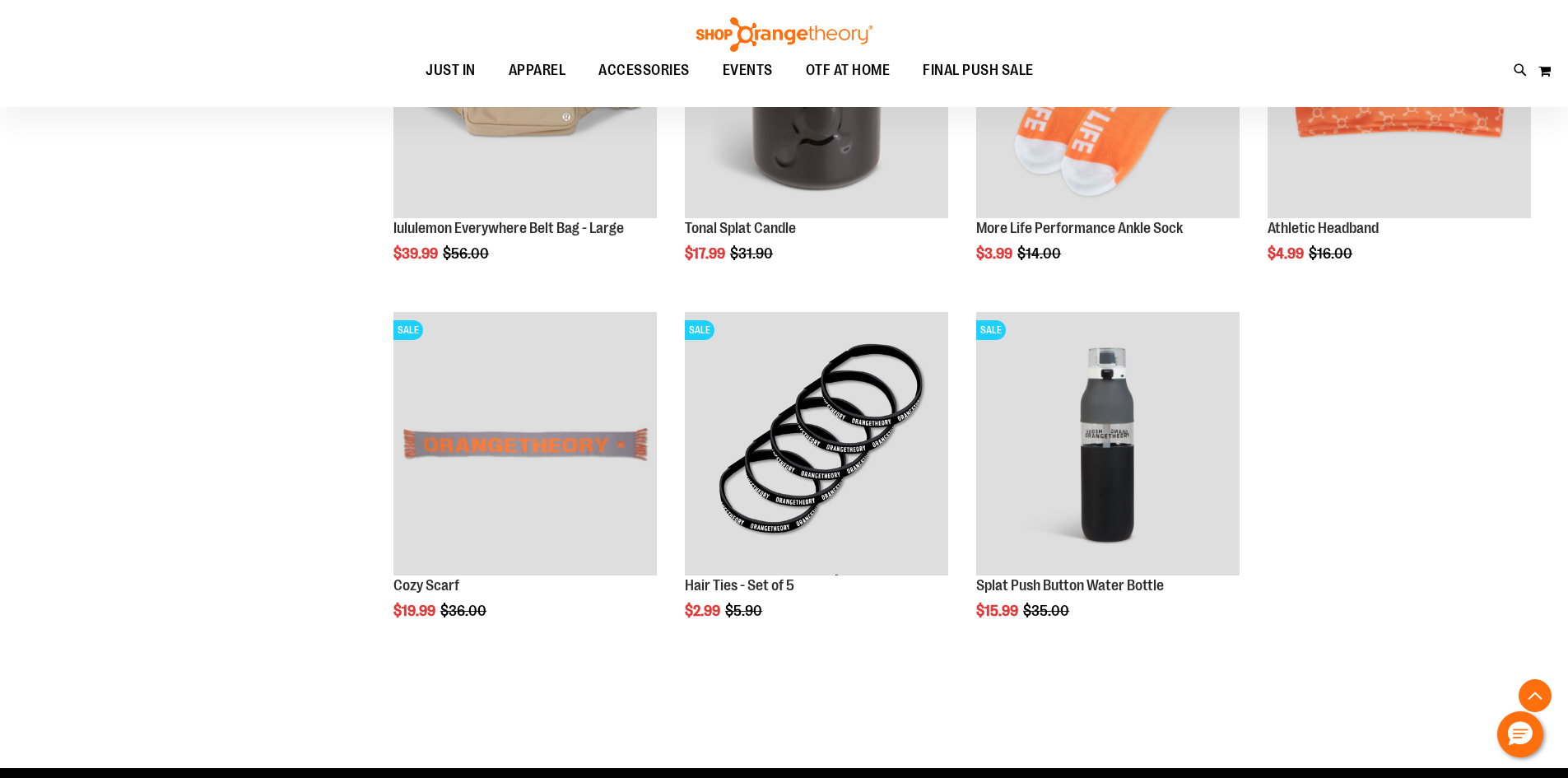
scroll to position [4280, 0]
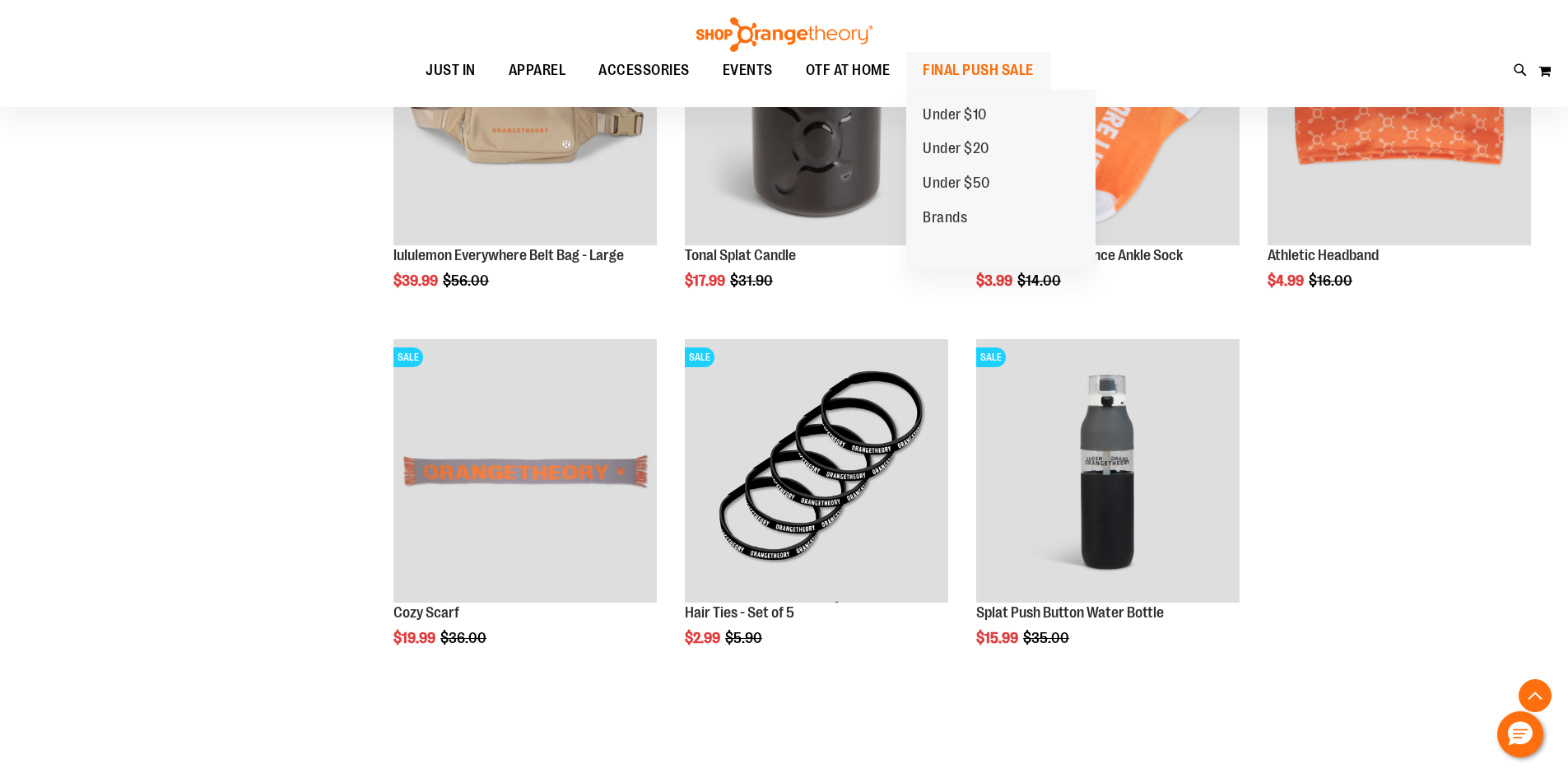
click at [981, 71] on span "FINAL PUSH SALE" at bounding box center [978, 71] width 111 height 37
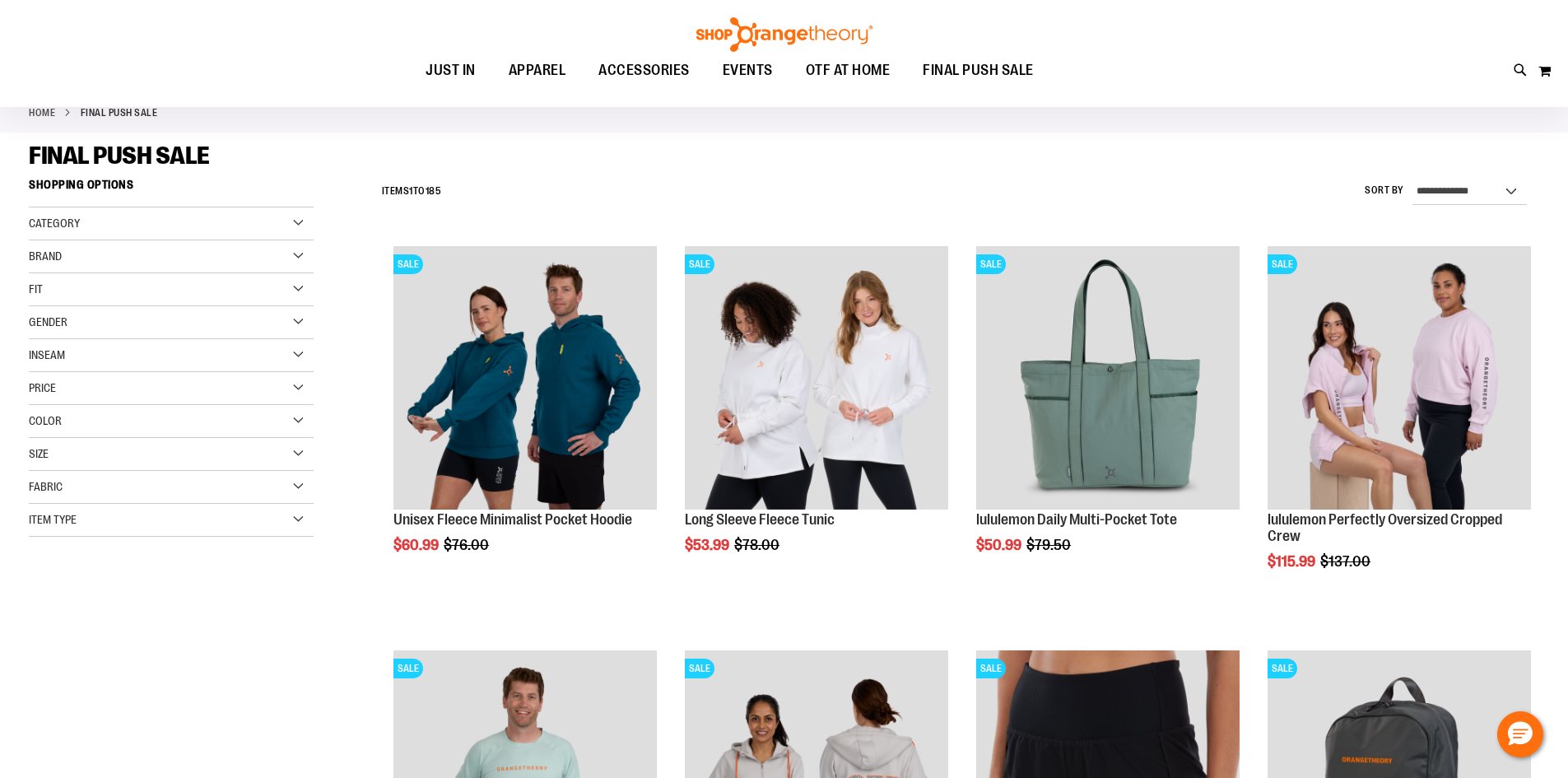
scroll to position [164, 0]
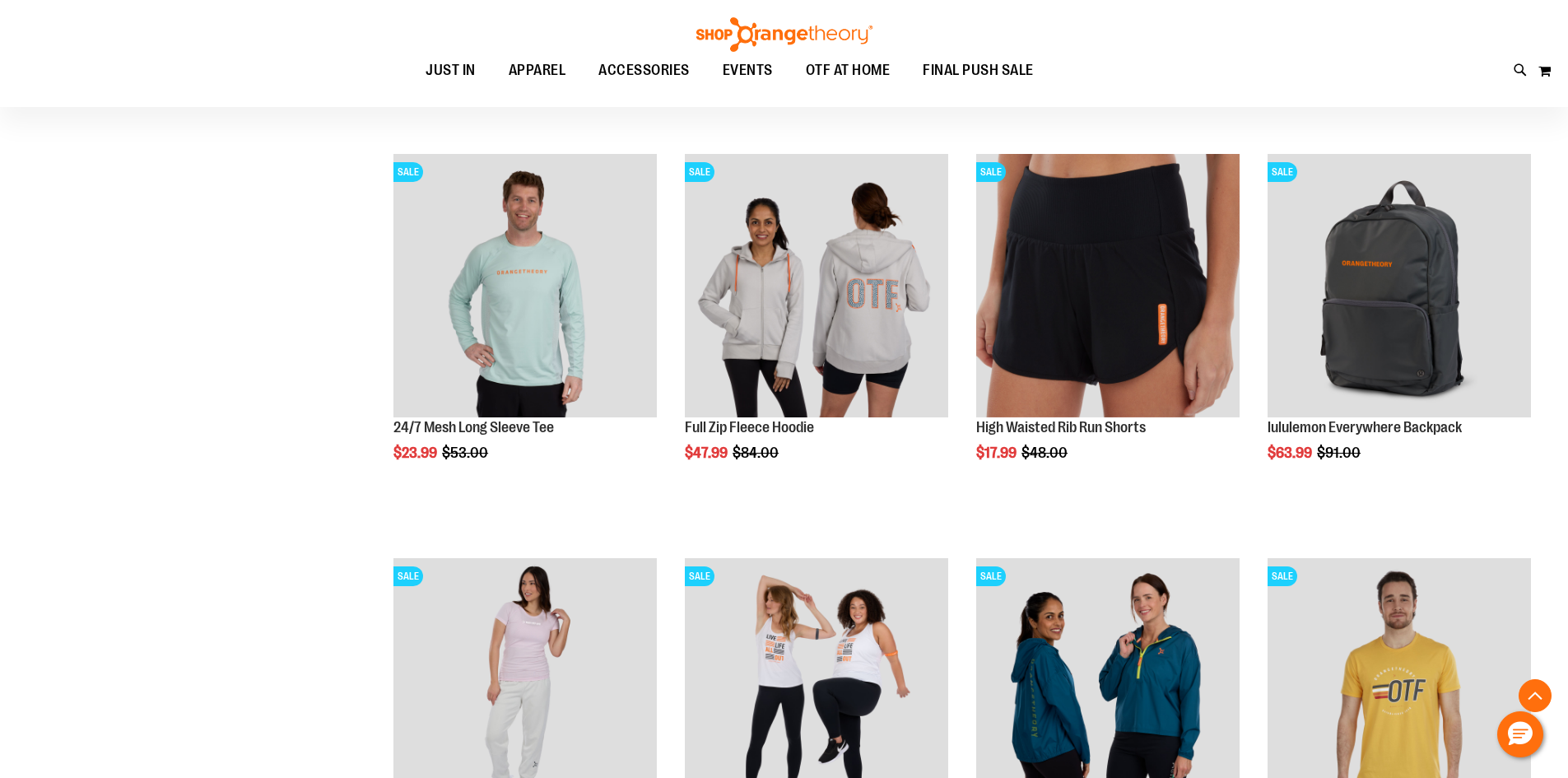
scroll to position [576, 0]
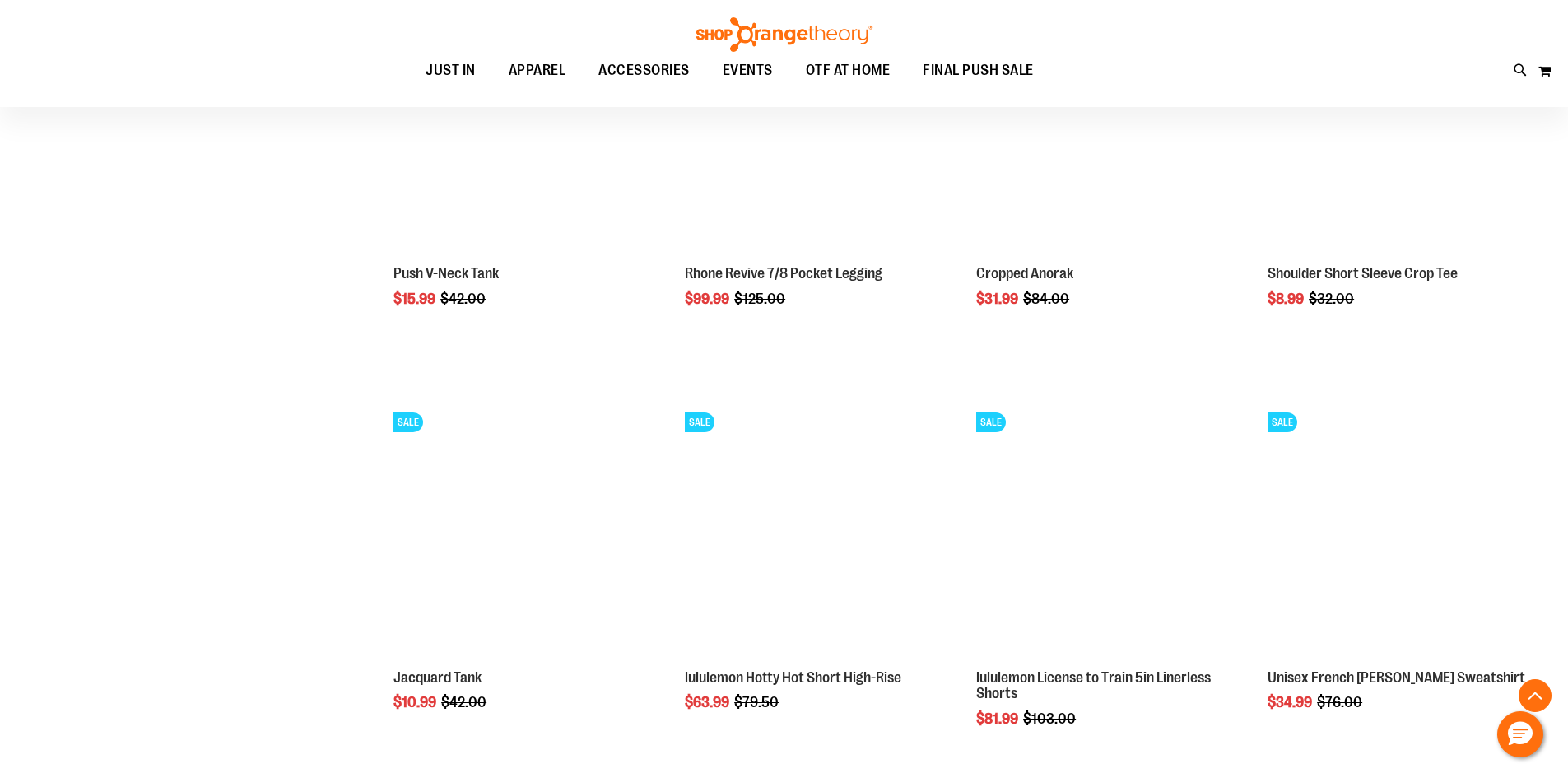
scroll to position [1646, 0]
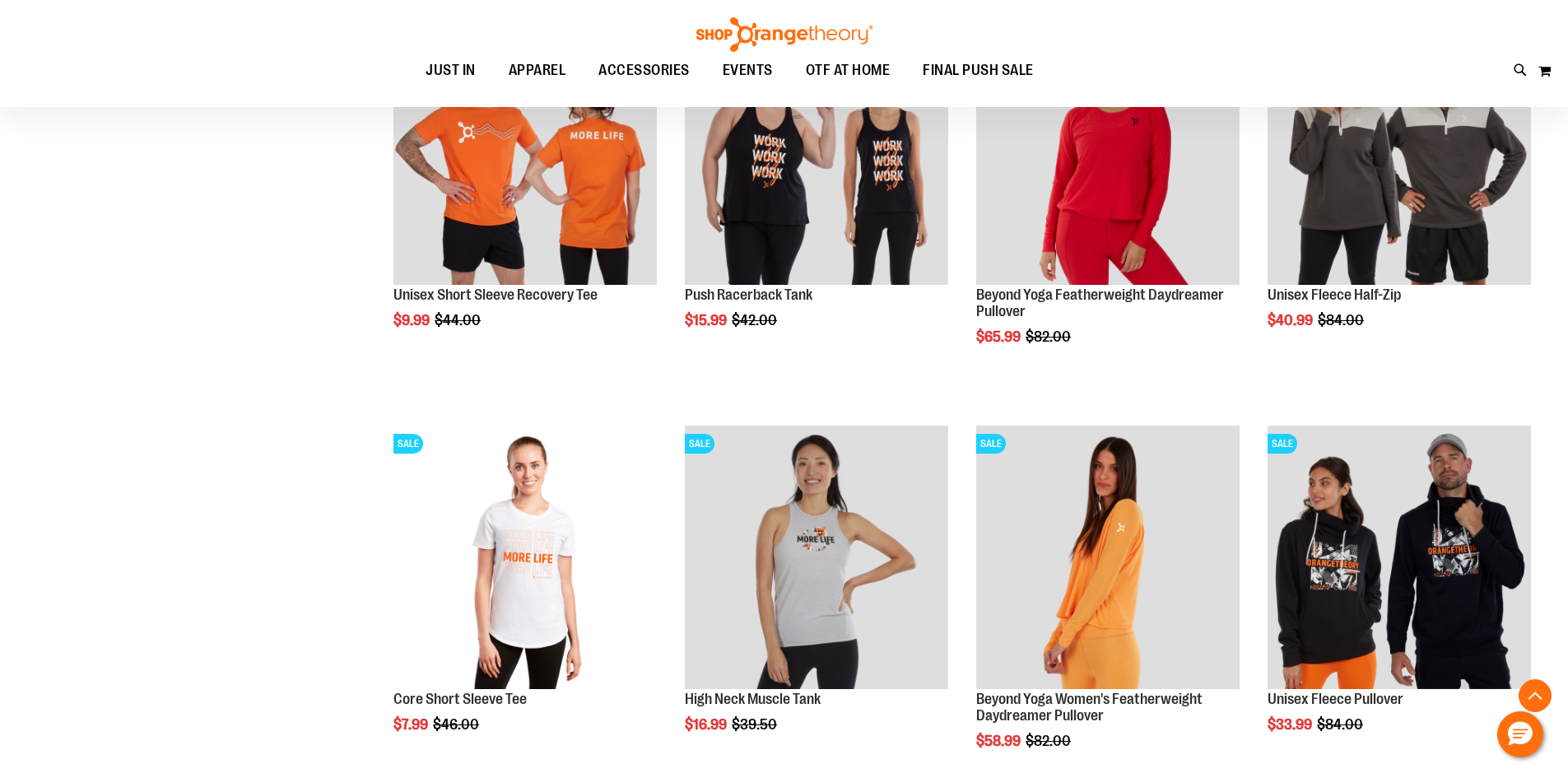
scroll to position [3457, 0]
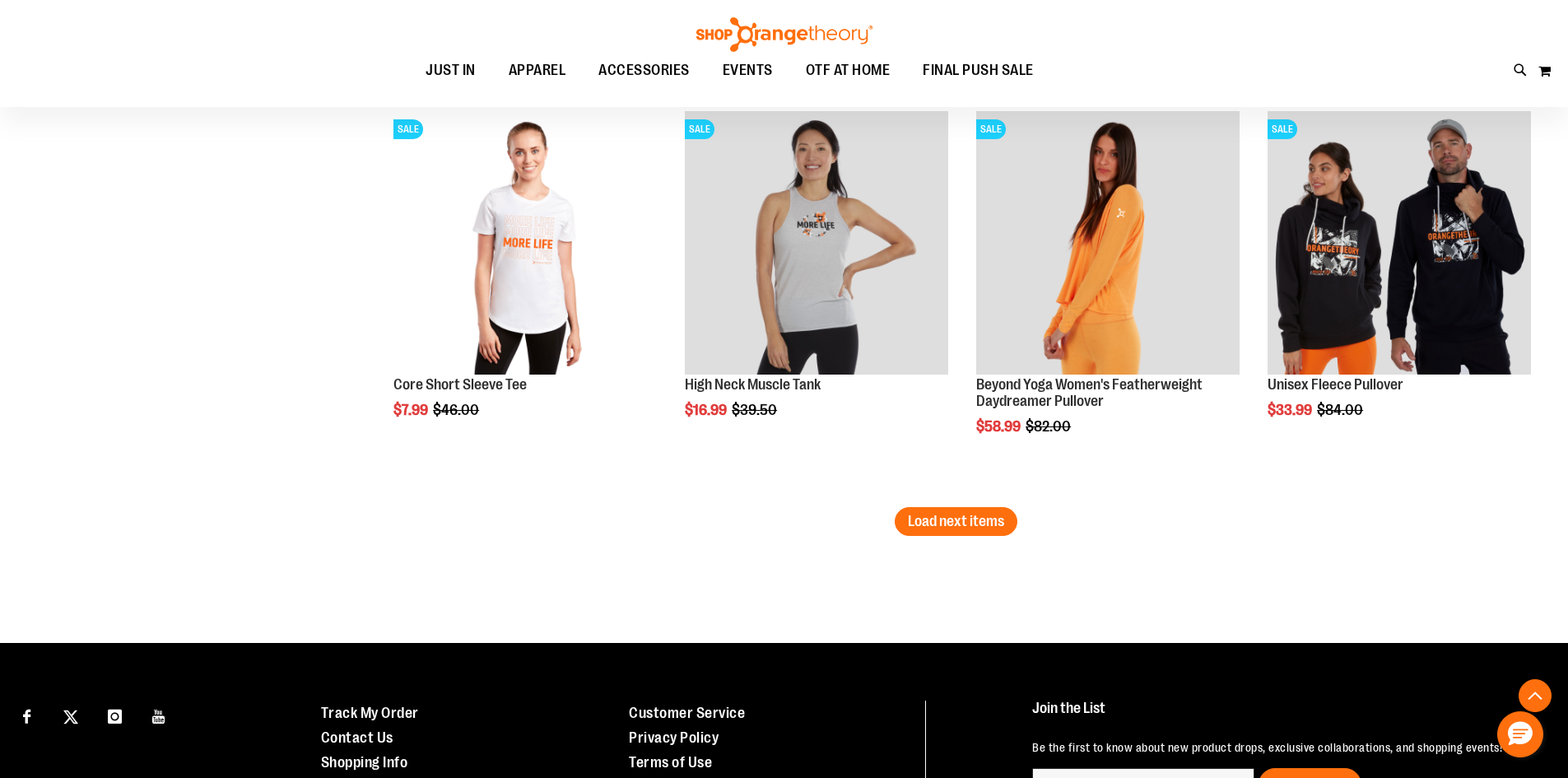
click at [910, 517] on span "Load next items" at bounding box center [956, 521] width 97 height 17
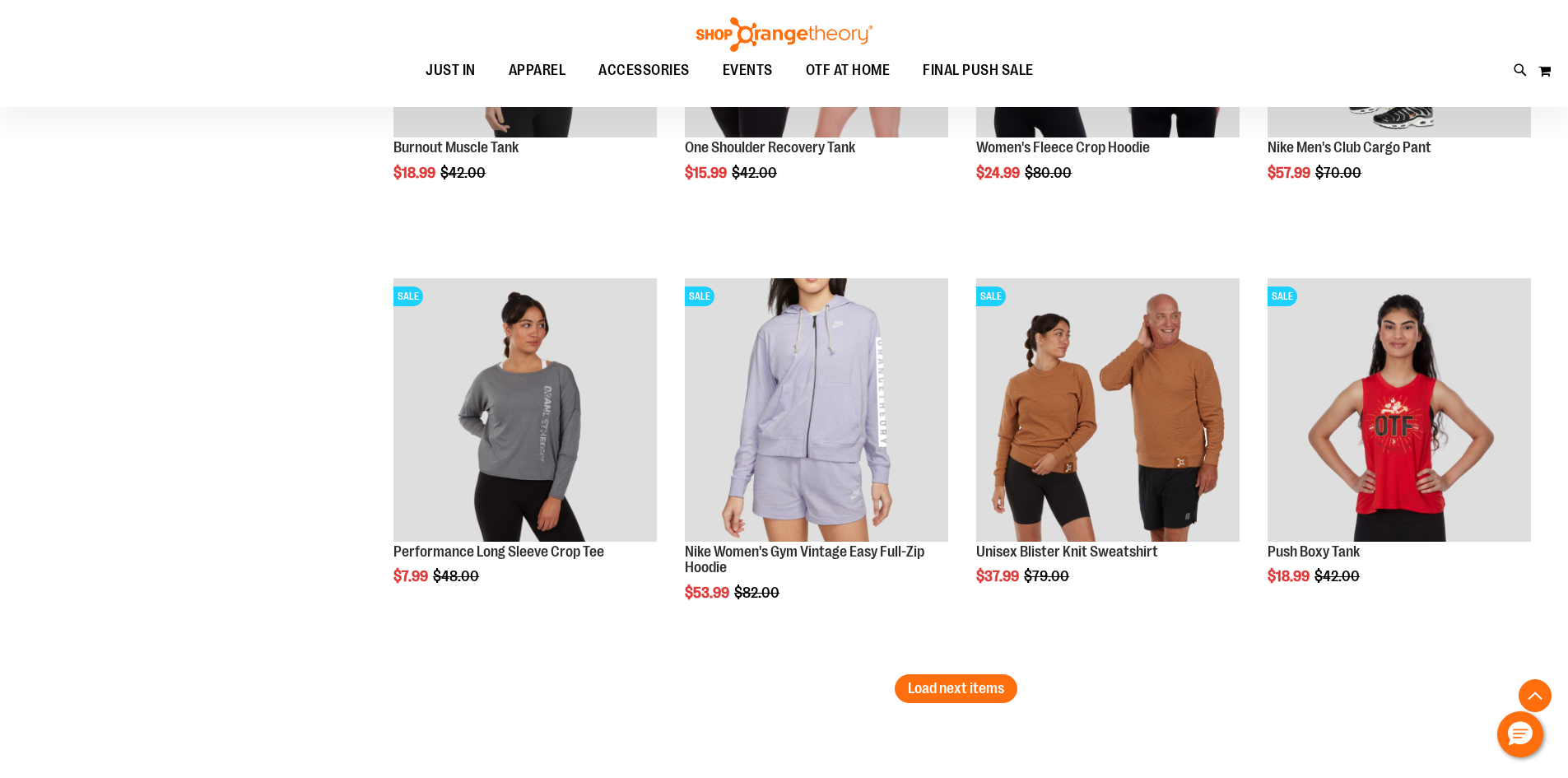
scroll to position [4610, 0]
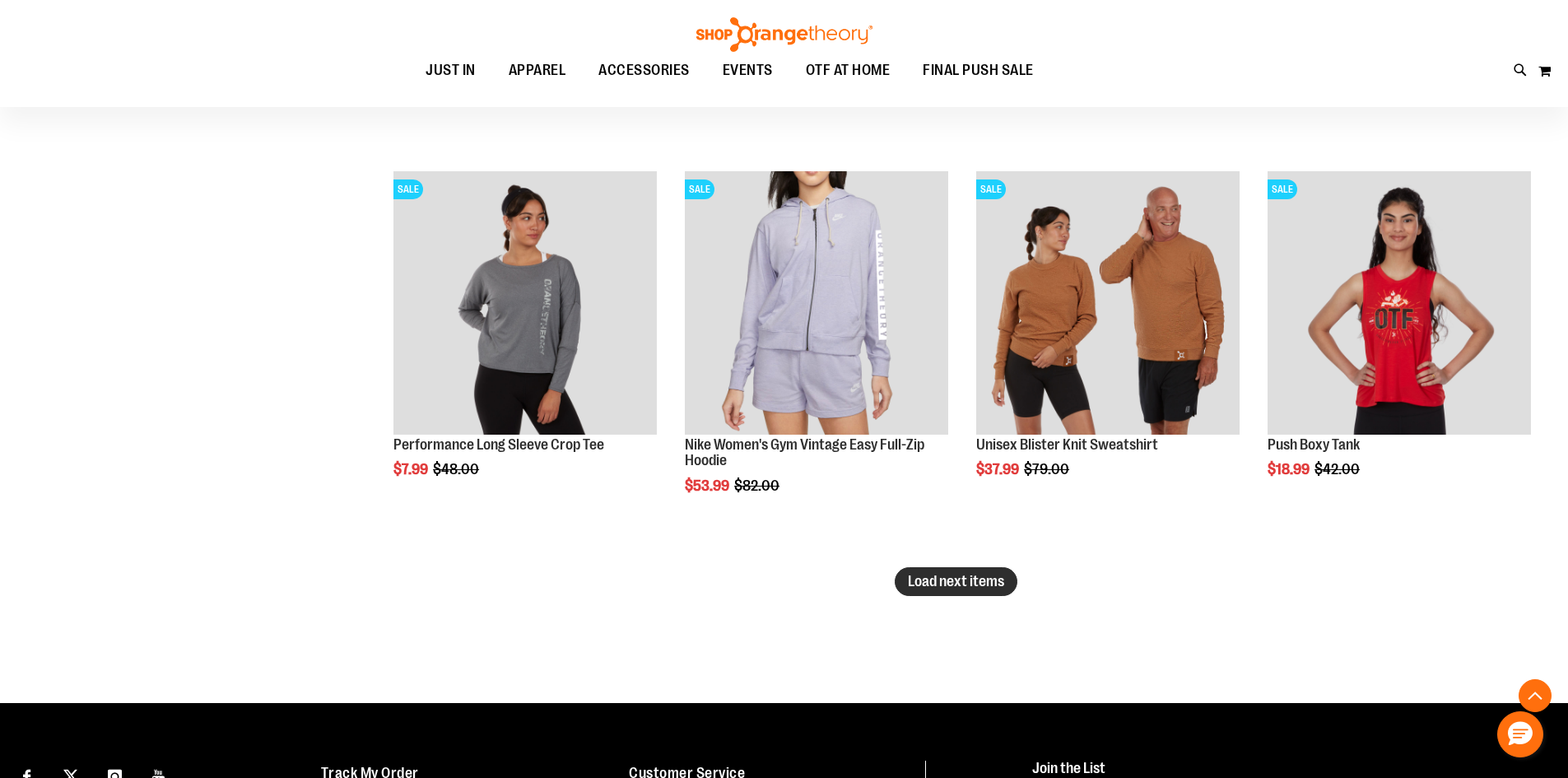
click at [987, 589] on span "Load next items" at bounding box center [956, 581] width 97 height 17
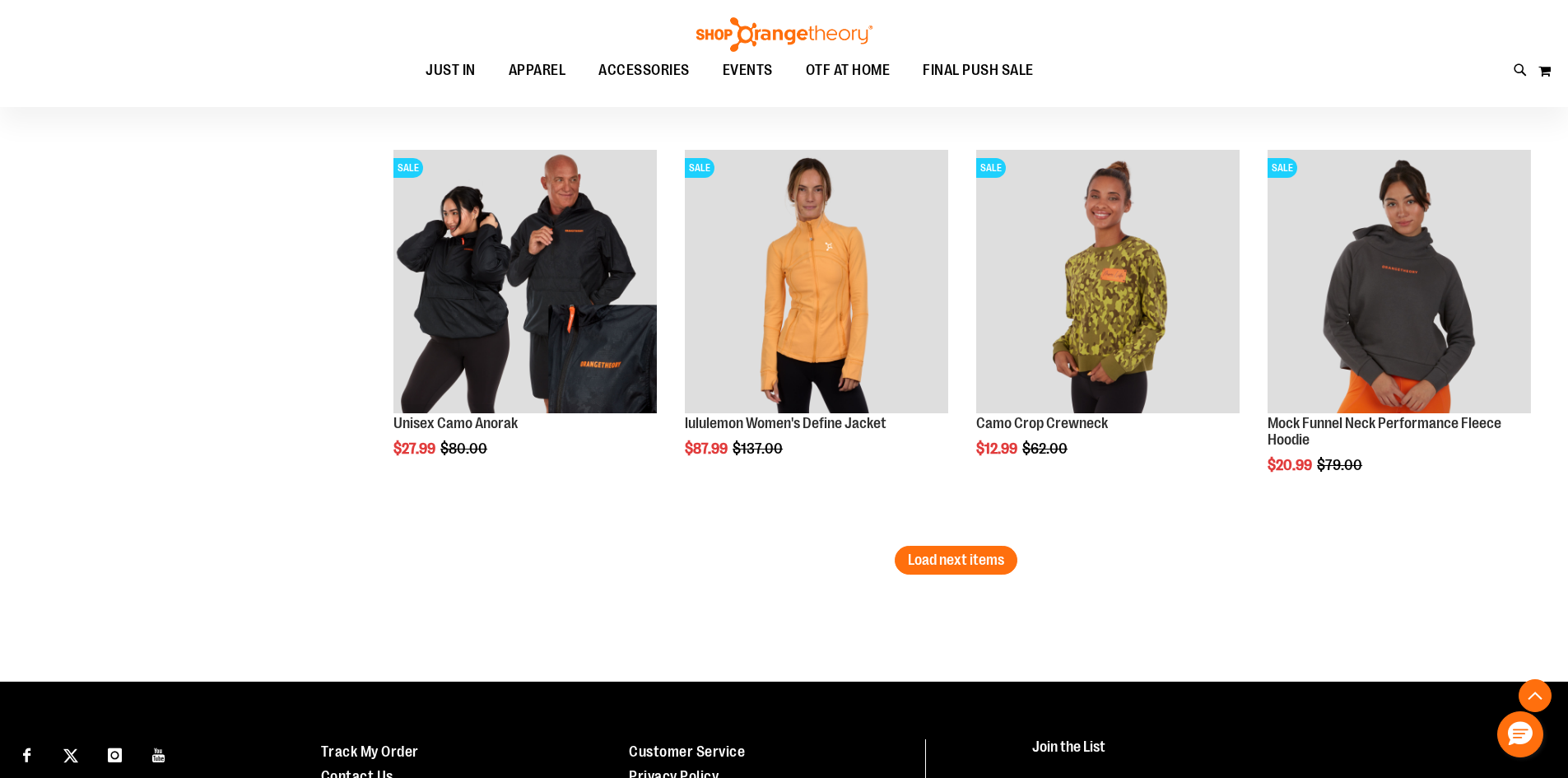
scroll to position [5844, 0]
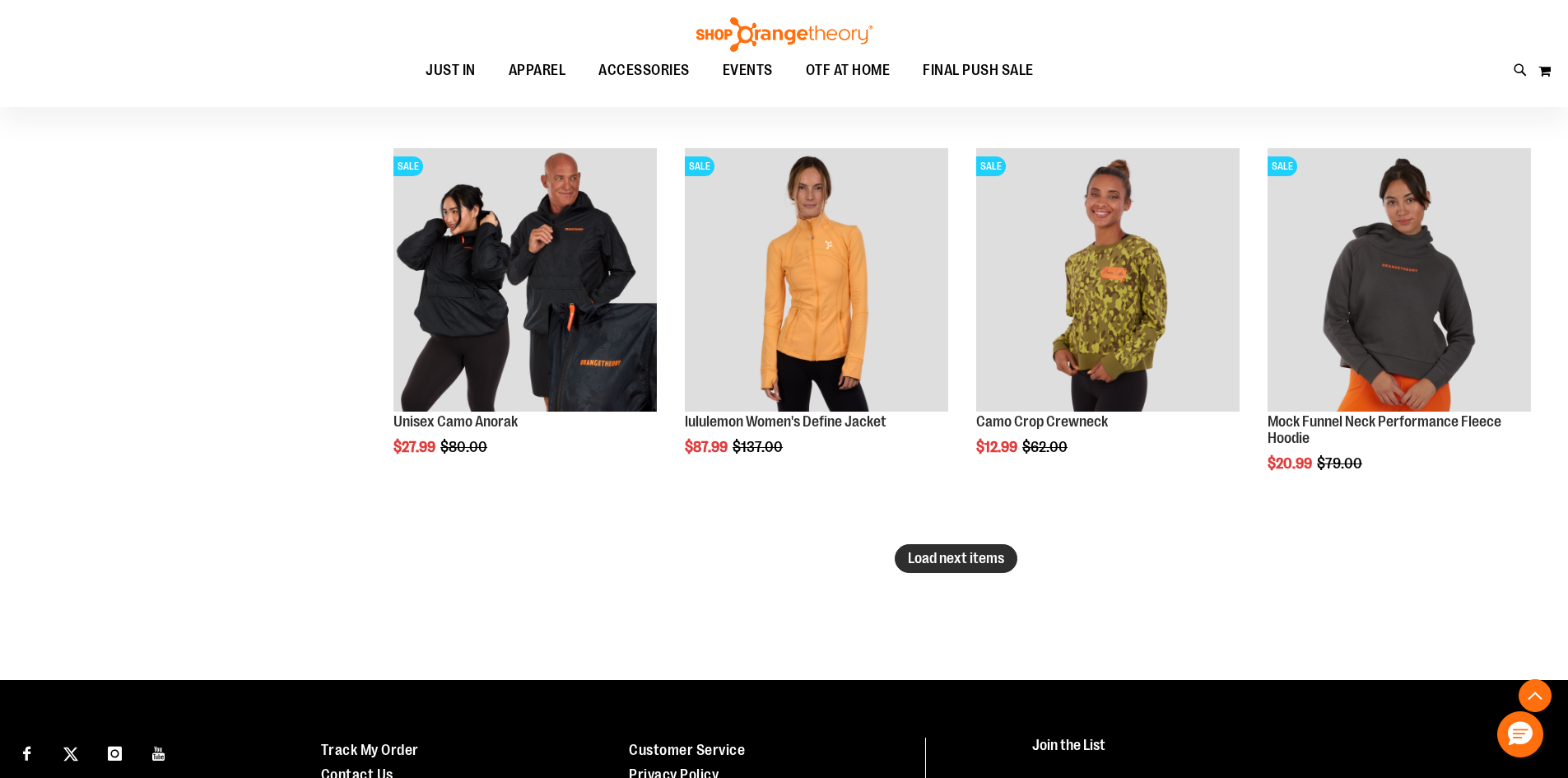
click at [920, 564] on span "Load next items" at bounding box center [956, 558] width 97 height 17
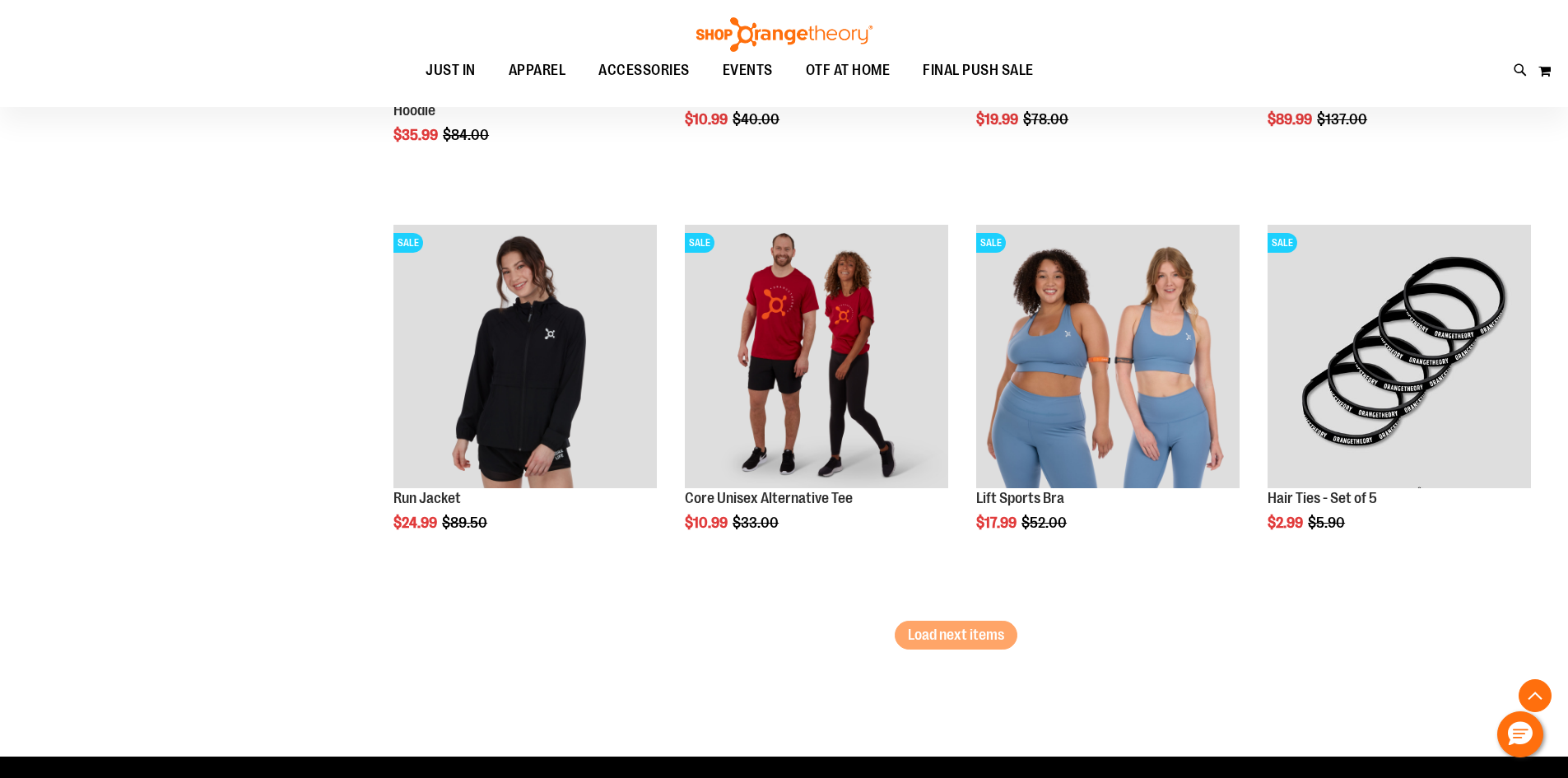
scroll to position [6997, 0]
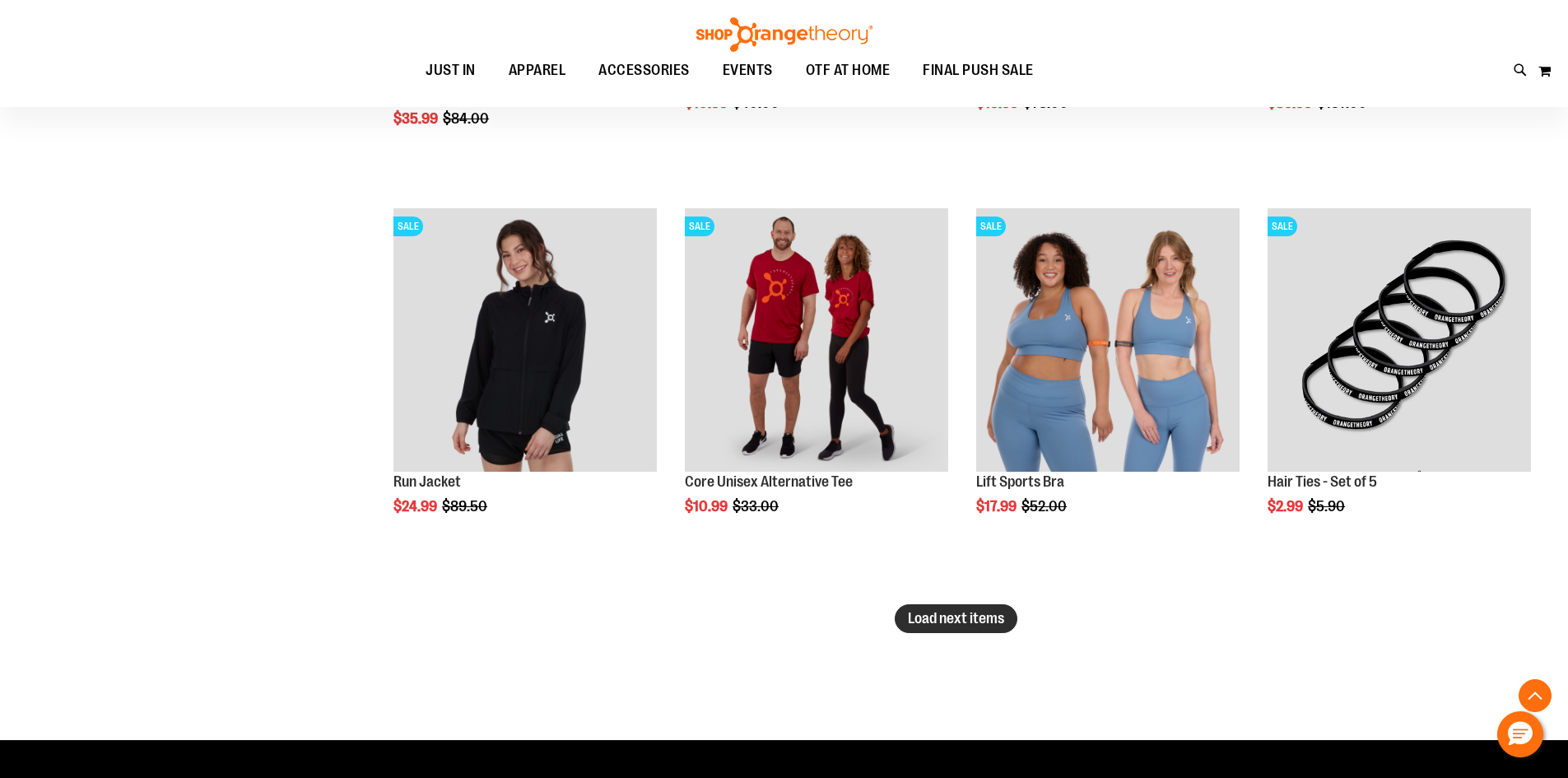
click at [948, 612] on span "Load next items" at bounding box center [956, 618] width 97 height 17
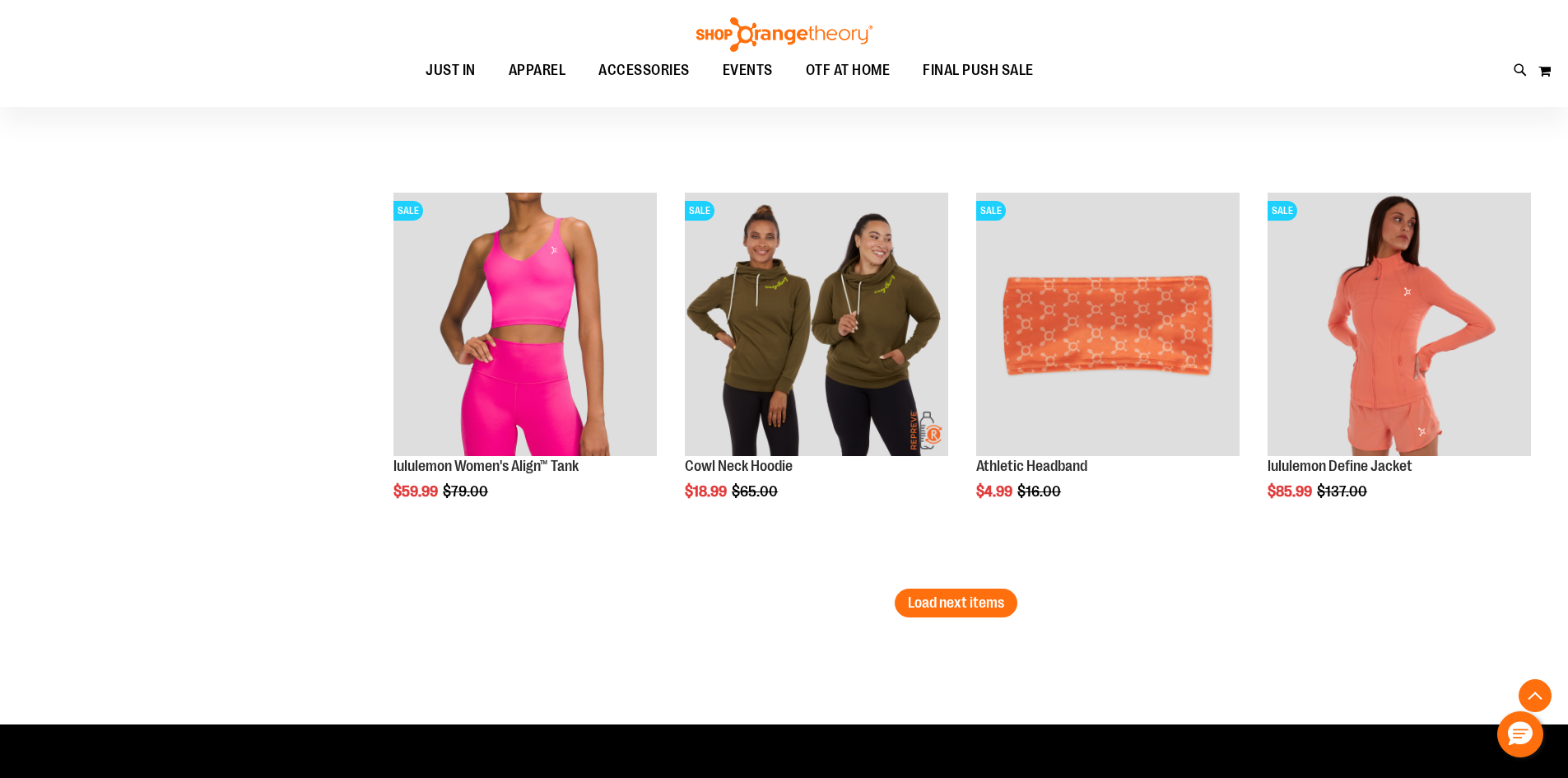
scroll to position [8233, 0]
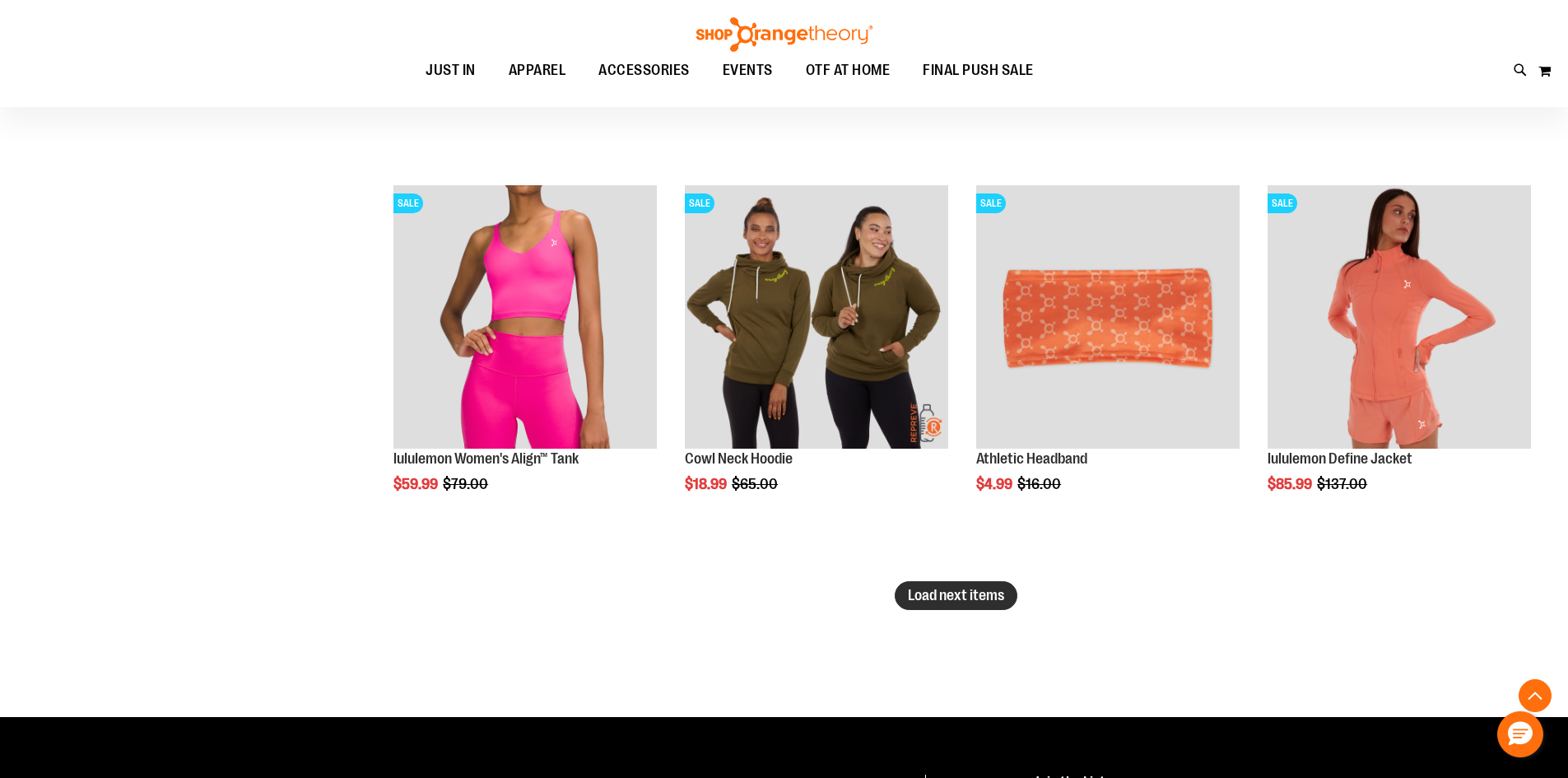
click at [920, 595] on span "Load next items" at bounding box center [956, 595] width 97 height 17
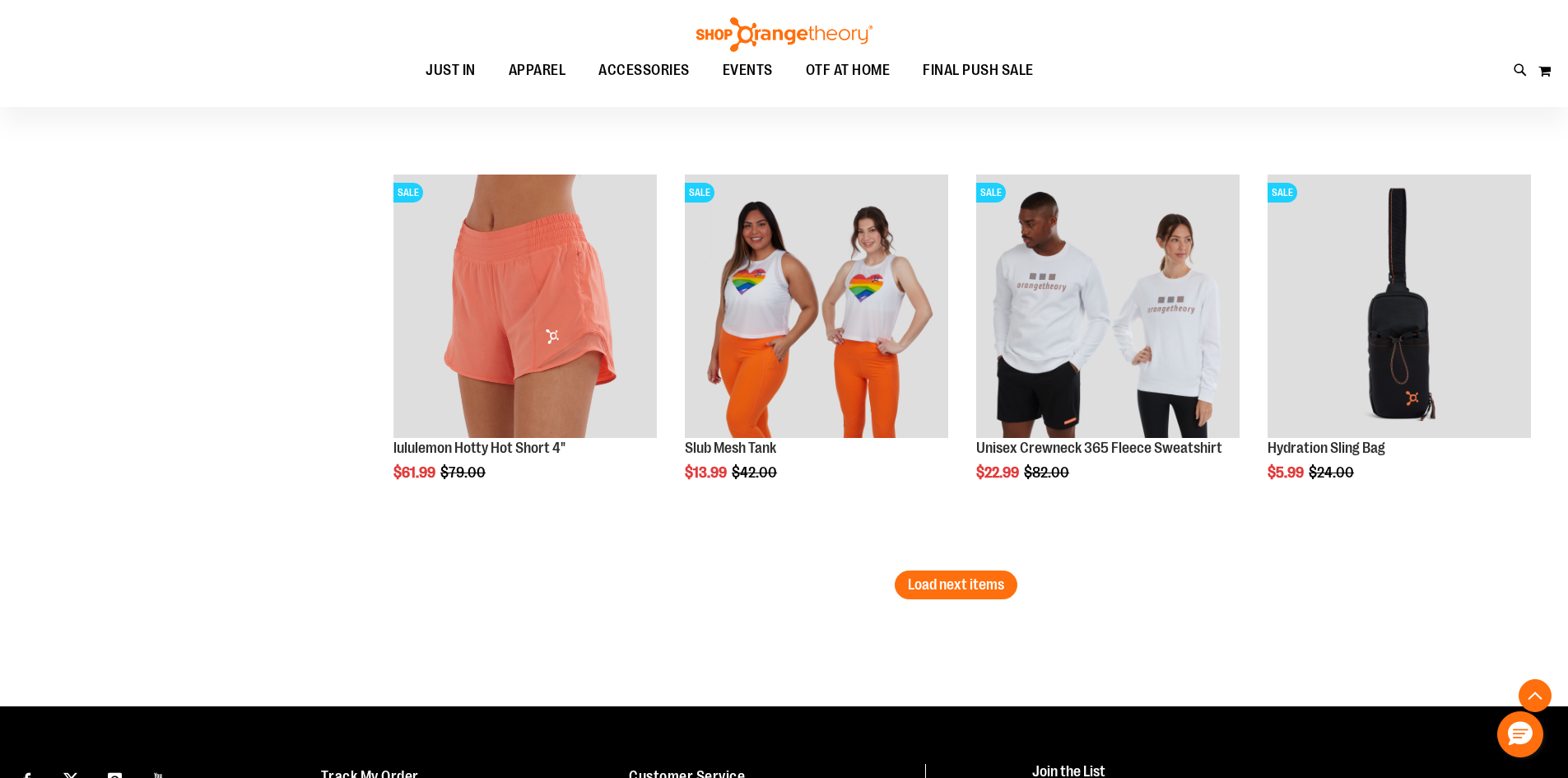
scroll to position [9467, 0]
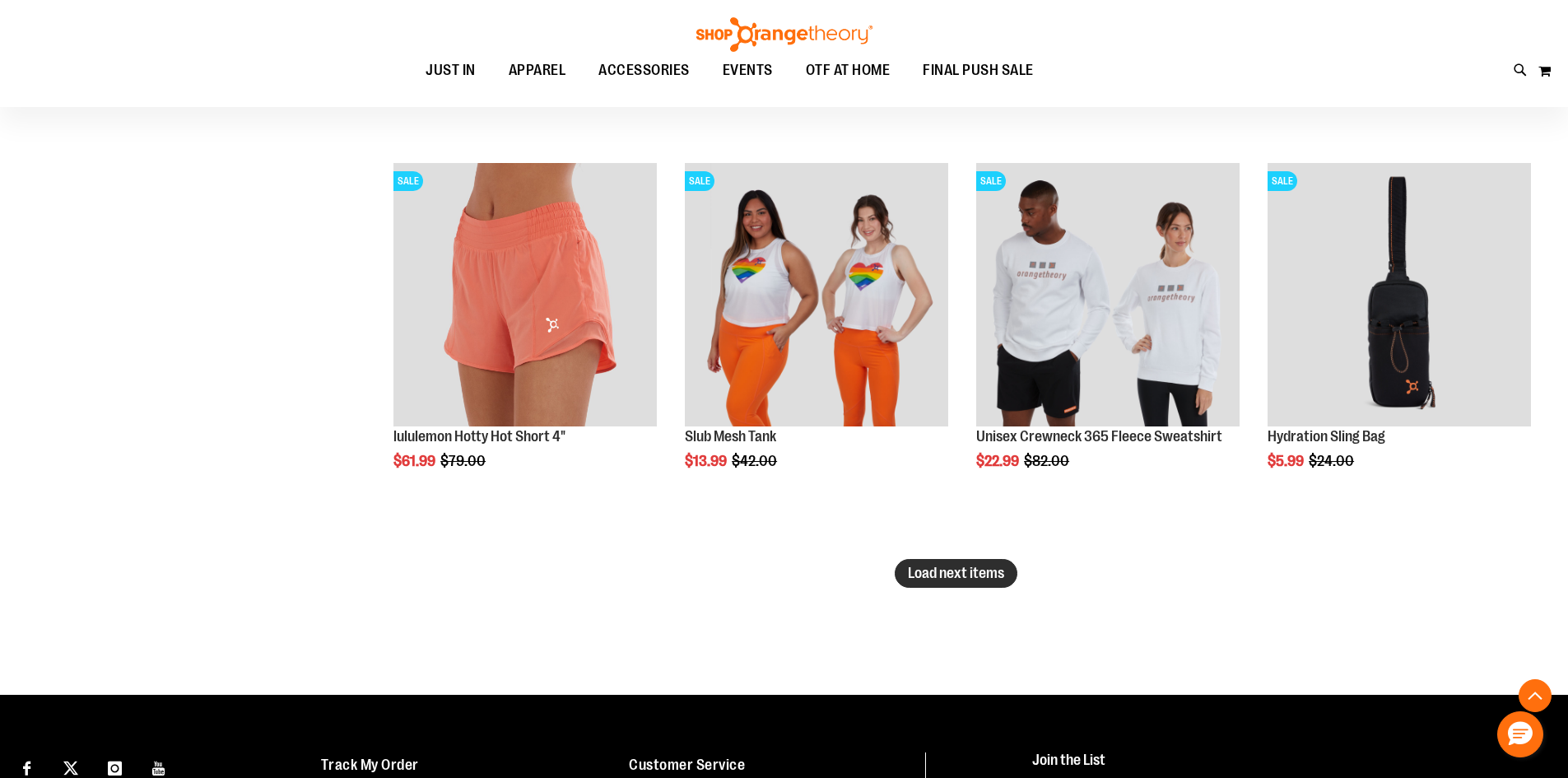
click at [949, 585] on button "Load next items" at bounding box center [956, 573] width 122 height 29
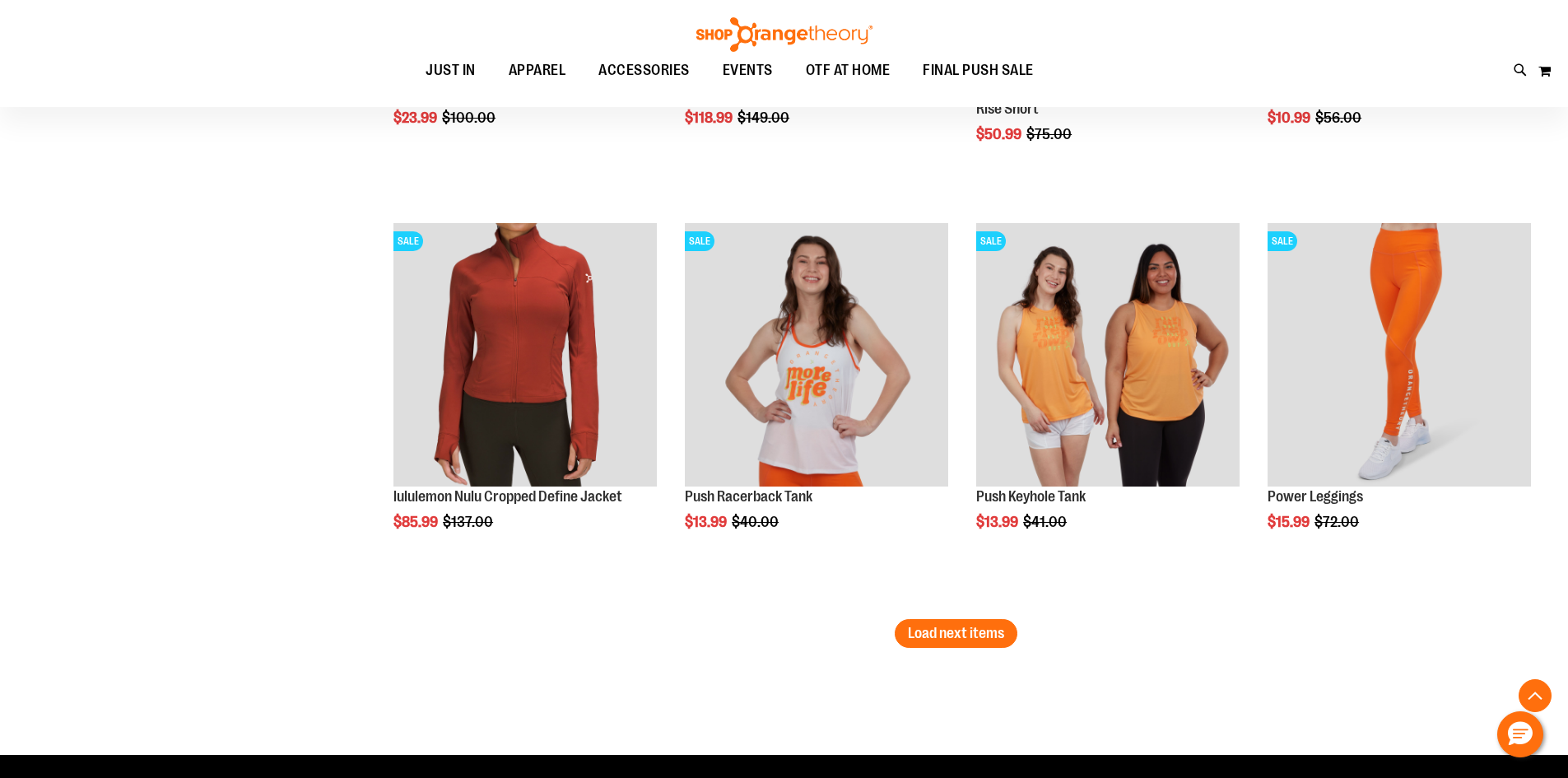
scroll to position [10620, 0]
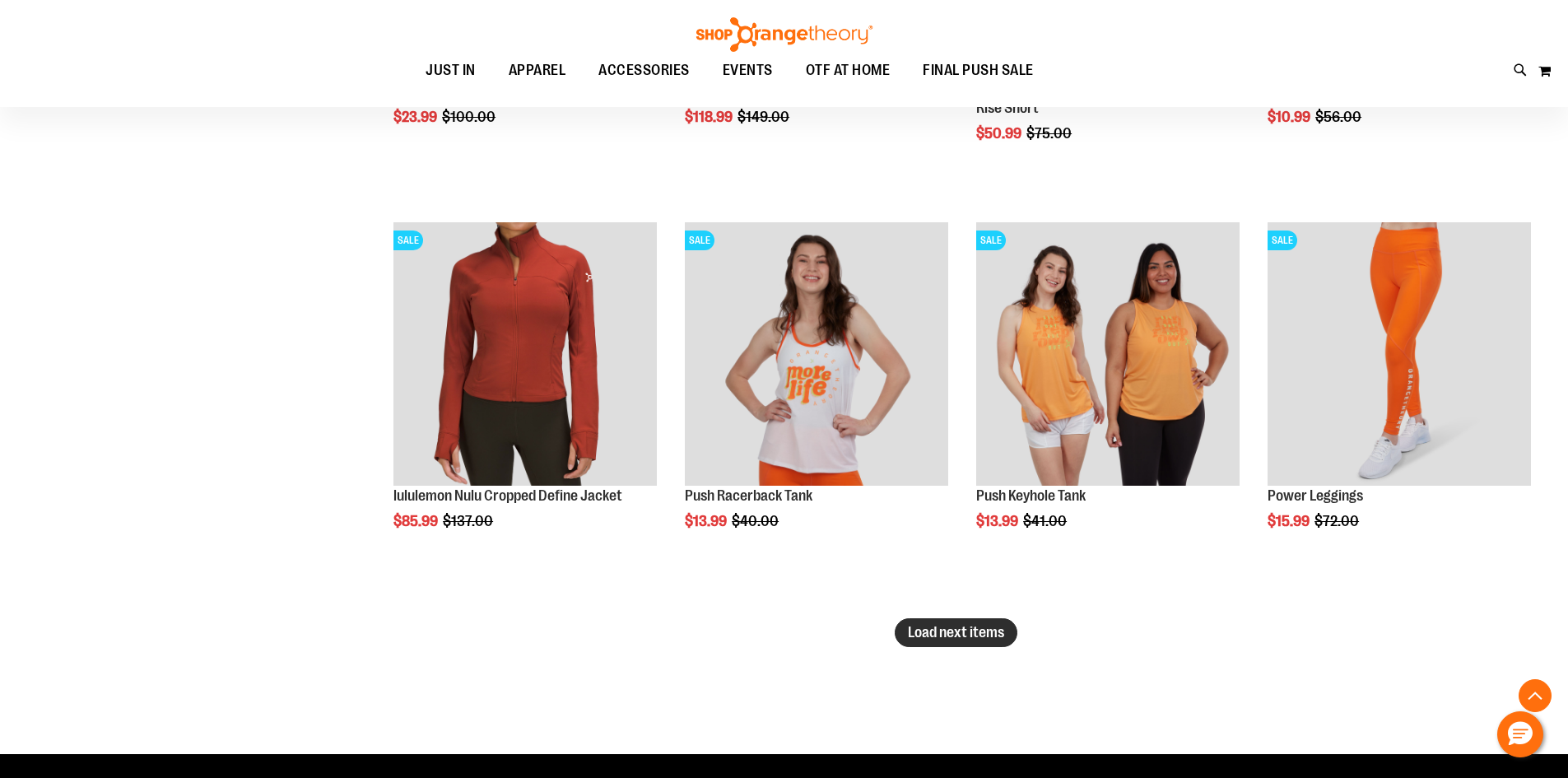
click at [902, 633] on button "Load next items" at bounding box center [956, 632] width 122 height 29
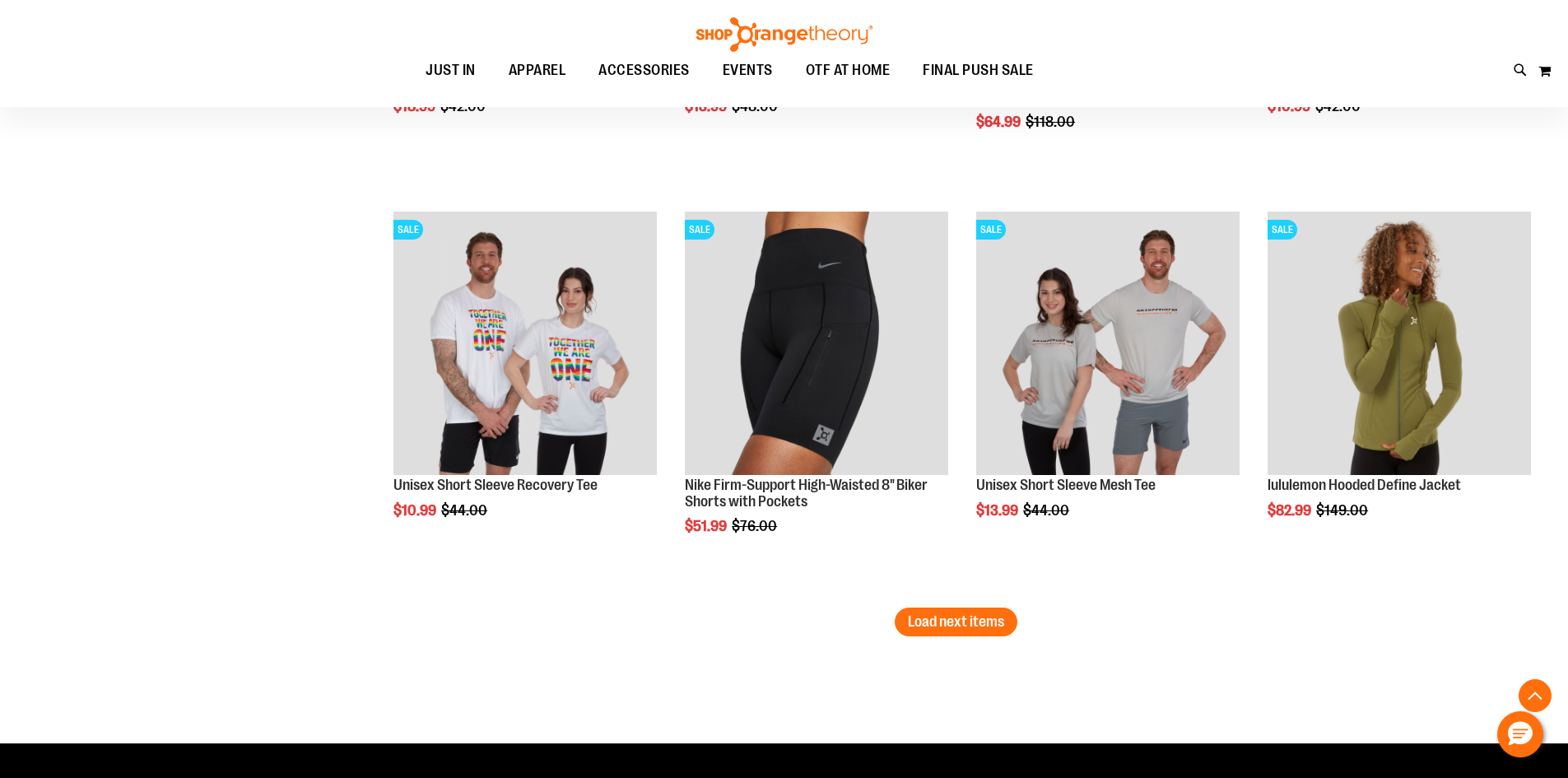
scroll to position [11937, 0]
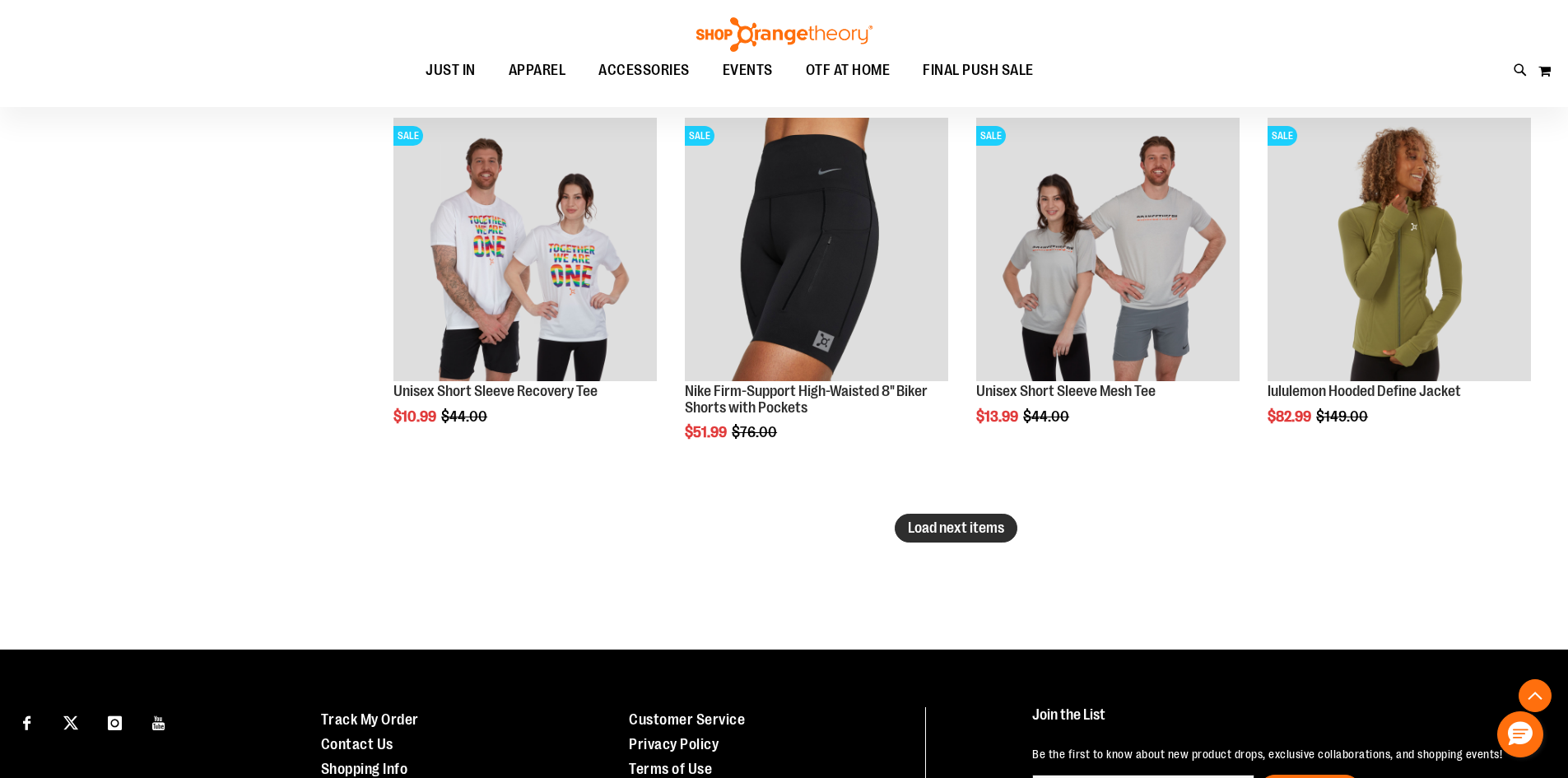
click at [983, 530] on span "Load next items" at bounding box center [956, 528] width 97 height 17
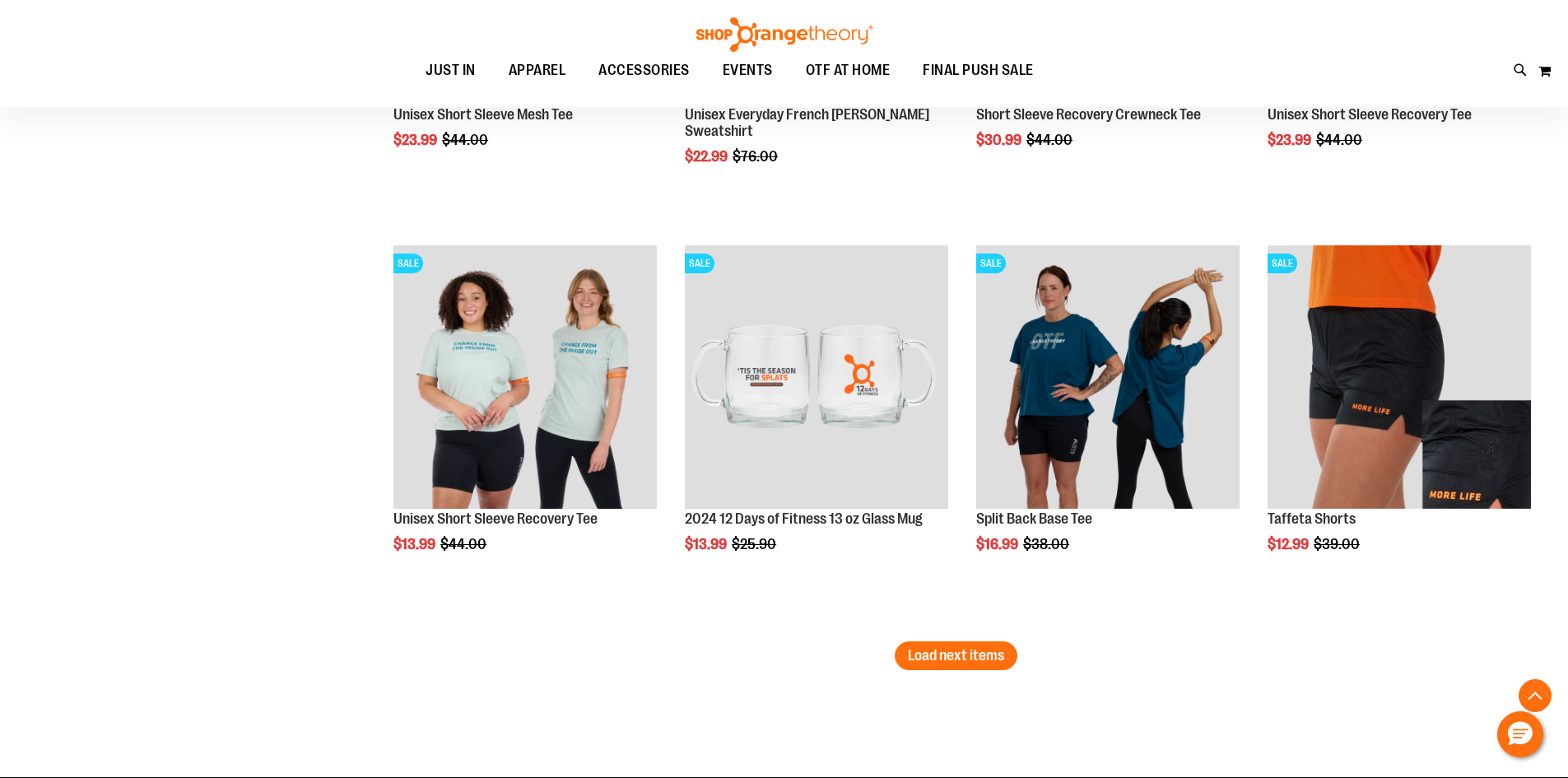
scroll to position [13090, 0]
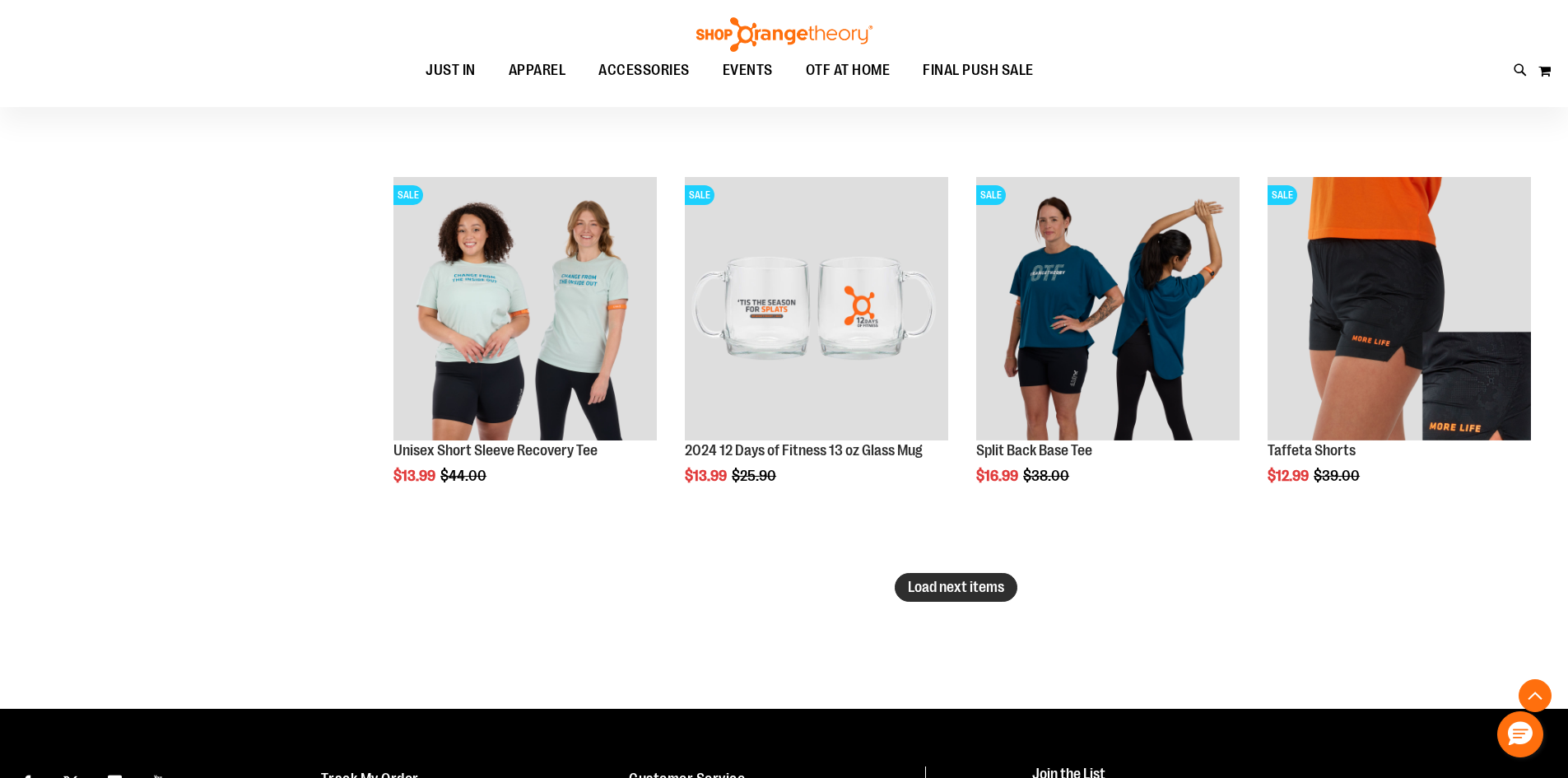
click at [935, 576] on button "Load next items" at bounding box center [956, 587] width 122 height 29
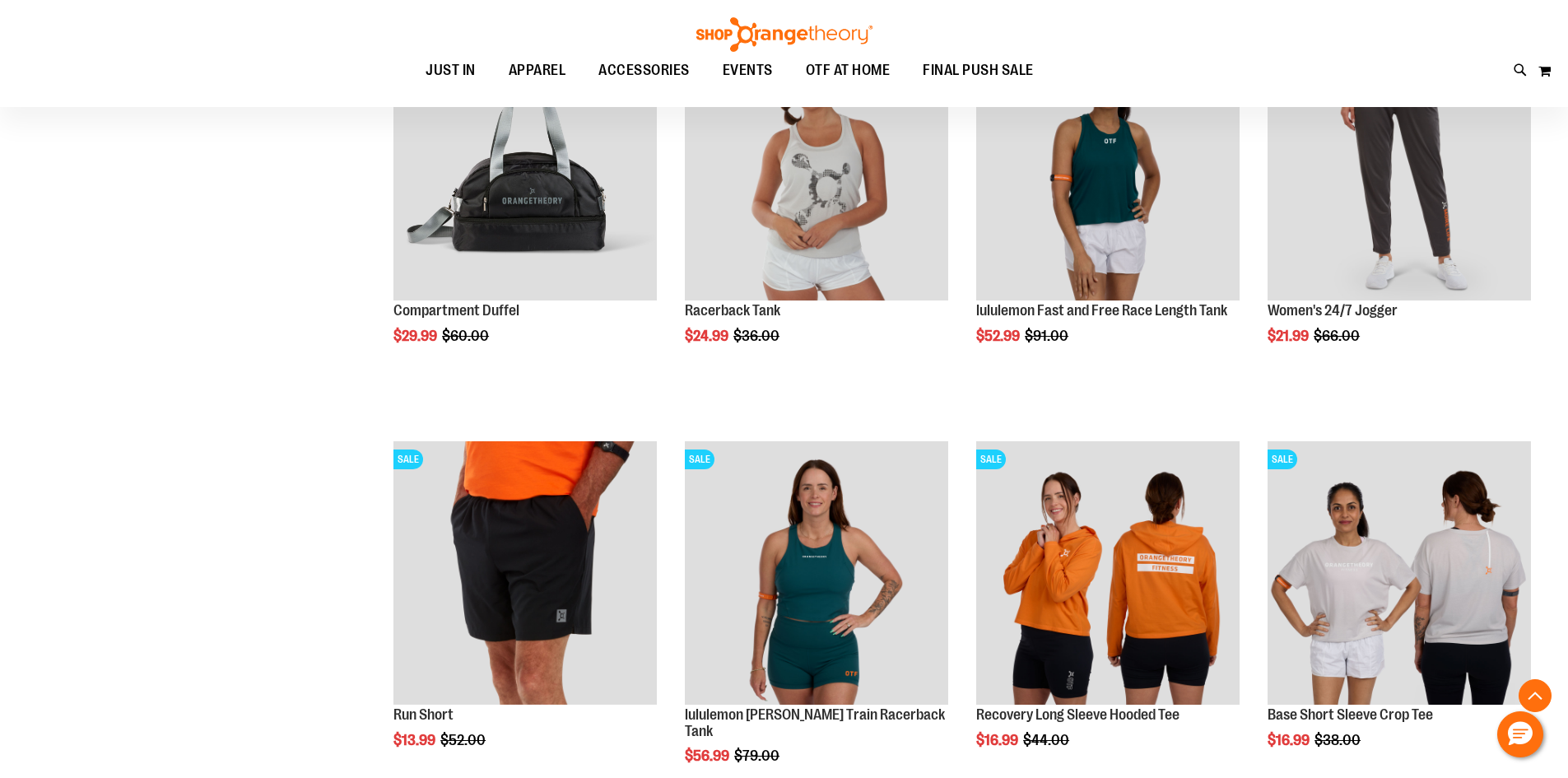
scroll to position [14243, 0]
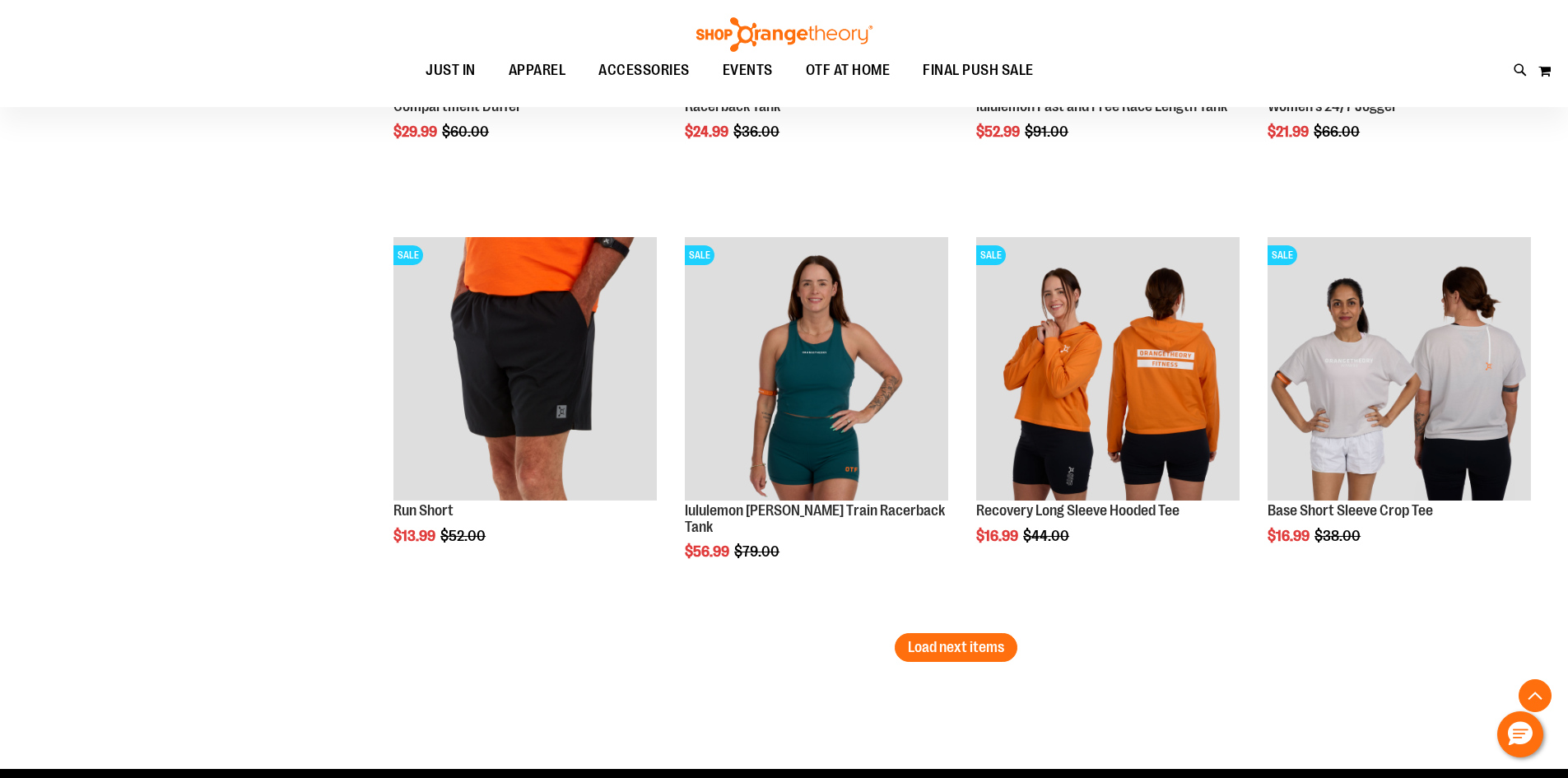
drag, startPoint x: 976, startPoint y: 655, endPoint x: 0, endPoint y: 324, distance: 1030.6
click at [975, 656] on button "Load next items" at bounding box center [956, 647] width 122 height 29
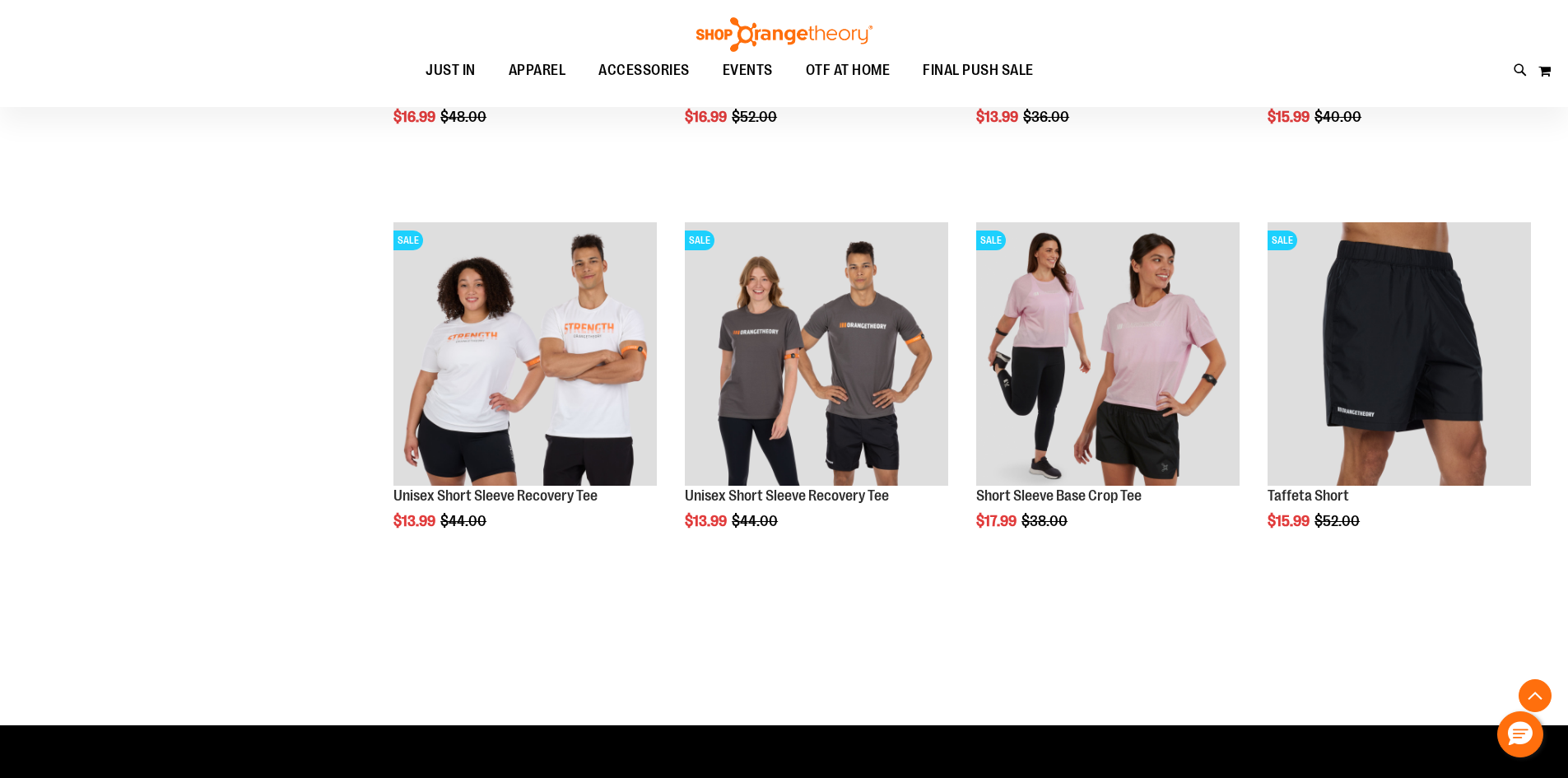
scroll to position [15478, 0]
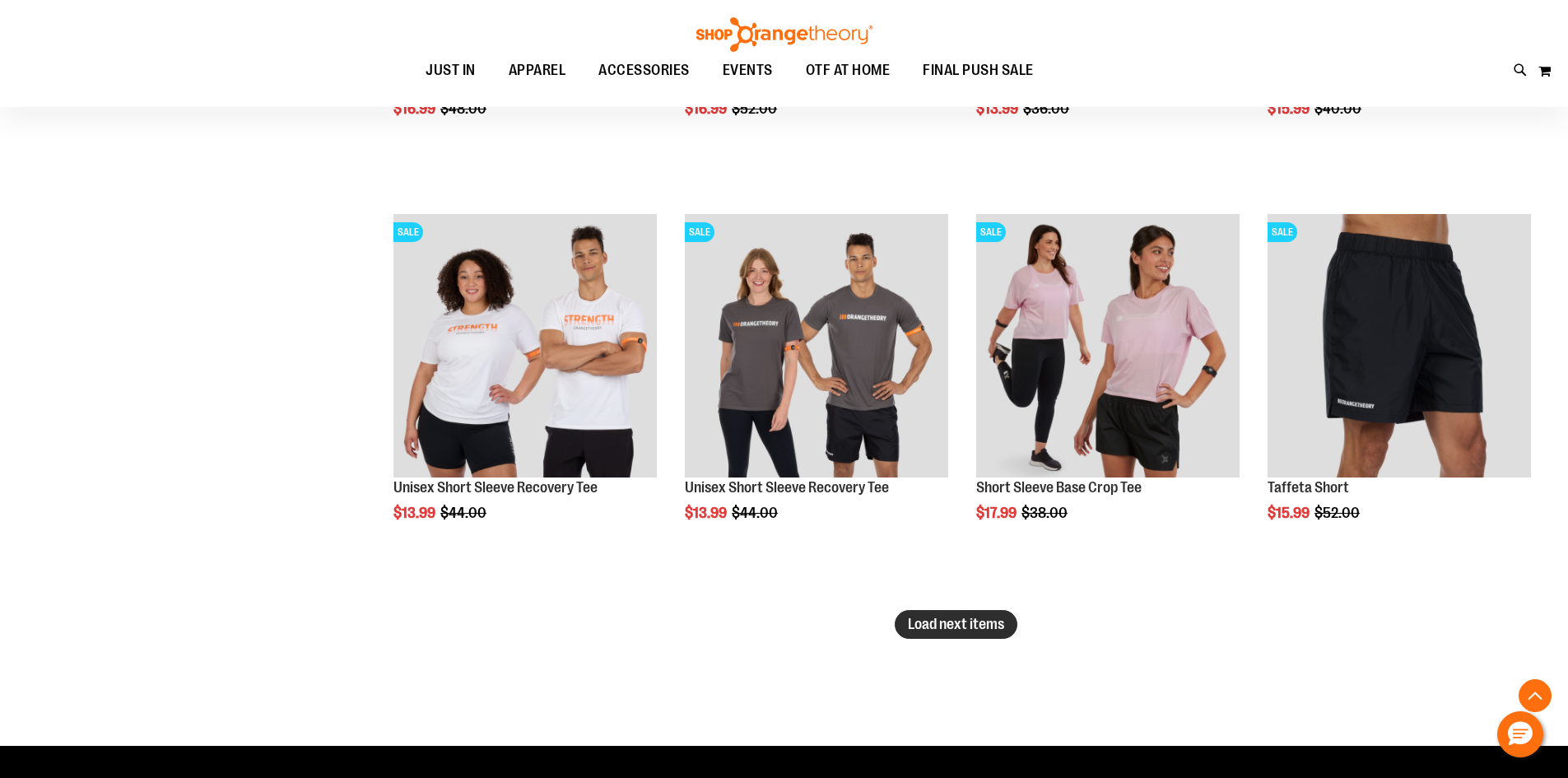
click at [917, 617] on span "Load next items" at bounding box center [956, 624] width 97 height 17
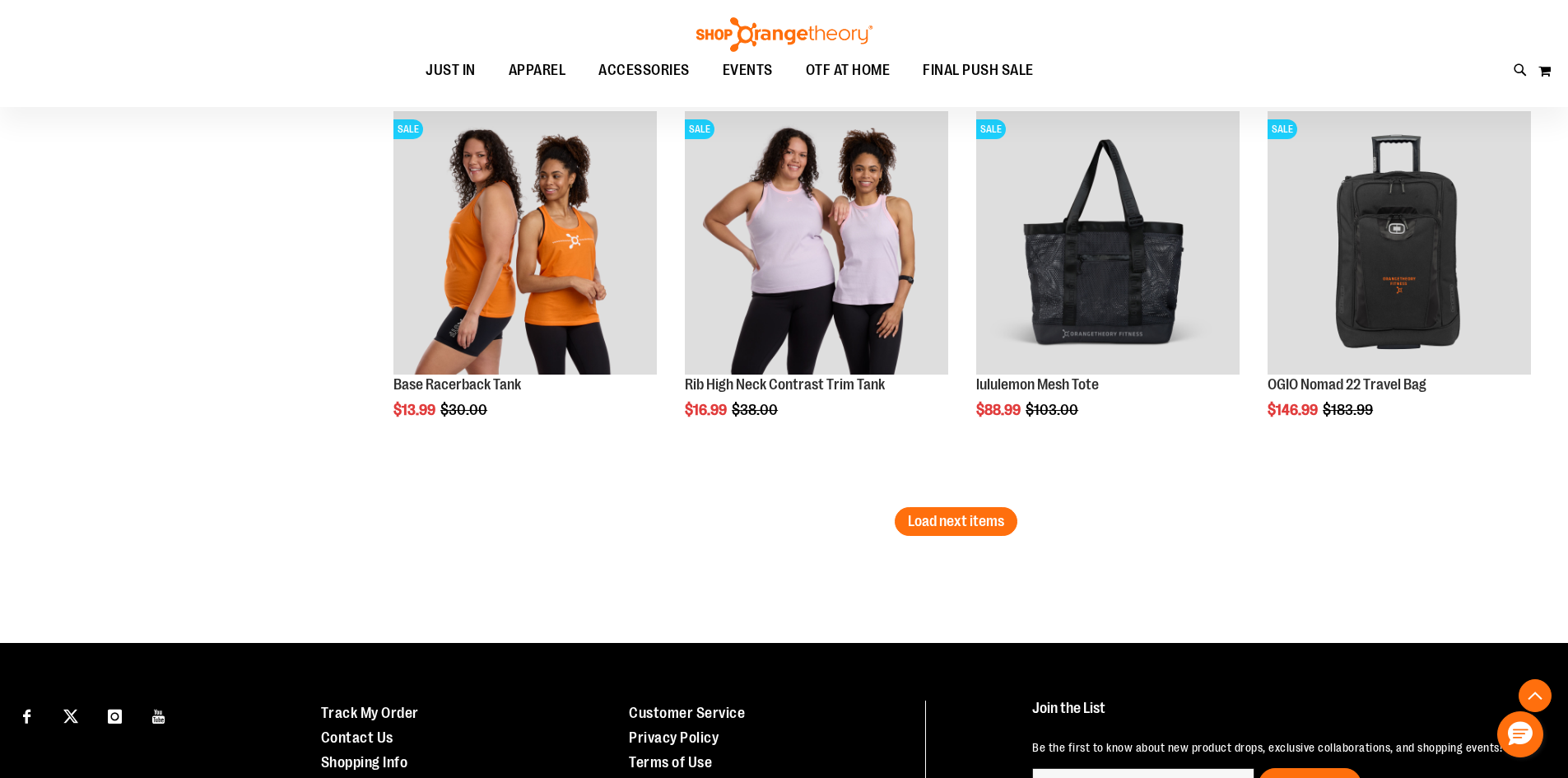
scroll to position [16796, 0]
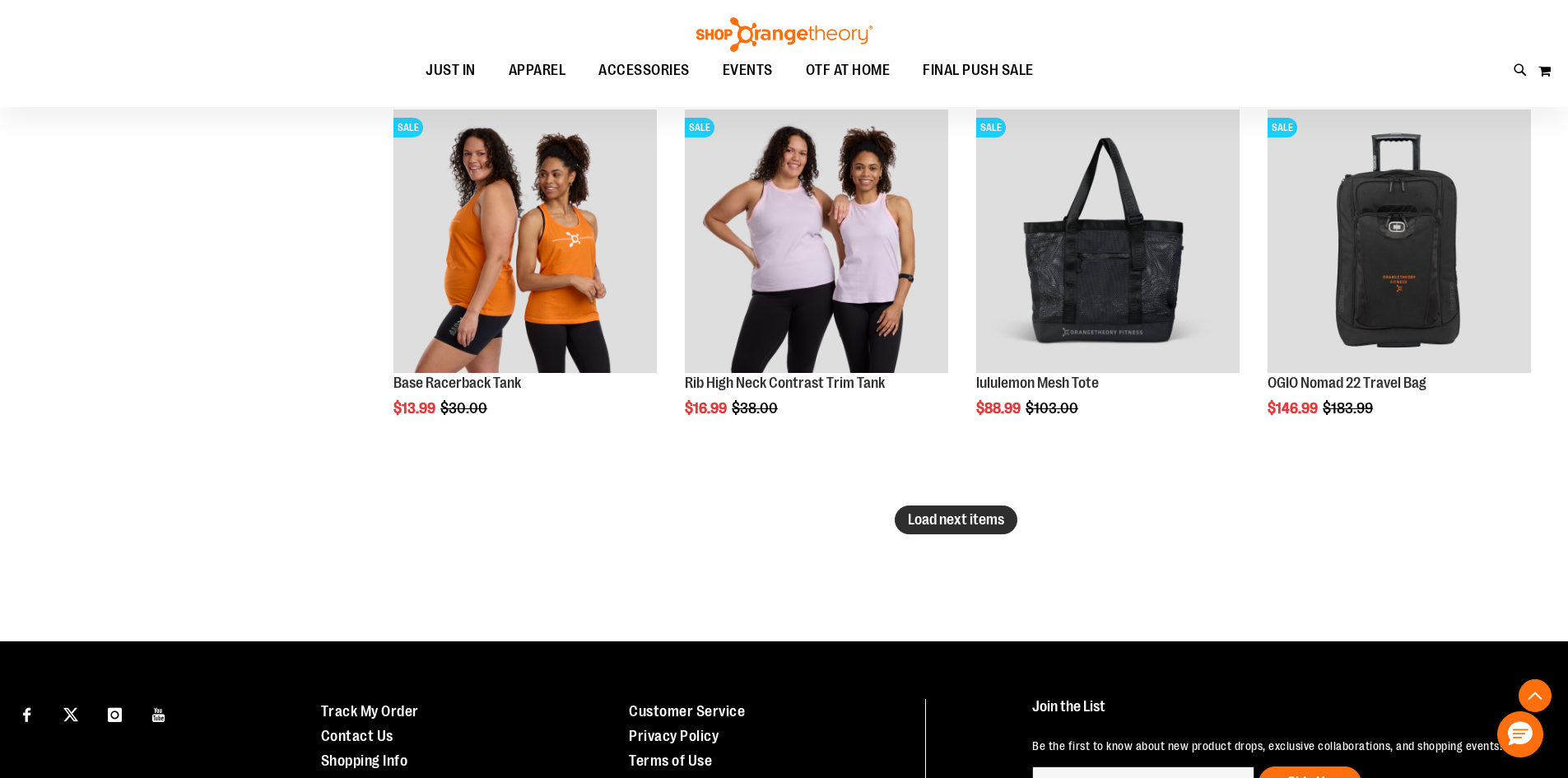
click at [987, 517] on span "Load next items" at bounding box center [956, 520] width 97 height 17
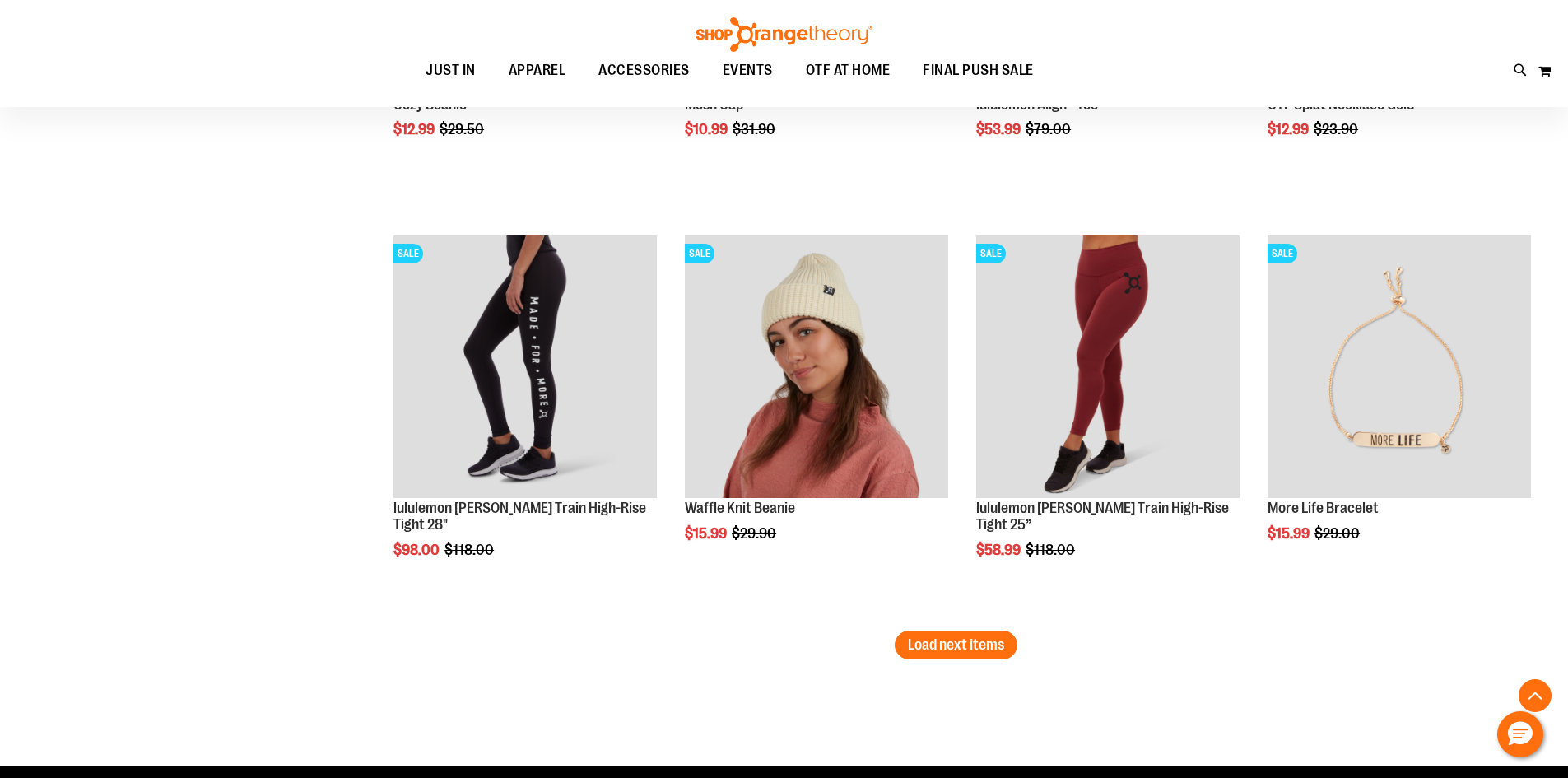
scroll to position [17865, 0]
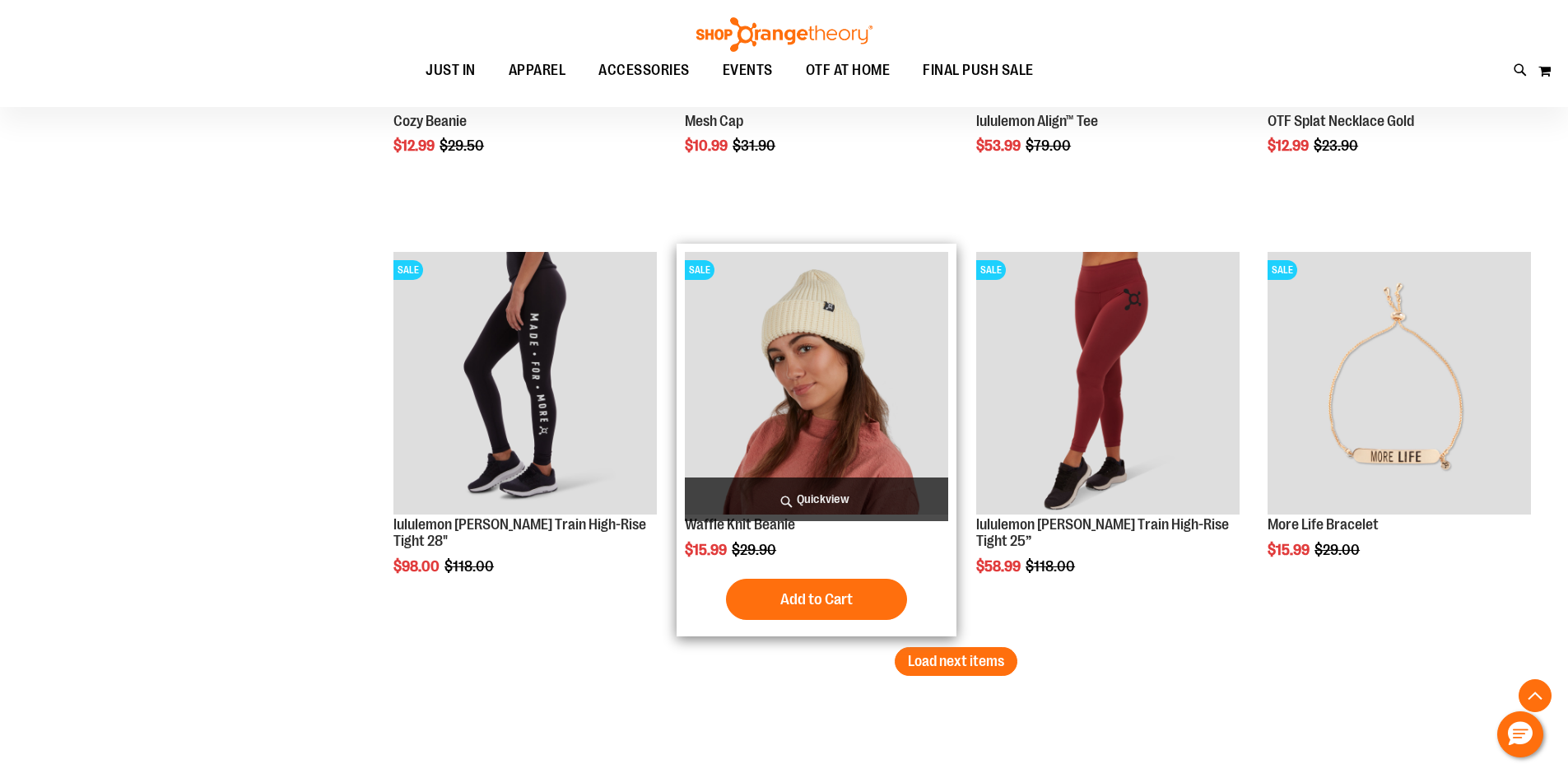
drag, startPoint x: 1008, startPoint y: 656, endPoint x: 725, endPoint y: 551, distance: 301.9
click at [1008, 656] on button "Load next items" at bounding box center [956, 661] width 122 height 29
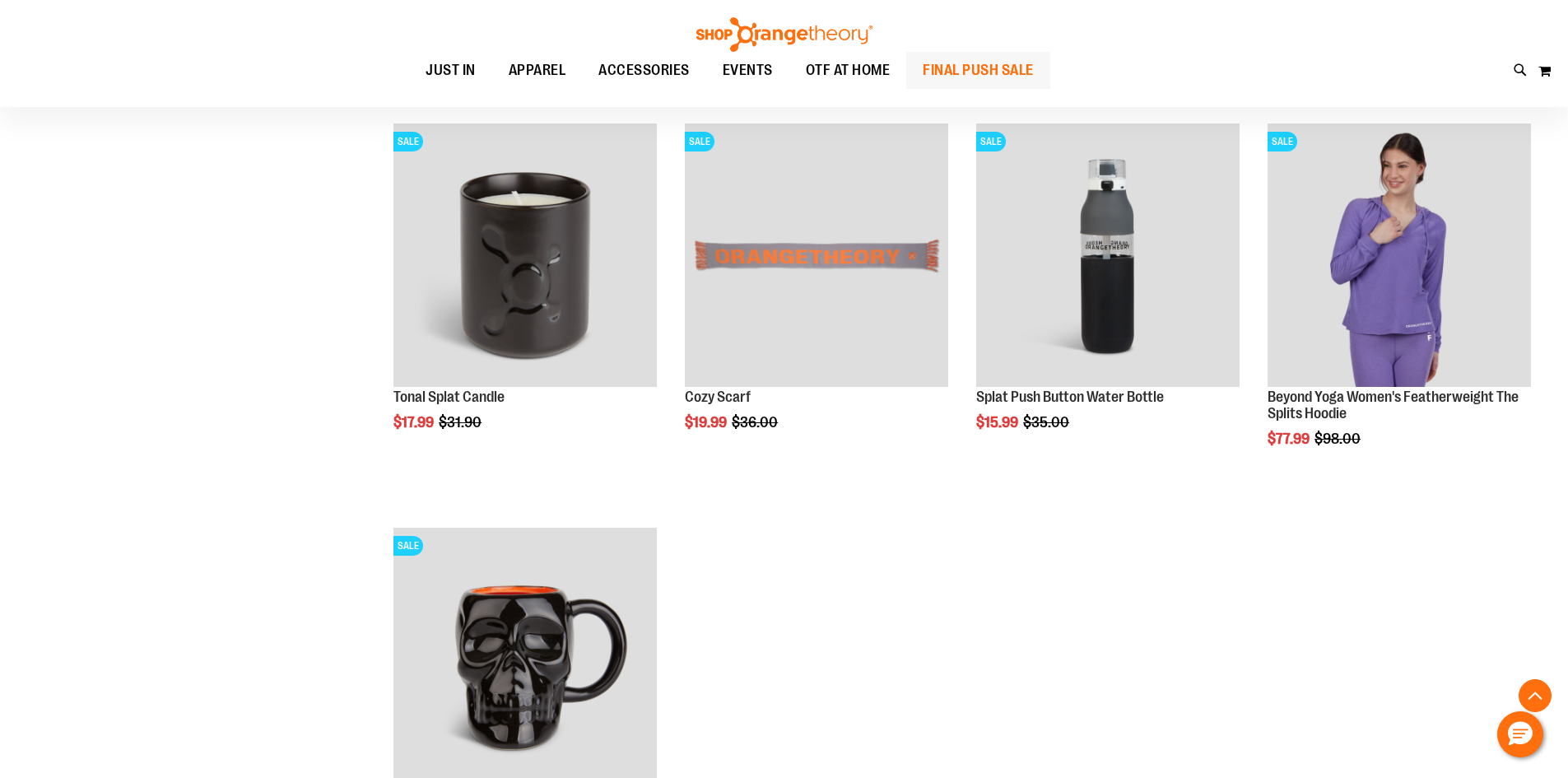
scroll to position [18359, 0]
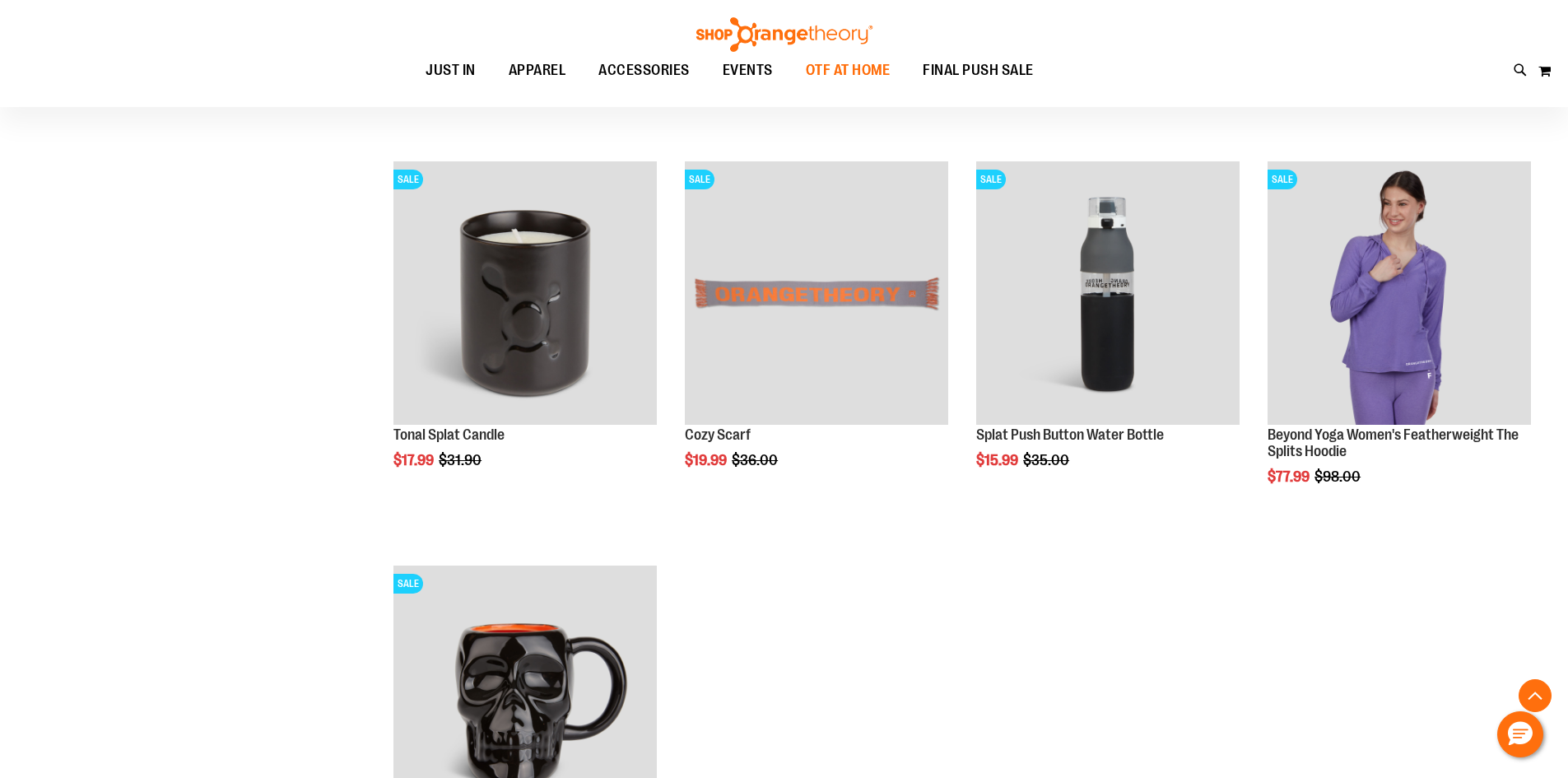
click at [863, 67] on span "OTF AT HOME" at bounding box center [848, 71] width 85 height 37
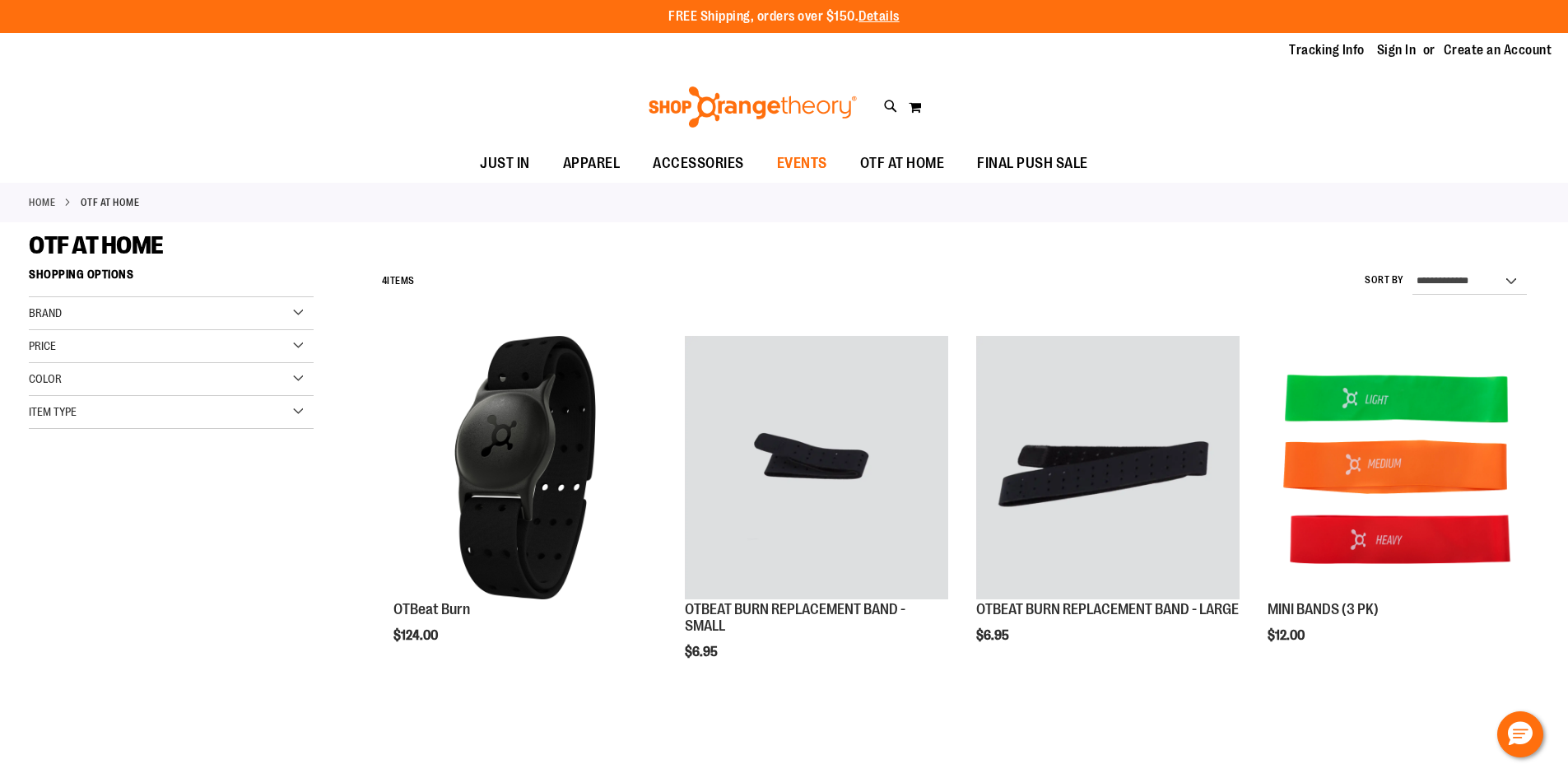
click at [794, 162] on span "EVENTS" at bounding box center [801, 164] width 50 height 37
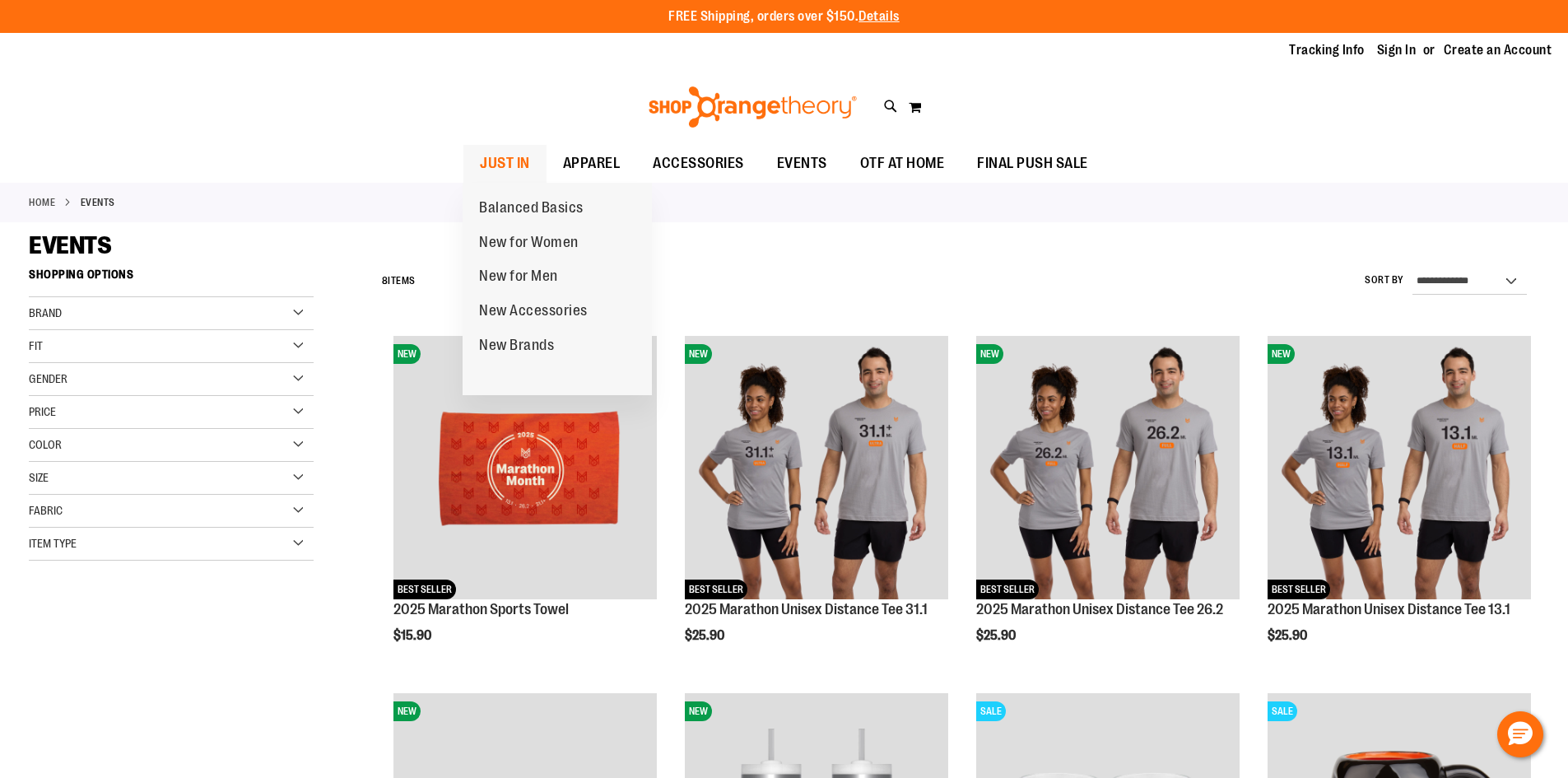
click at [518, 167] on span "JUST IN" at bounding box center [505, 164] width 50 height 37
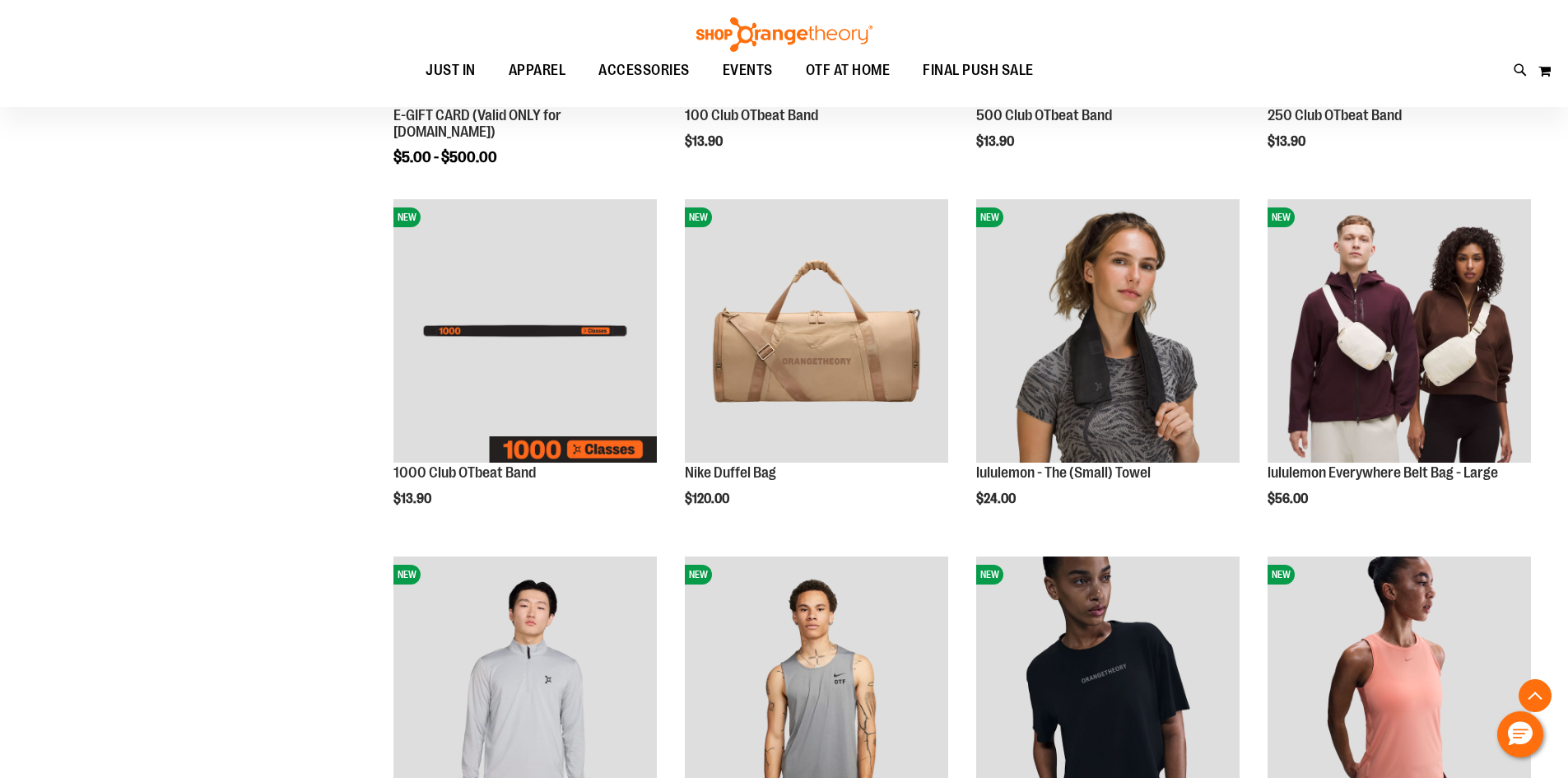
scroll to position [576, 0]
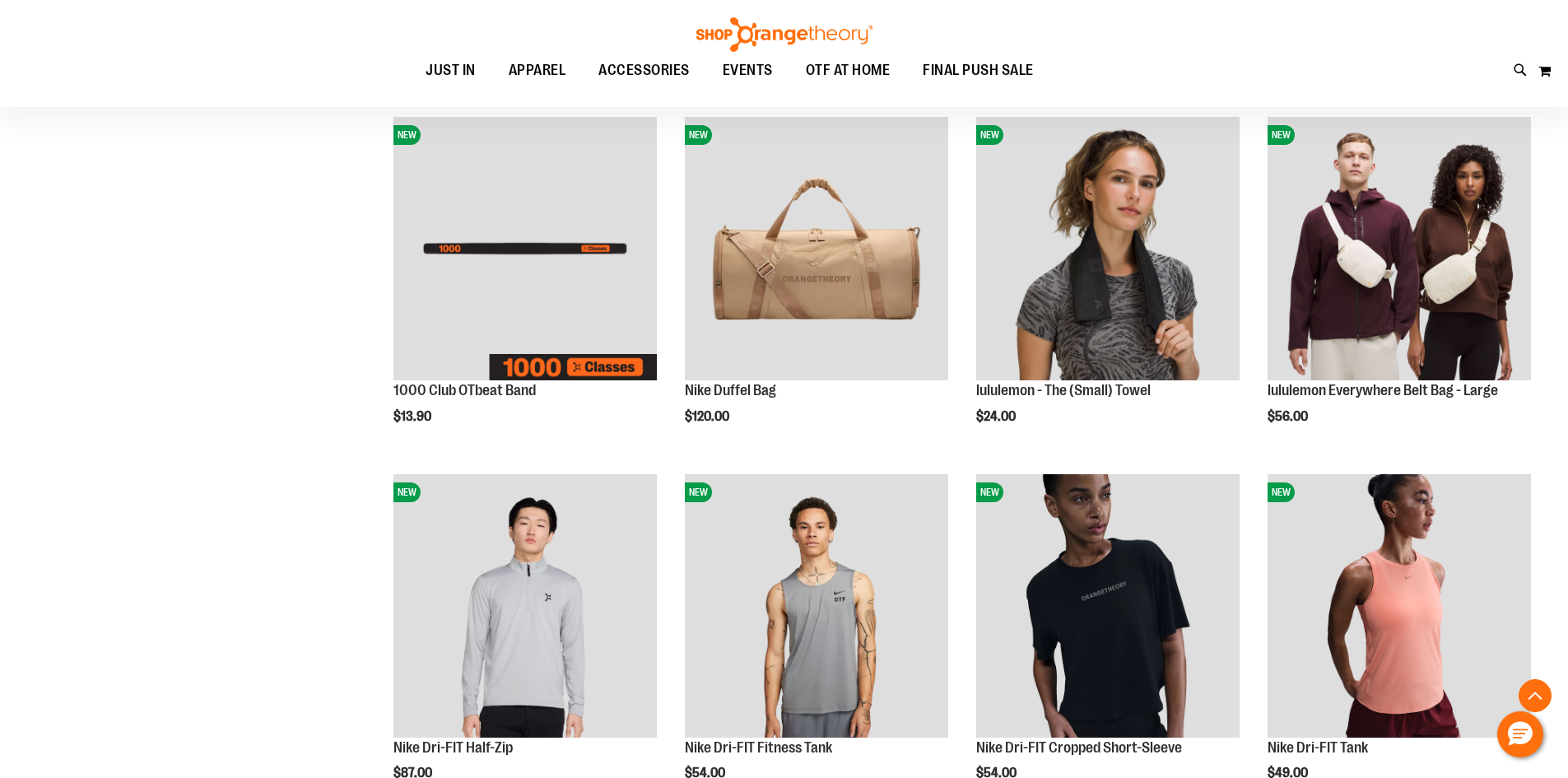
drag, startPoint x: 347, startPoint y: 329, endPoint x: 352, endPoint y: 316, distance: 13.9
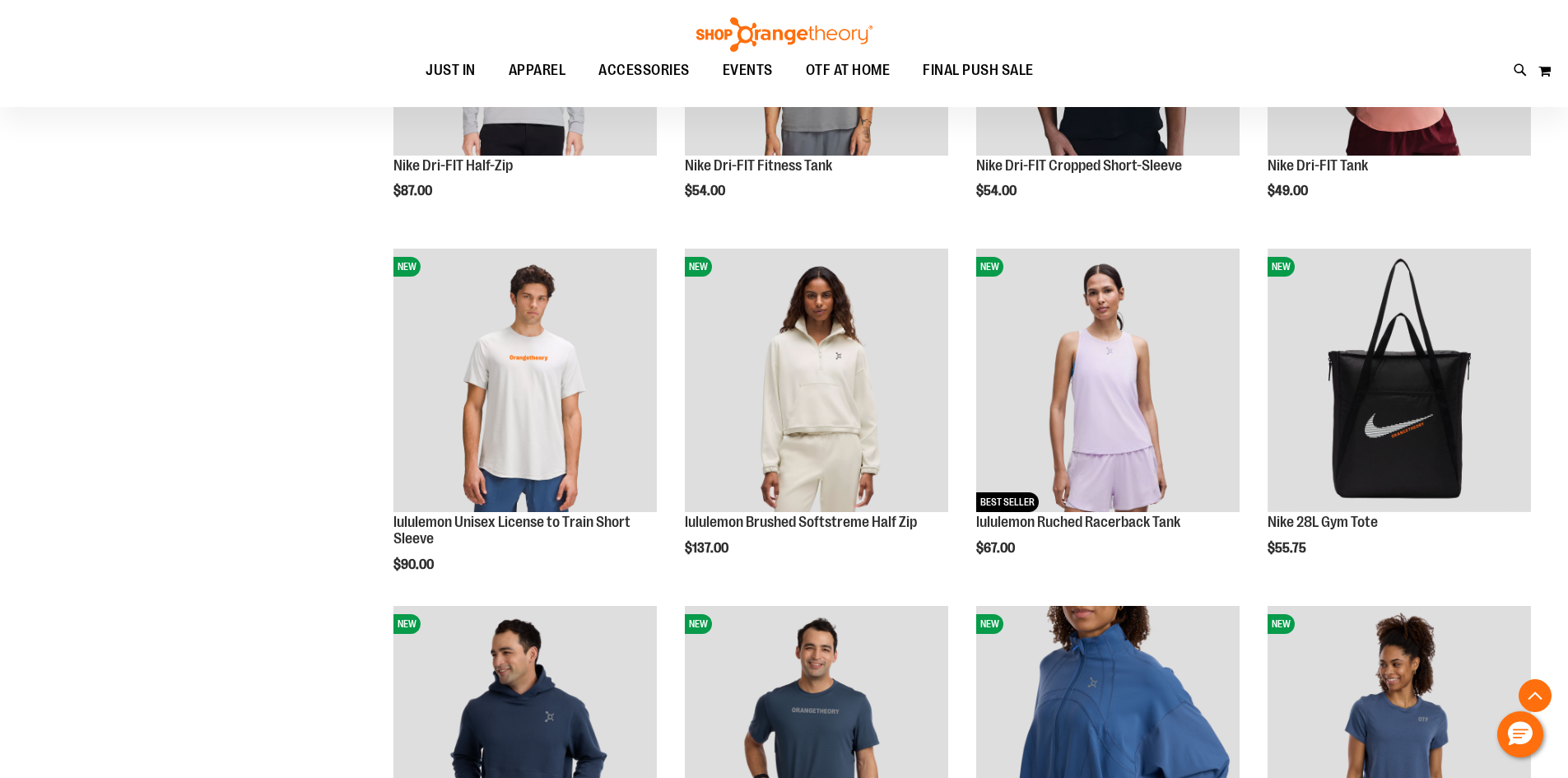
scroll to position [1152, 0]
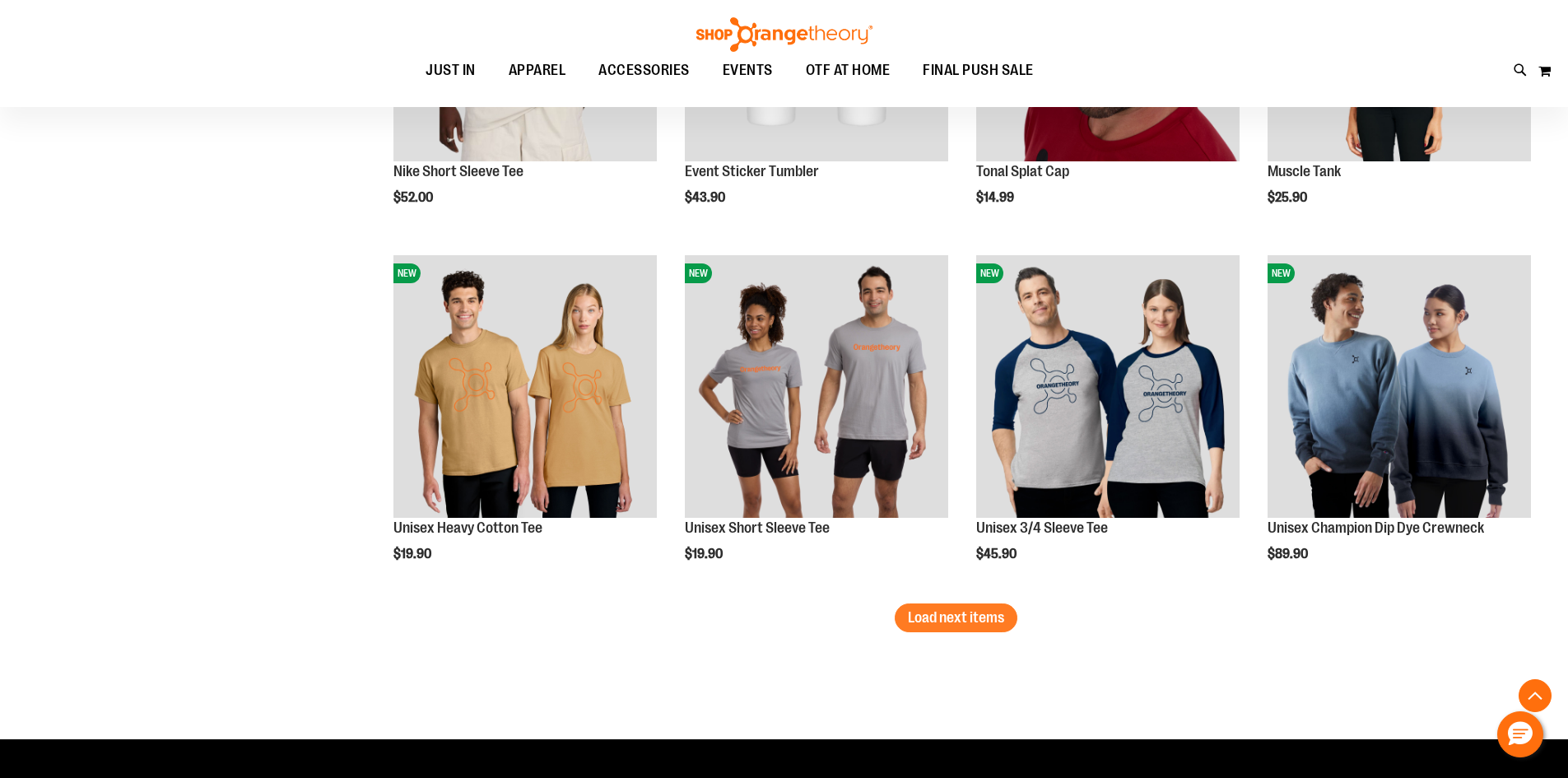
scroll to position [2963, 0]
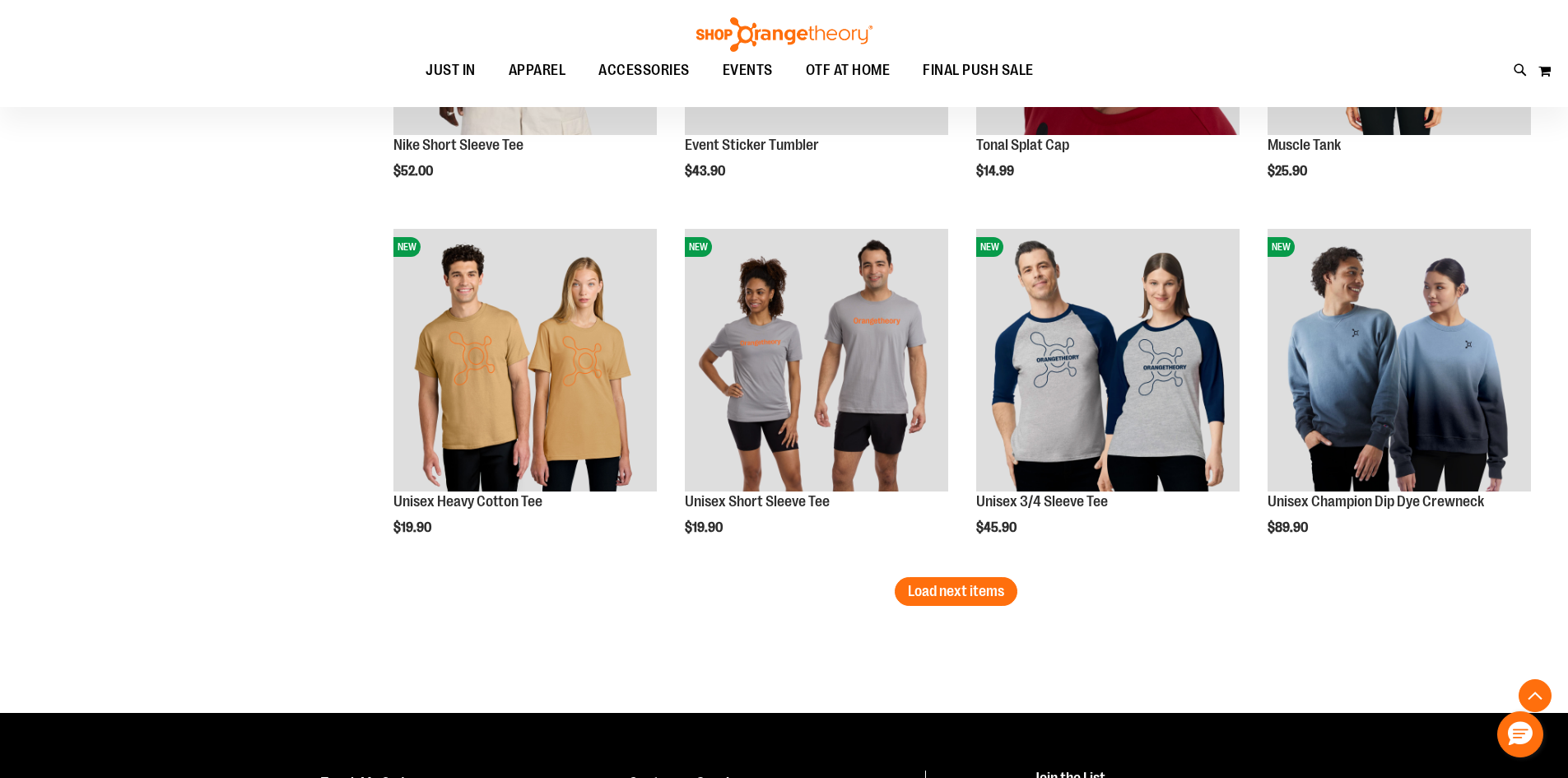
click at [969, 596] on span "Load next items" at bounding box center [956, 591] width 97 height 17
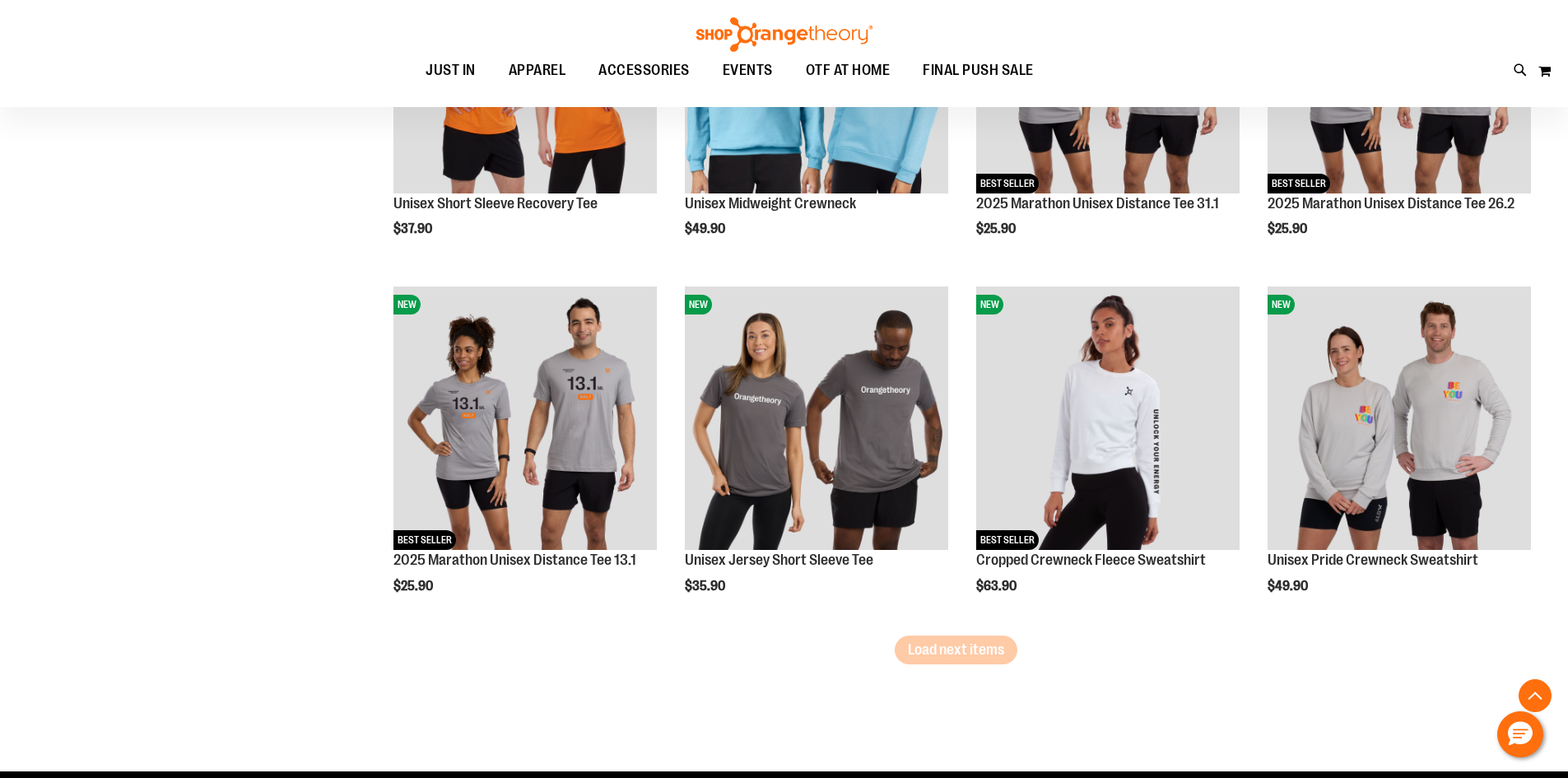
scroll to position [4034, 0]
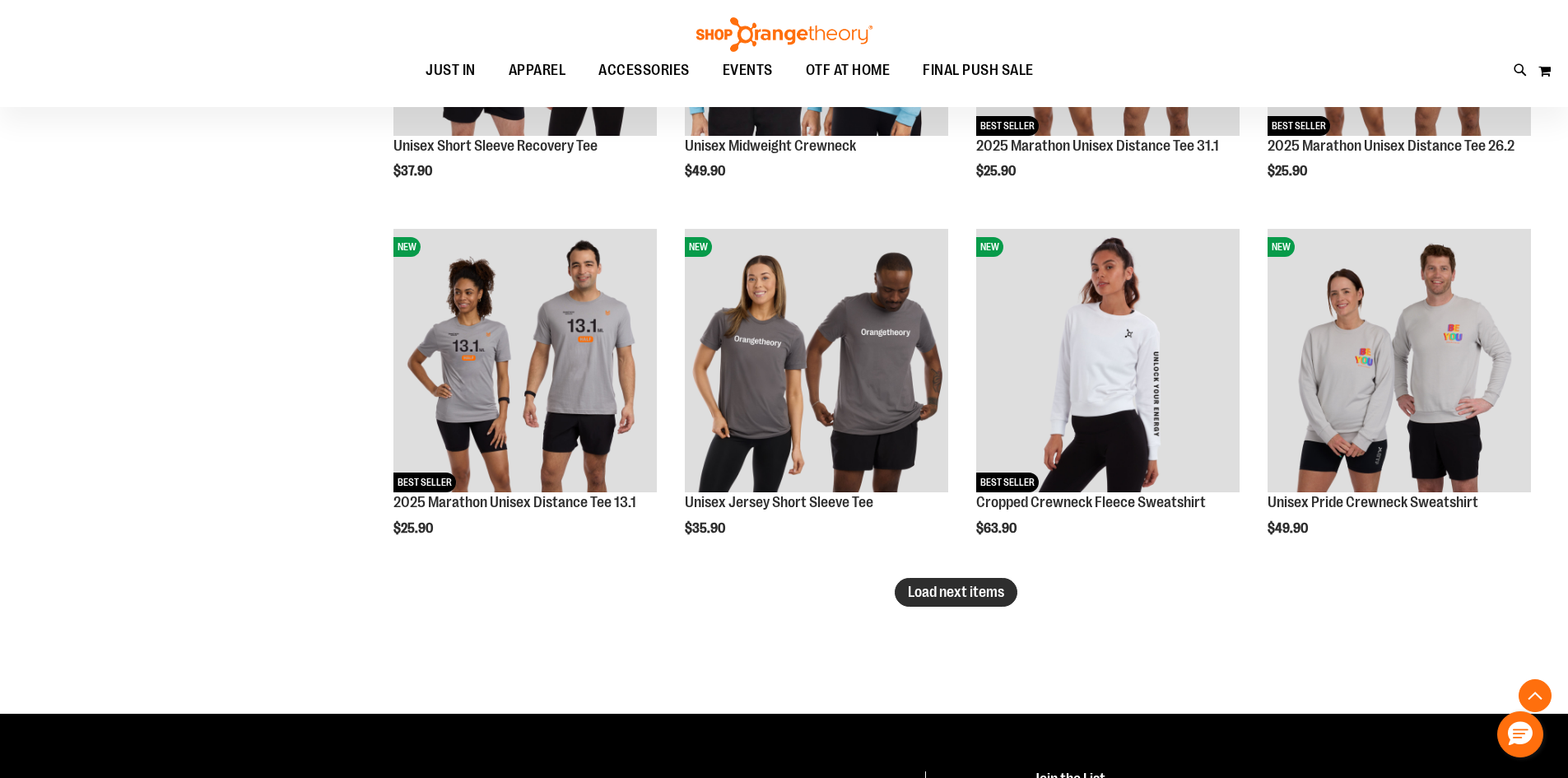
click at [935, 599] on span "Load next items" at bounding box center [956, 592] width 97 height 17
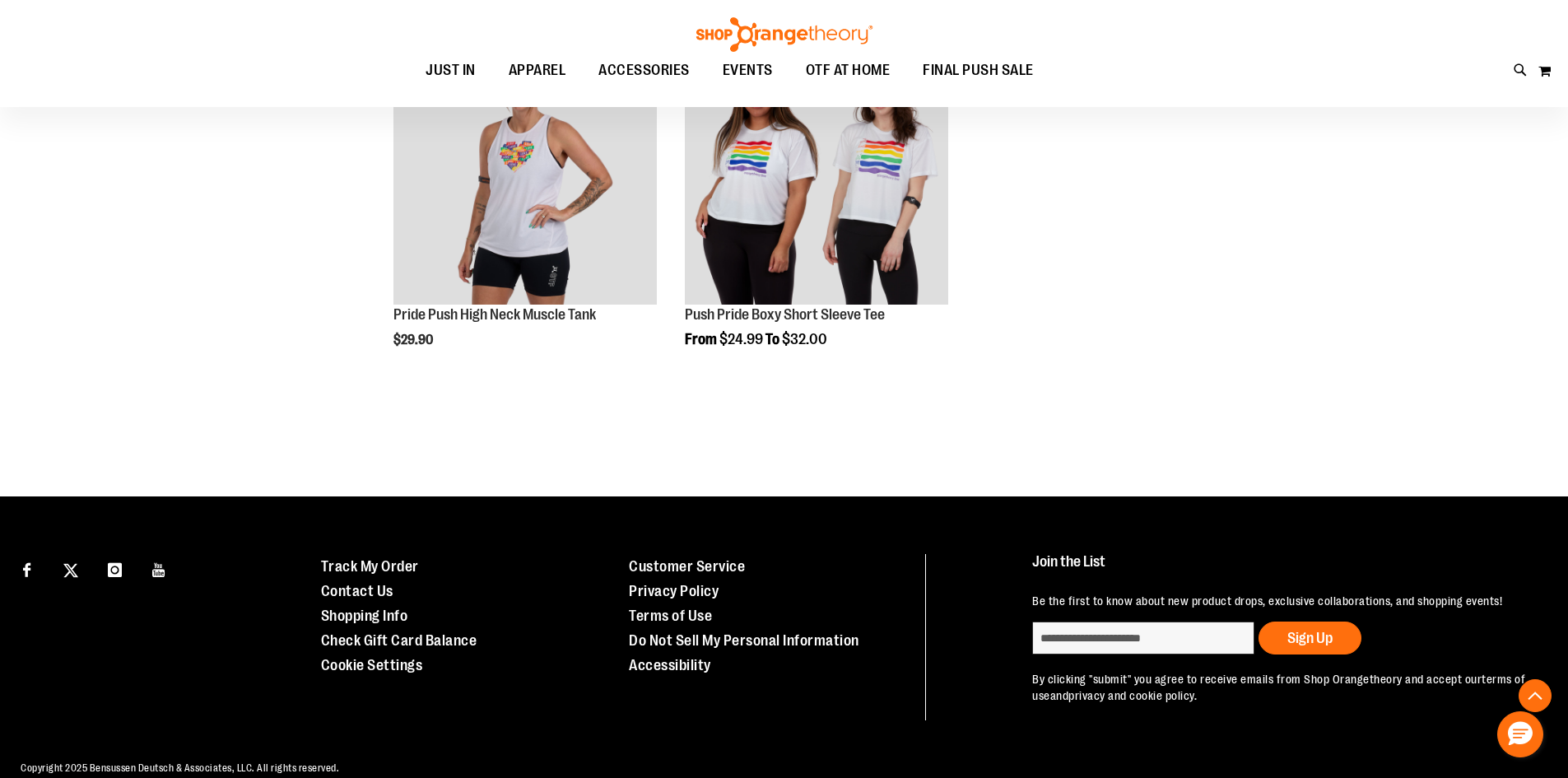
scroll to position [4962, 0]
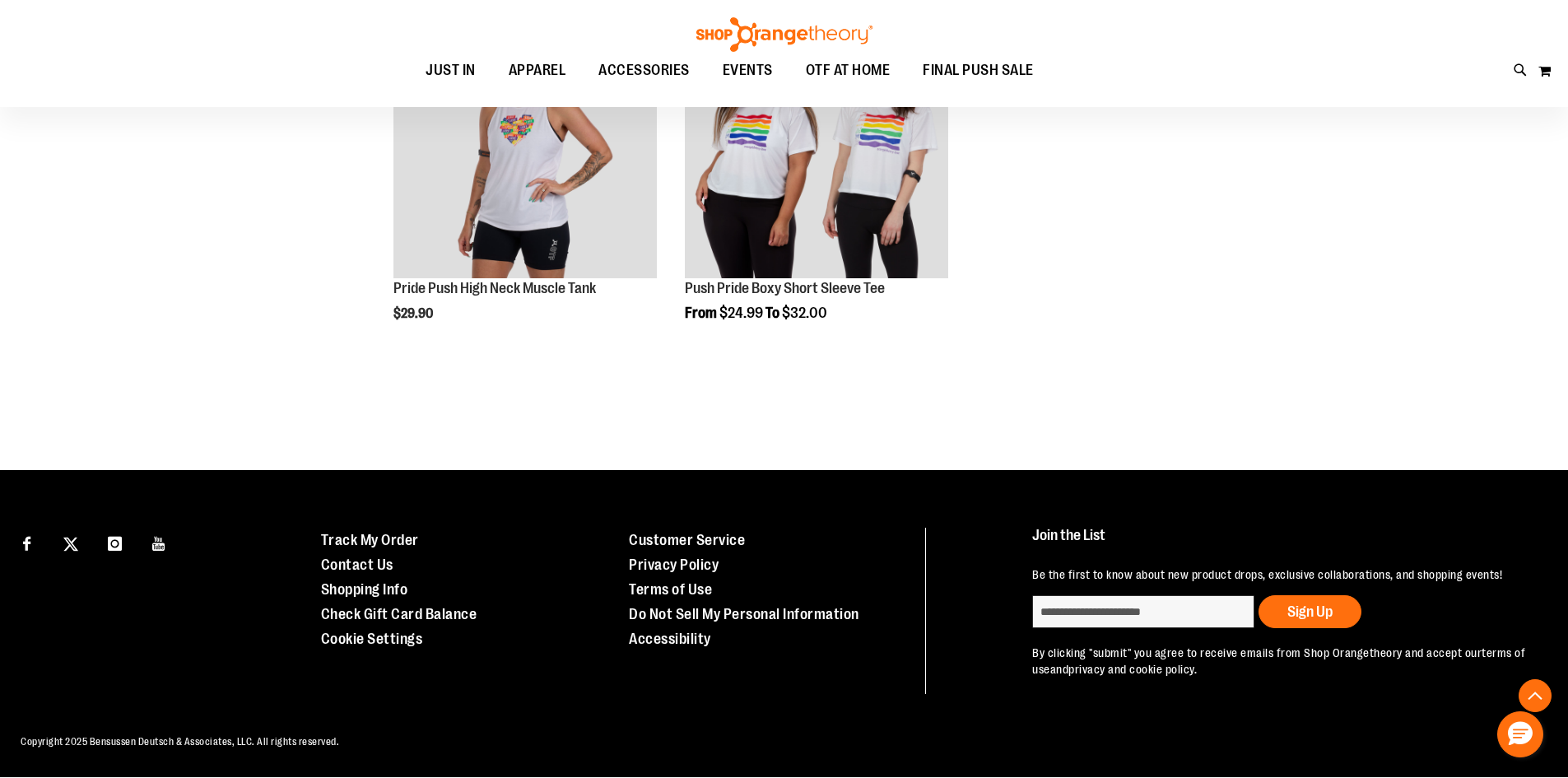
click at [843, 32] on img at bounding box center [784, 35] width 181 height 35
